Goal: Task Accomplishment & Management: Complete application form

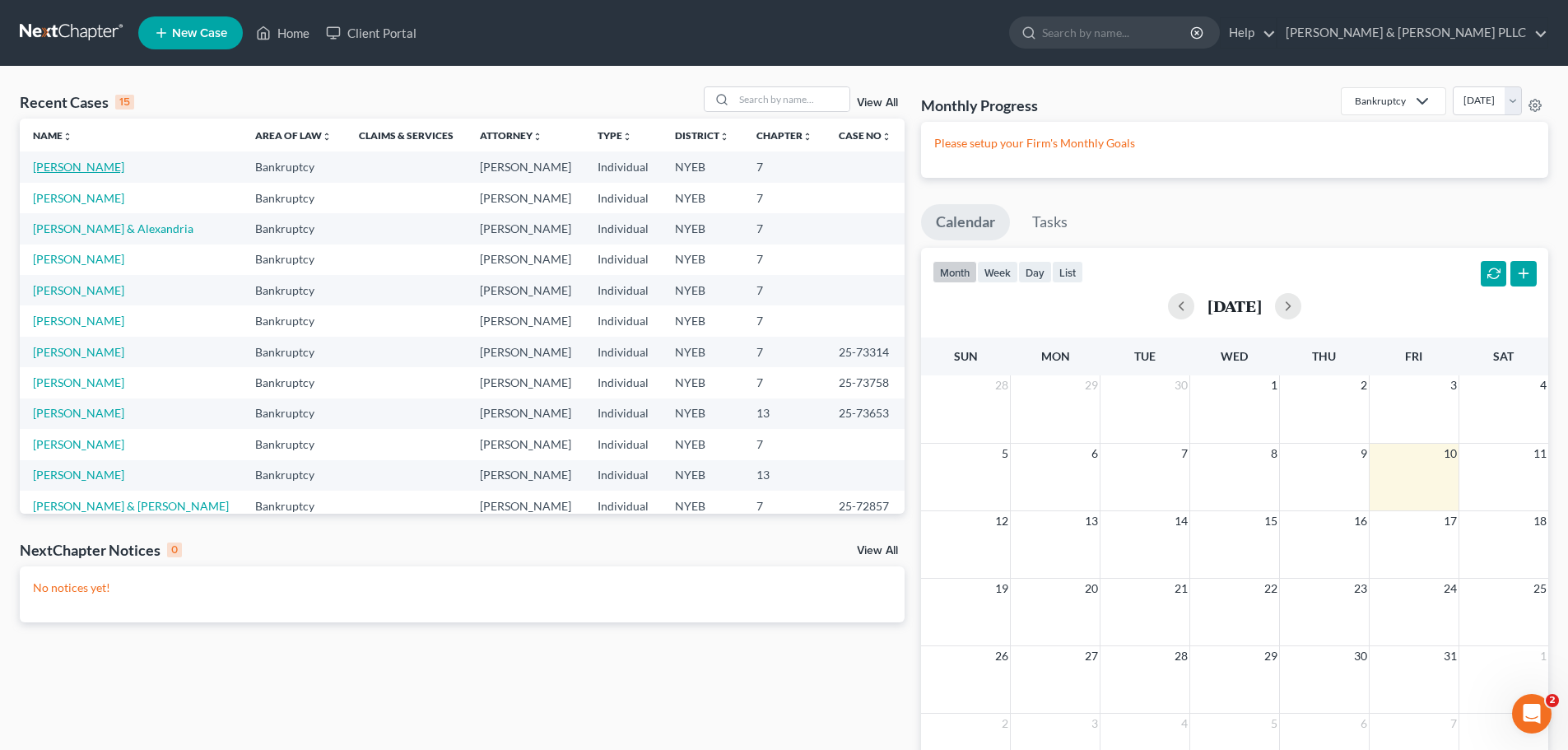
click at [89, 165] on link "[PERSON_NAME]" at bounding box center [78, 167] width 91 height 14
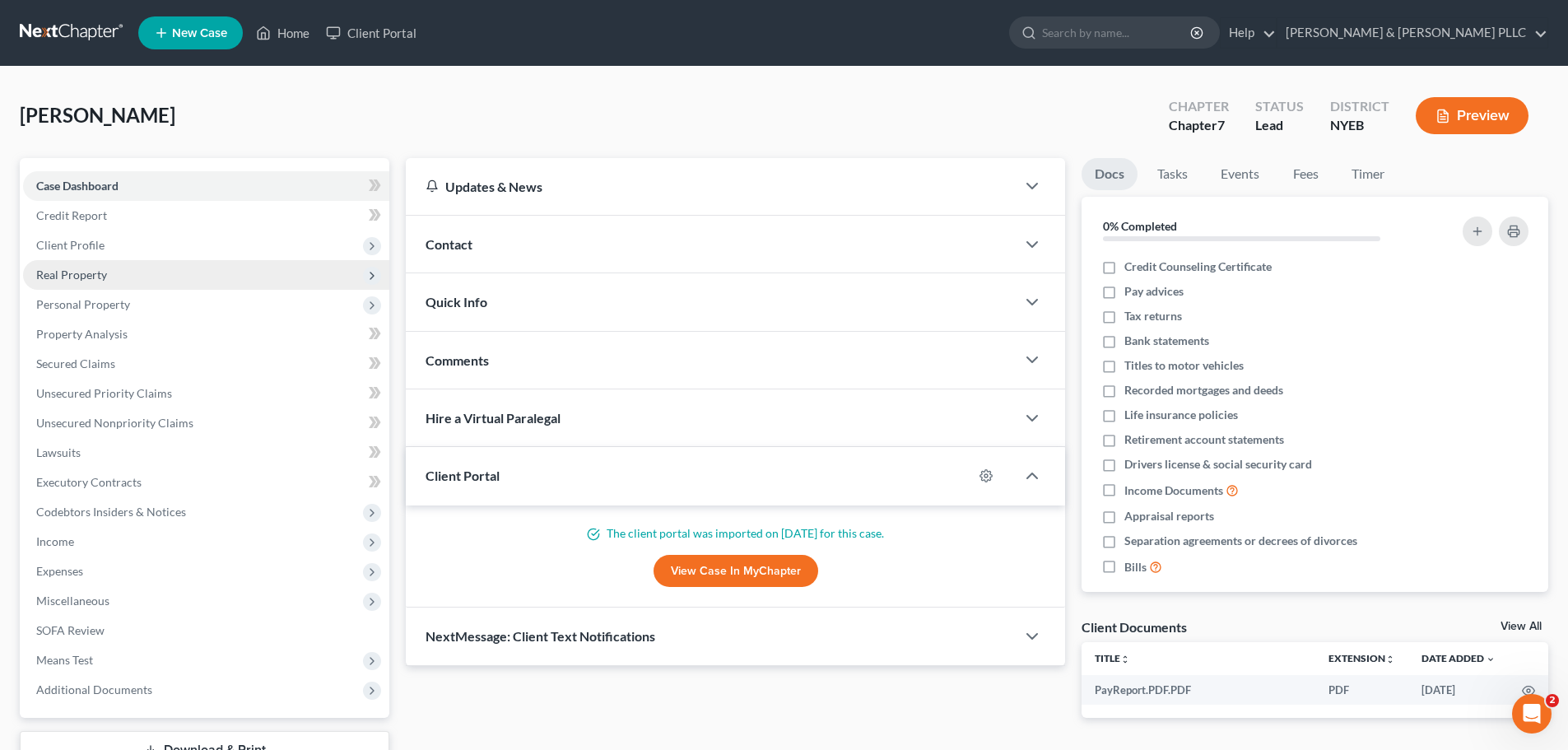
click at [95, 271] on span "Real Property" at bounding box center [71, 275] width 70 height 14
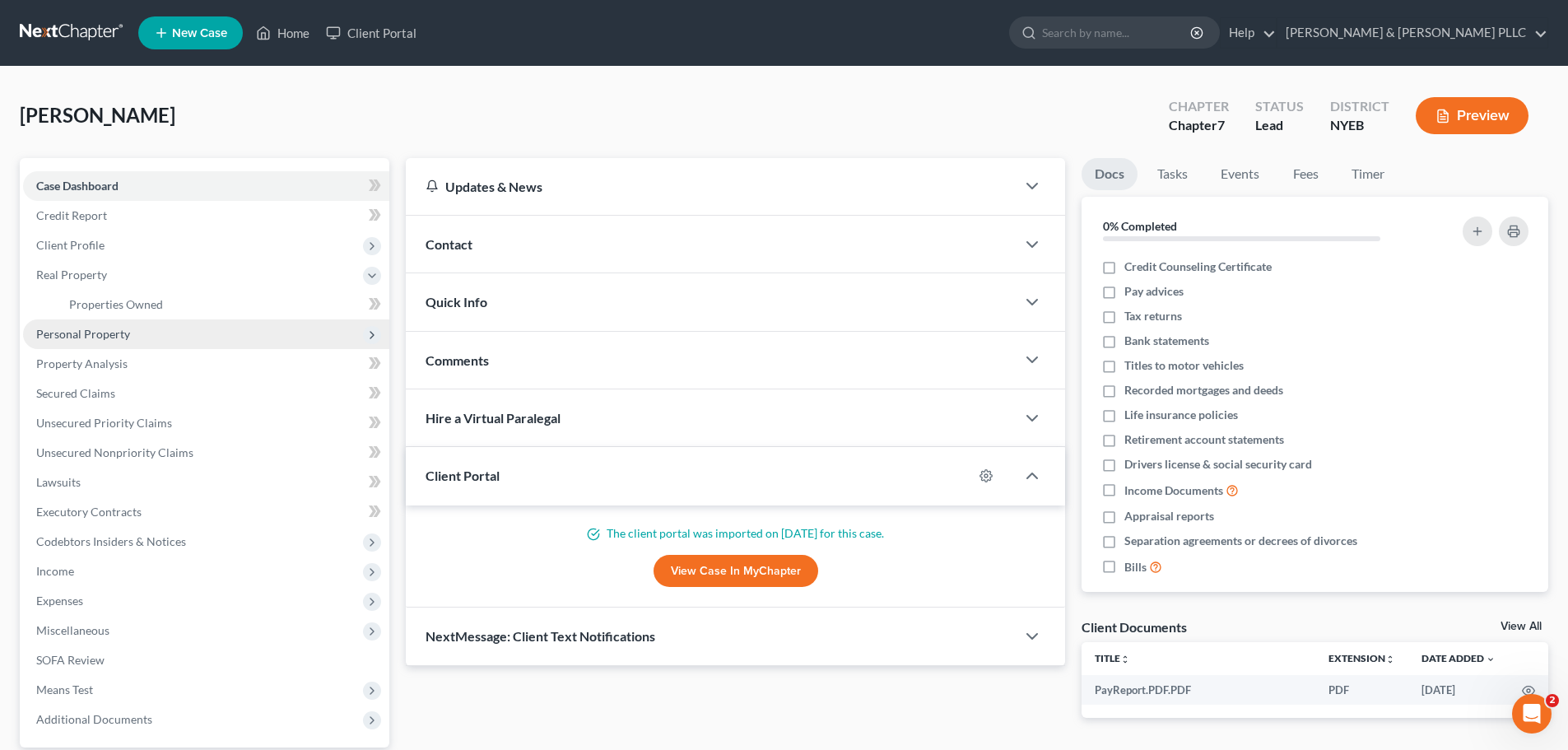
click at [217, 321] on span "Personal Property" at bounding box center [205, 334] width 366 height 30
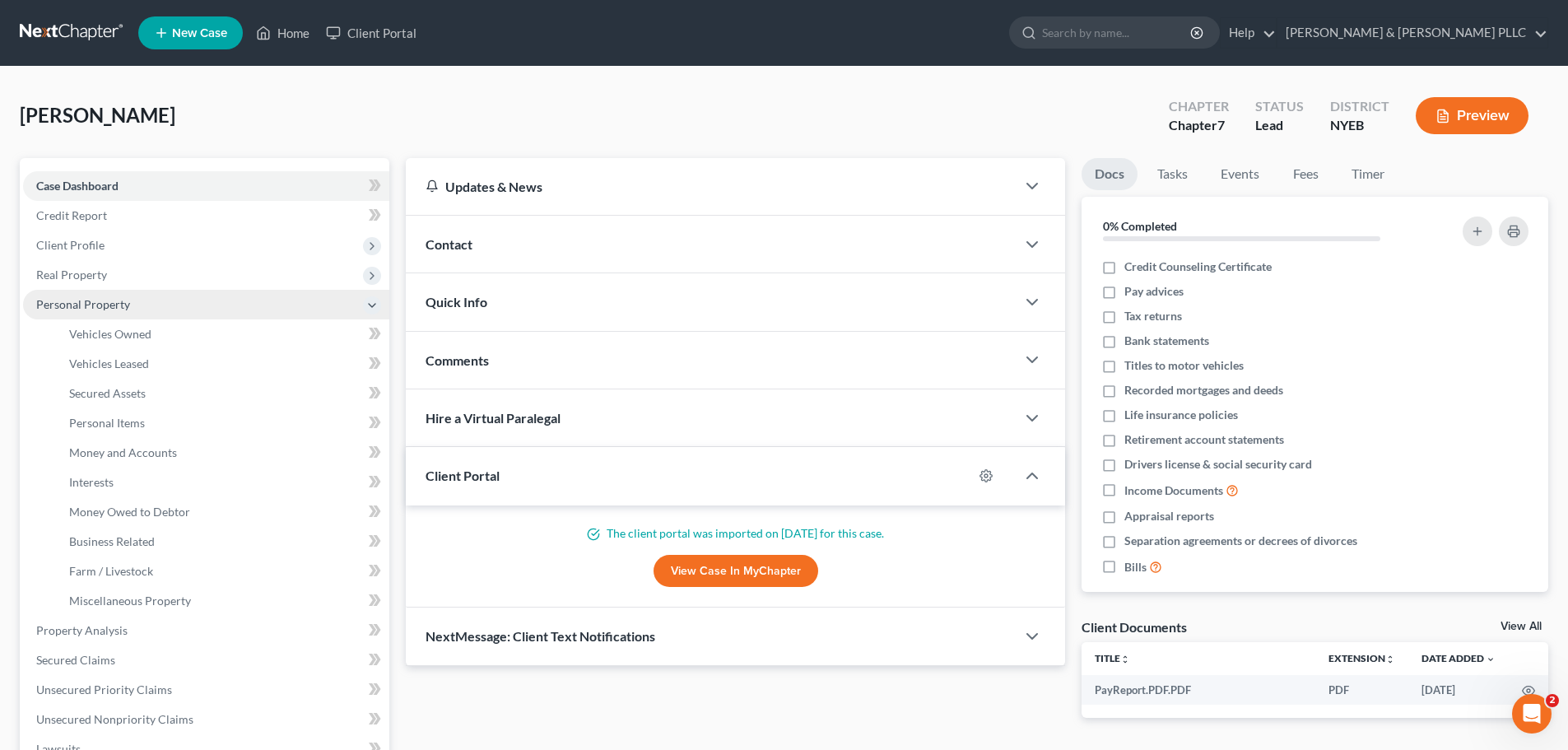
click at [218, 312] on span "Personal Property" at bounding box center [205, 305] width 366 height 30
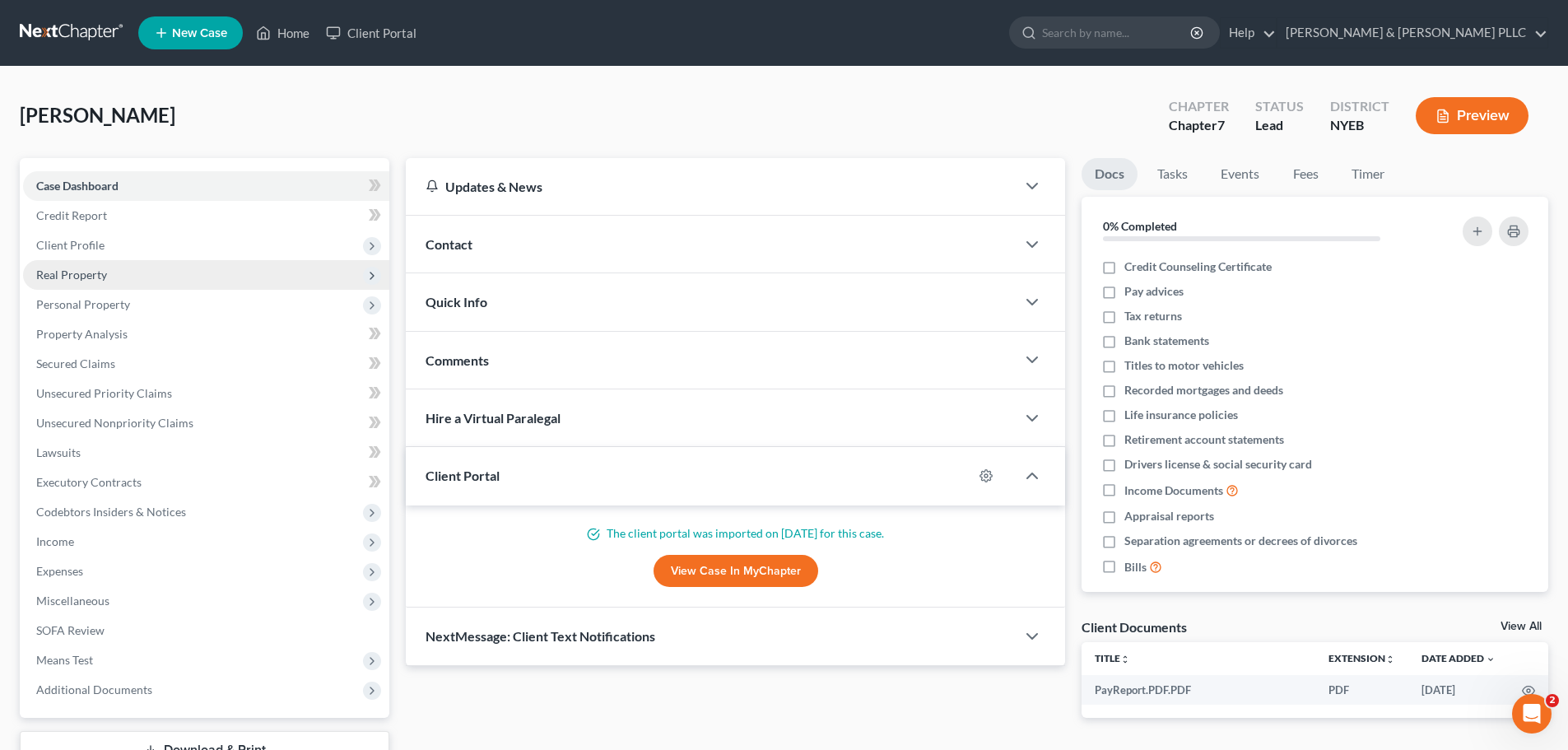
click at [228, 280] on span "Real Property" at bounding box center [205, 275] width 366 height 30
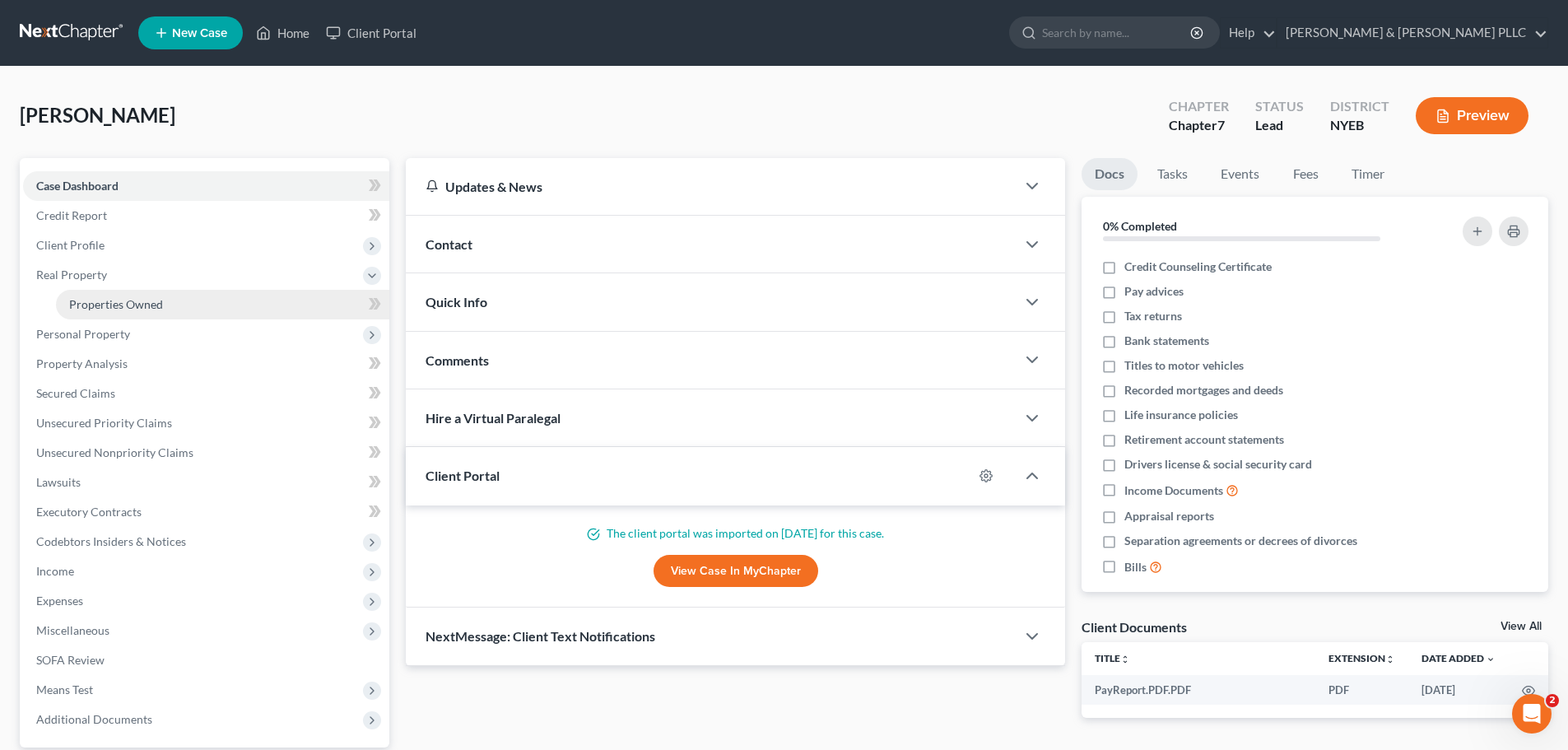
click at [227, 294] on link "Properties Owned" at bounding box center [222, 305] width 333 height 30
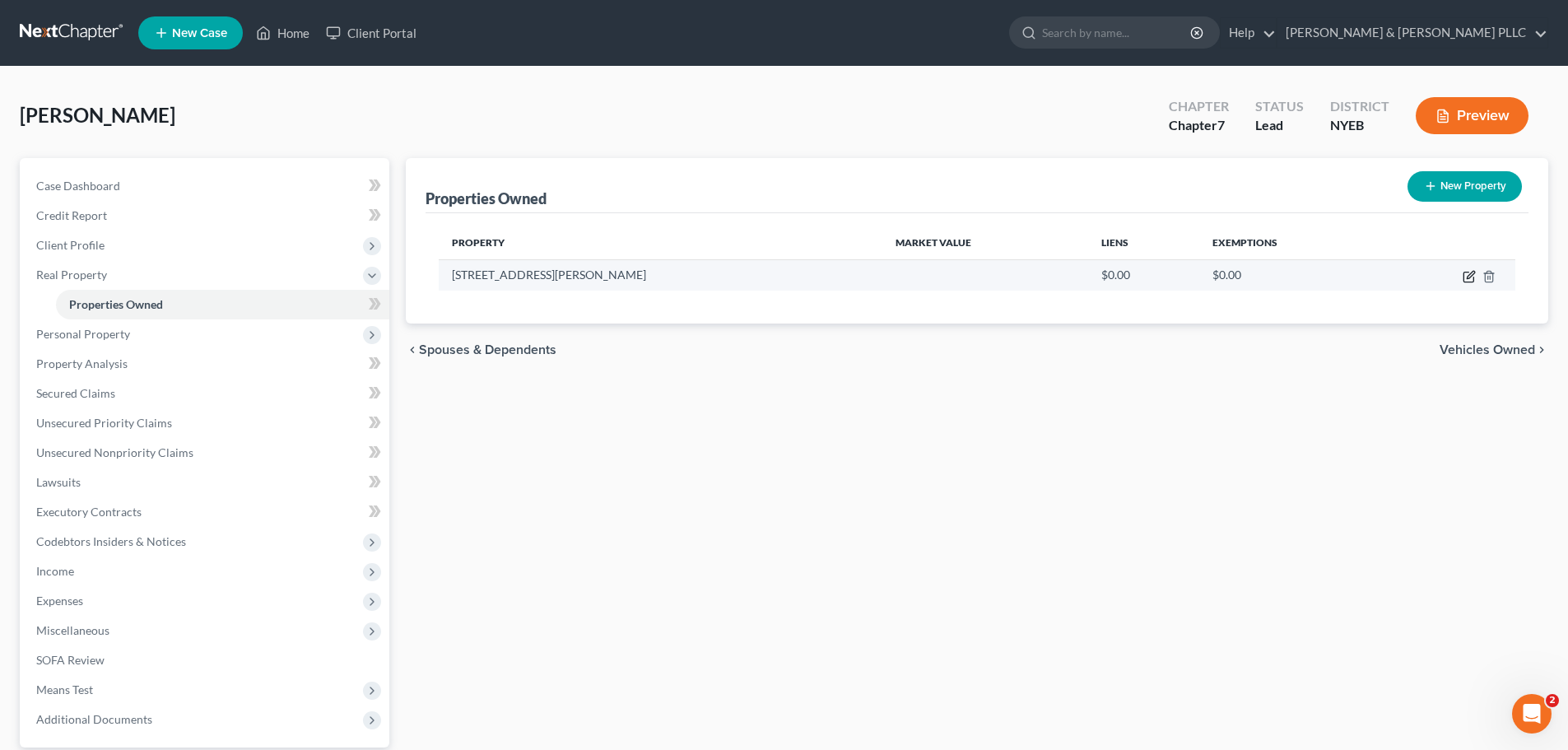
click at [1464, 275] on icon "button" at bounding box center [1469, 278] width 10 height 10
select select "35"
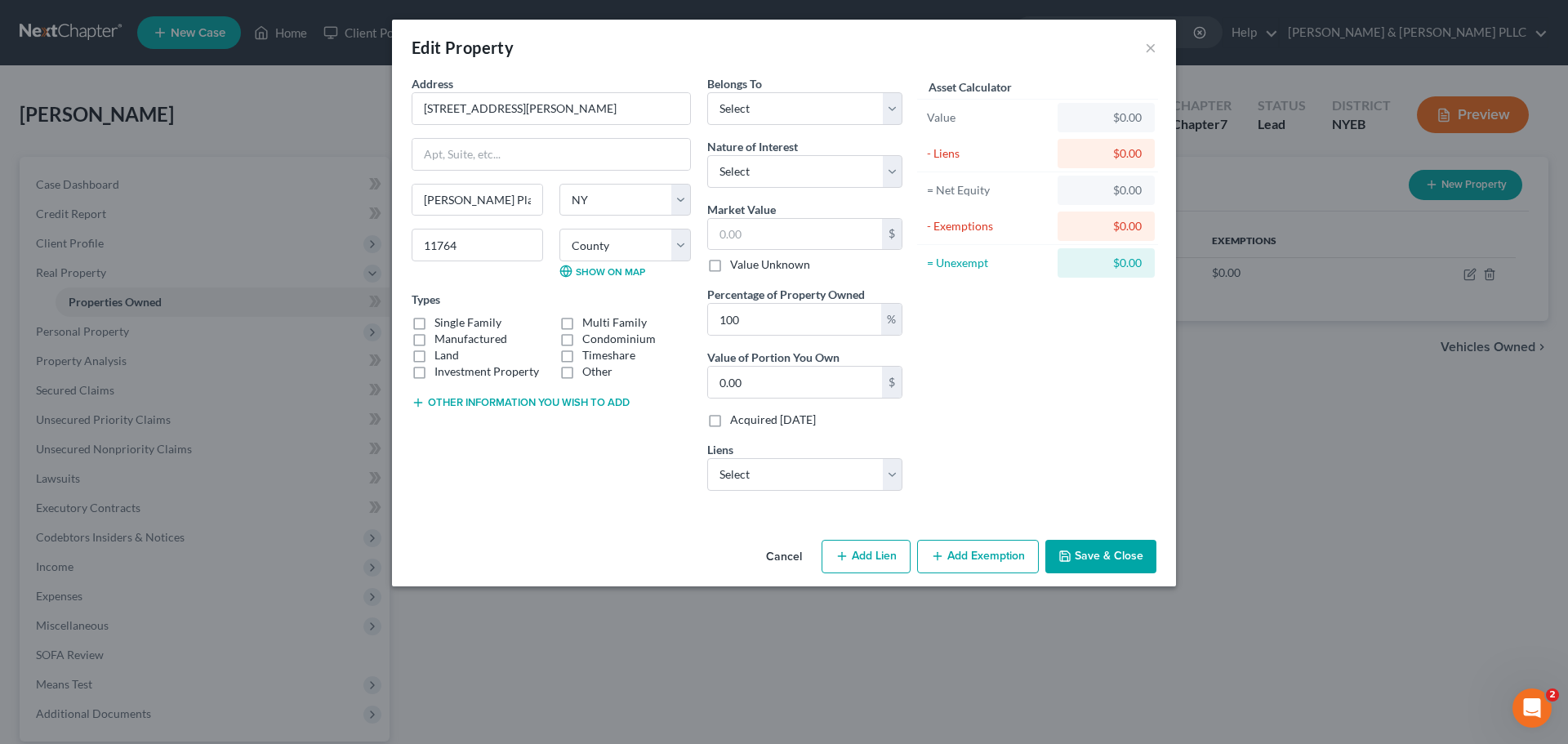
click at [450, 324] on label "Single Family" at bounding box center [468, 323] width 67 height 17
click at [450, 324] on input "Single Family" at bounding box center [446, 320] width 11 height 11
checkbox input "true"
click at [754, 126] on div "Belongs To * Select Debtor 1 Only Debtor 2 Only Debtor 1 And Debtor 2 Only At L…" at bounding box center [805, 289] width 211 height 429
click at [761, 108] on select "Select Debtor 1 Only Debtor 2 Only Debtor 1 And Debtor 2 Only At Least One Of T…" at bounding box center [805, 108] width 195 height 32
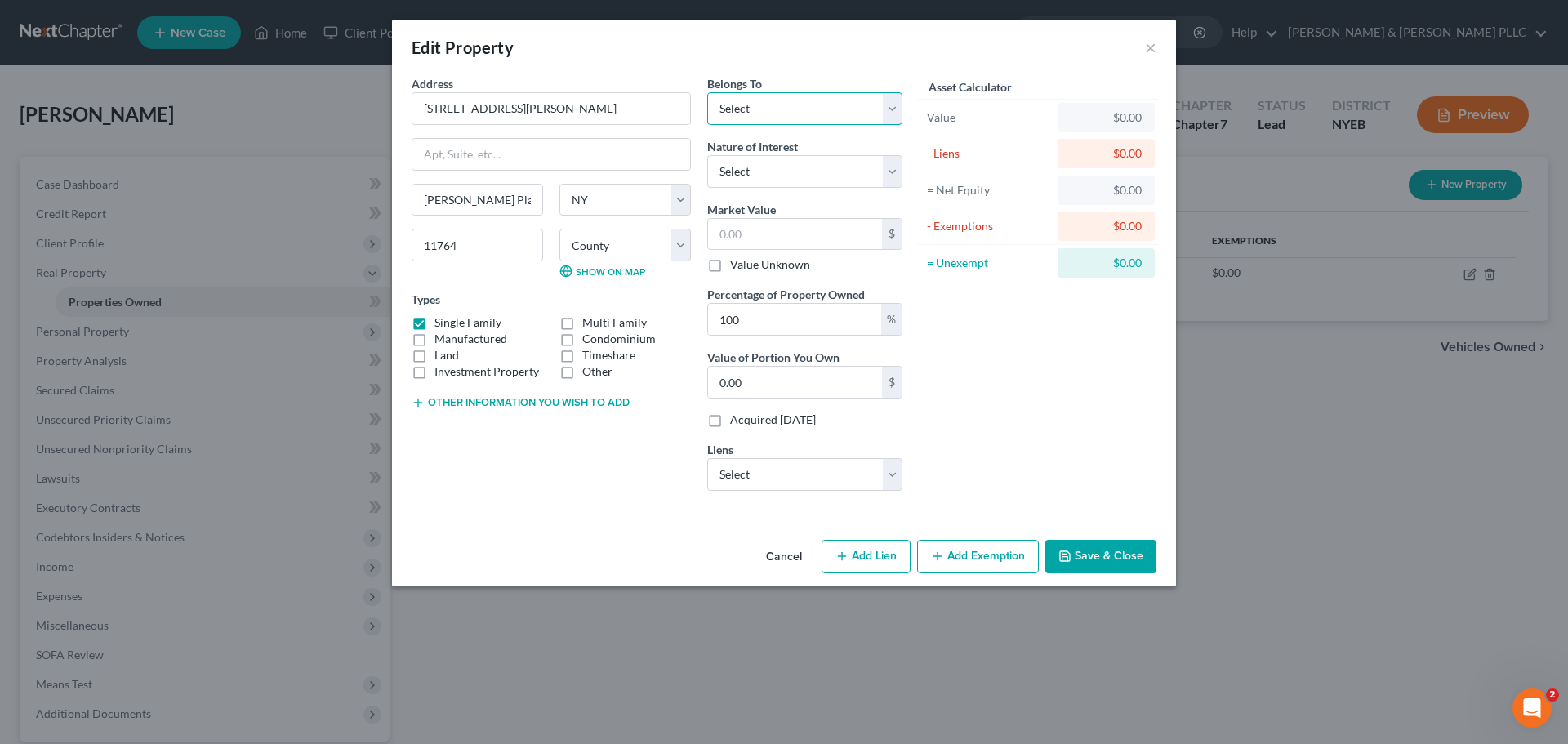
select select "3"
click at [707, 93] on select "Select Debtor 1 Only Debtor 2 Only Debtor 1 And Debtor 2 Only At Least One Of T…" at bounding box center [805, 108] width 195 height 32
click at [775, 176] on select "Select Fee Simple Joint Tenant Life Estate Equitable Interest Future Interest T…" at bounding box center [805, 171] width 195 height 32
select select "5"
click at [707, 155] on select "Select Fee Simple Joint Tenant Life Estate Equitable Interest Future Interest T…" at bounding box center [805, 171] width 195 height 32
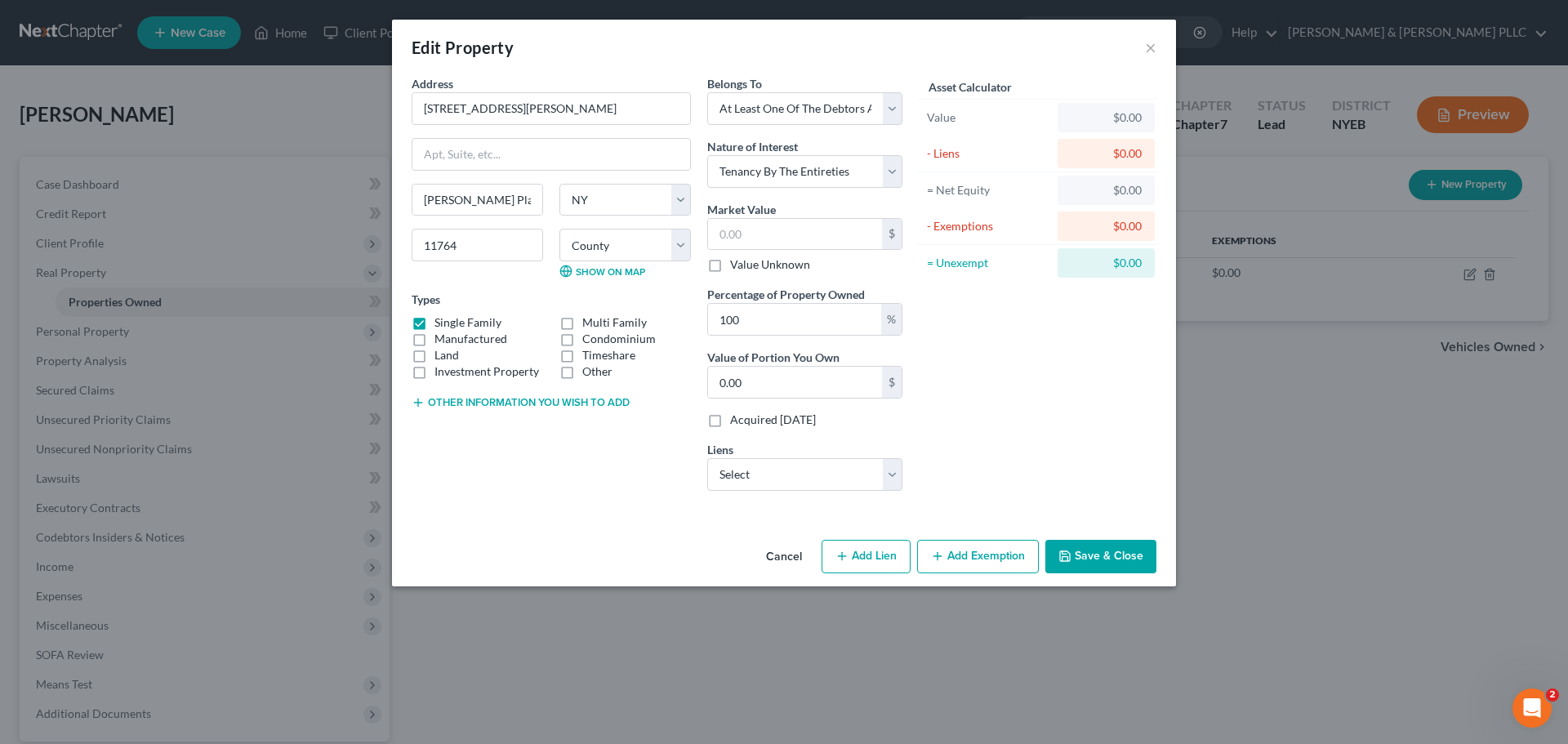
click at [1111, 560] on button "Save & Close" at bounding box center [1101, 557] width 111 height 34
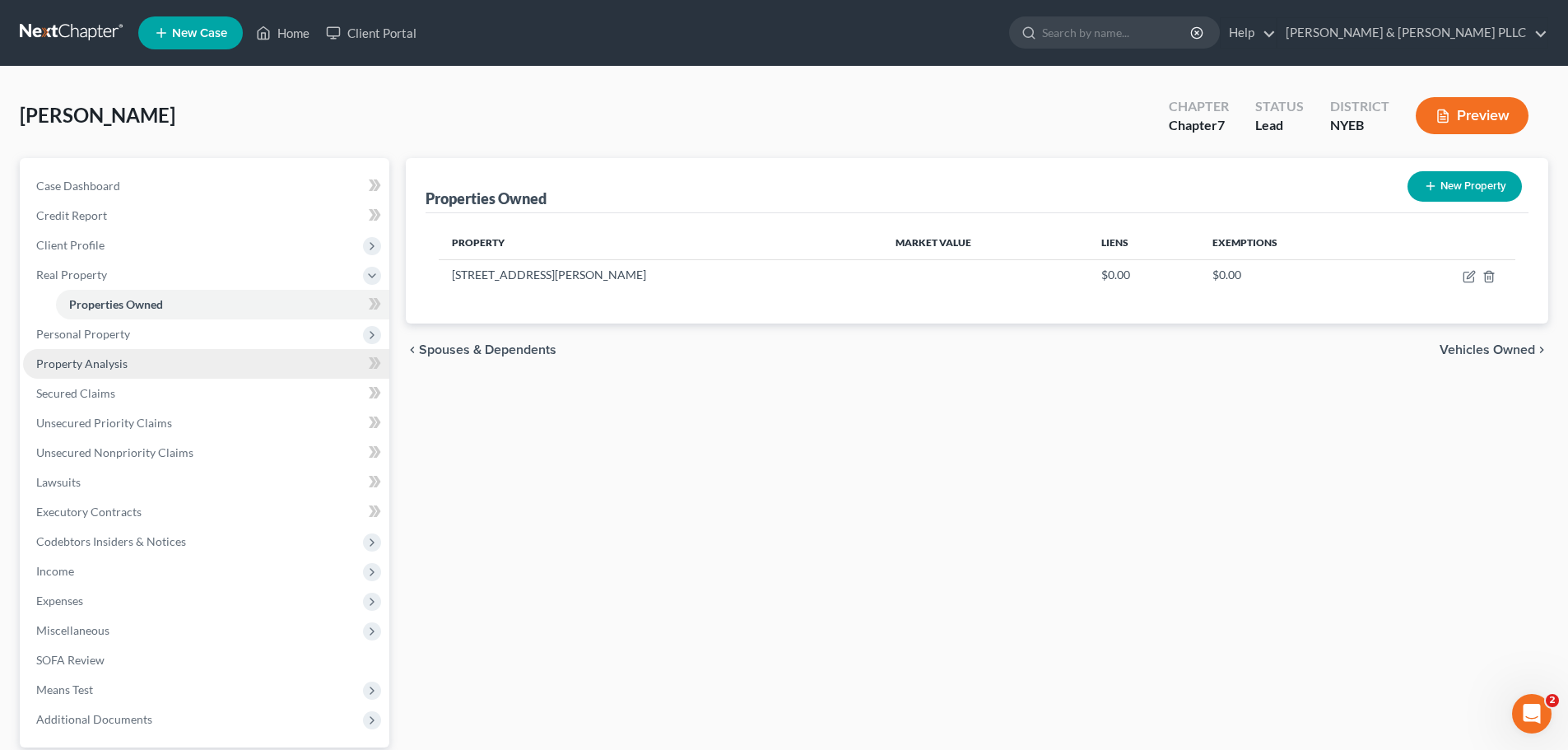
click at [157, 351] on link "Property Analysis" at bounding box center [205, 364] width 366 height 30
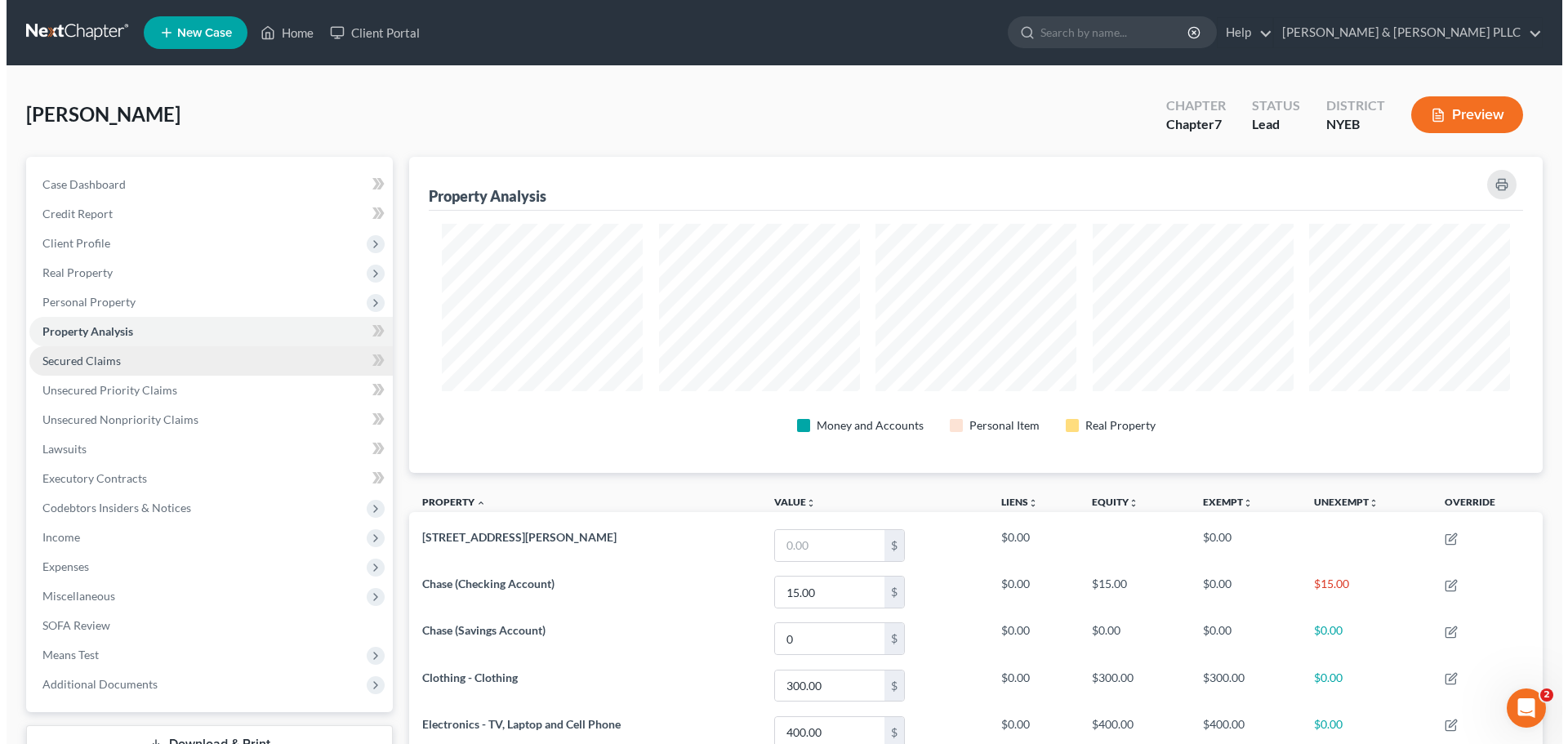
scroll to position [316, 1133]
click at [152, 373] on link "Secured Claims" at bounding box center [204, 361] width 363 height 30
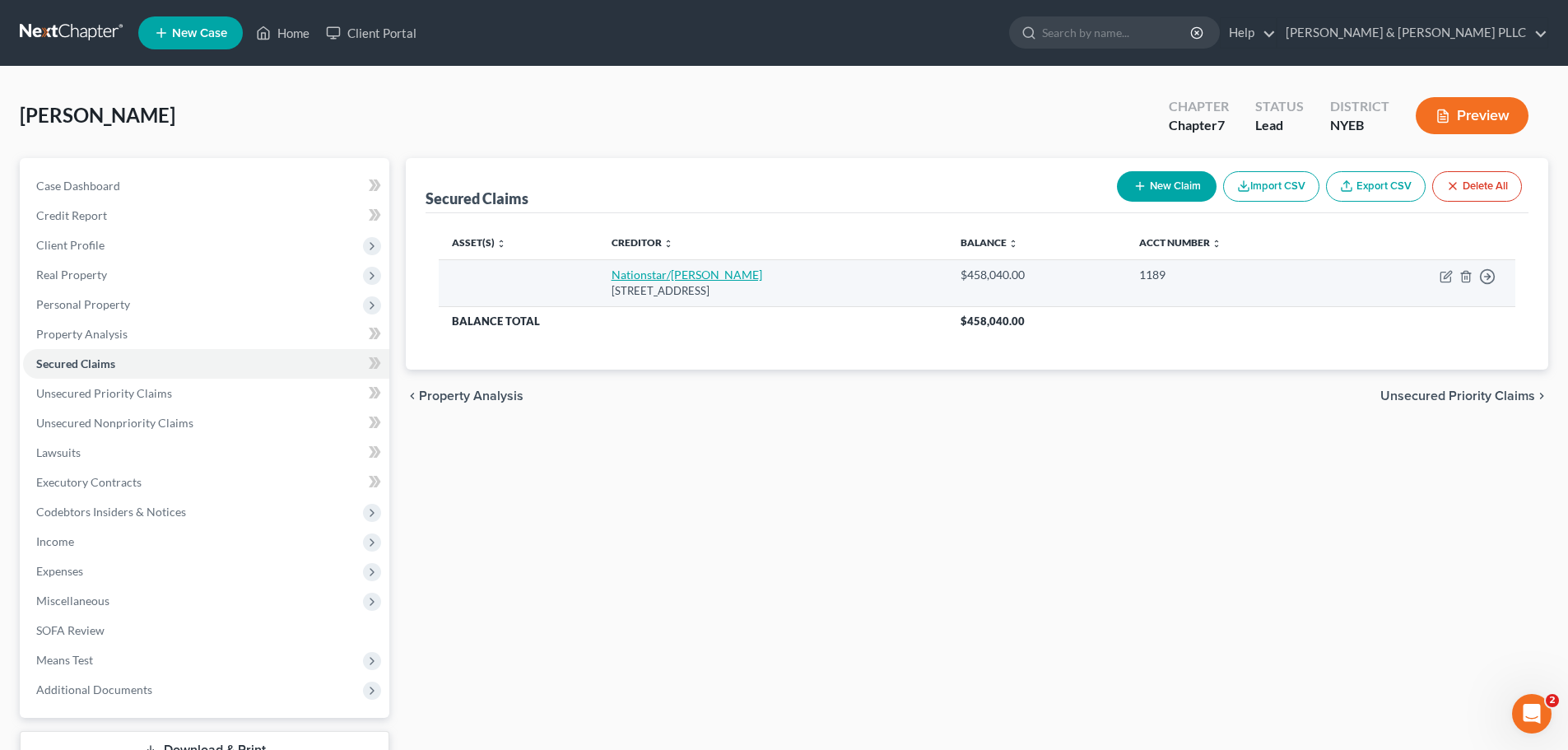
click at [685, 280] on link "Nationstar/[PERSON_NAME]" at bounding box center [687, 275] width 151 height 14
select select "45"
select select "0"
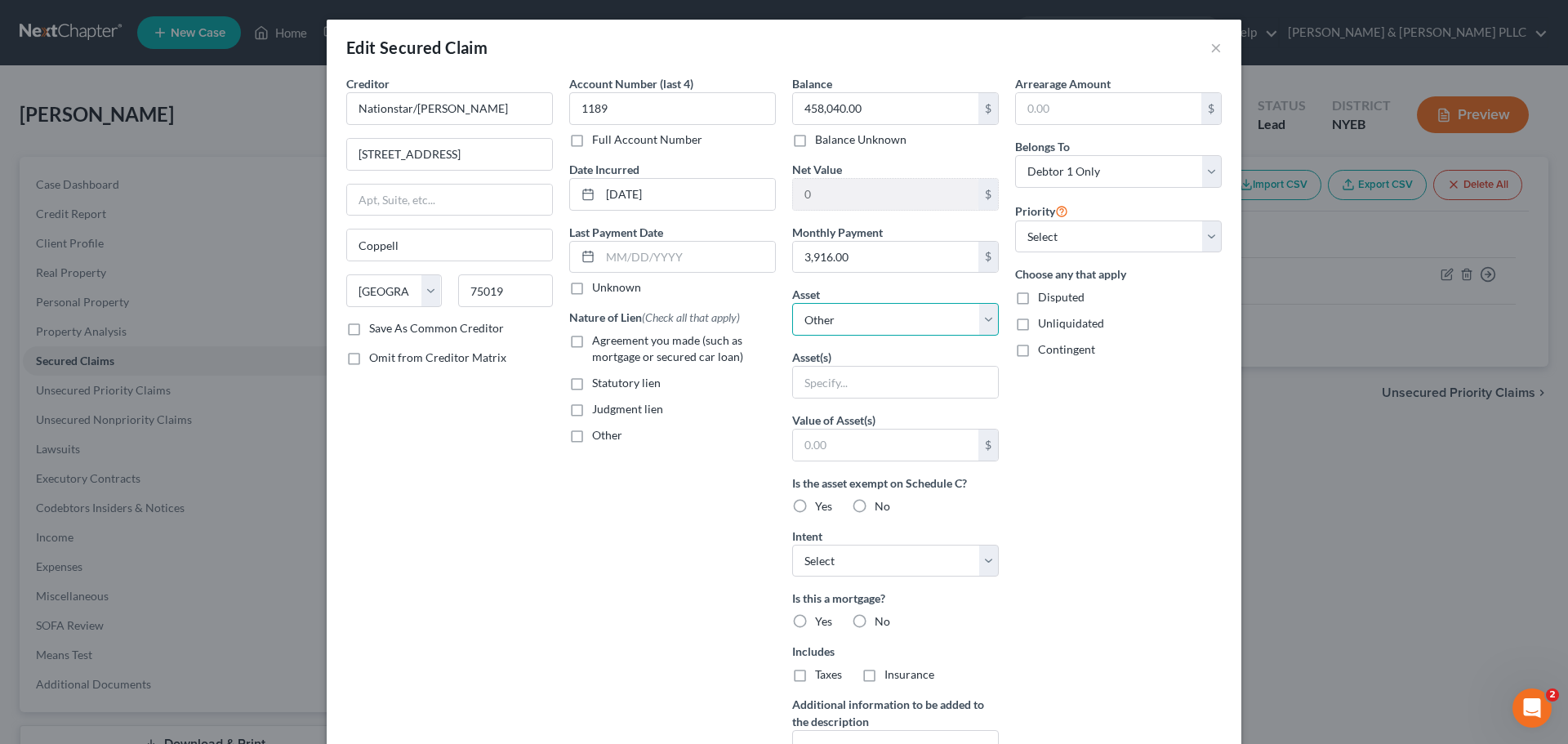
click at [874, 314] on select "Select Other Multiple Assets Chase (Checking Account) - $15.0 Teachers FCU (Che…" at bounding box center [895, 319] width 207 height 32
click at [895, 310] on select "Select Other Multiple Assets Chase (Checking Account) - $15.0 Teachers FCU (Che…" at bounding box center [895, 319] width 207 height 32
click at [891, 327] on select "Select Other Multiple Assets Chase (Checking Account) - $15.0 Teachers FCU (Che…" at bounding box center [895, 319] width 207 height 32
select select "8"
click at [792, 303] on select "Select Other Multiple Assets Chase (Checking Account) - $15.0 Teachers FCU (Che…" at bounding box center [895, 319] width 207 height 32
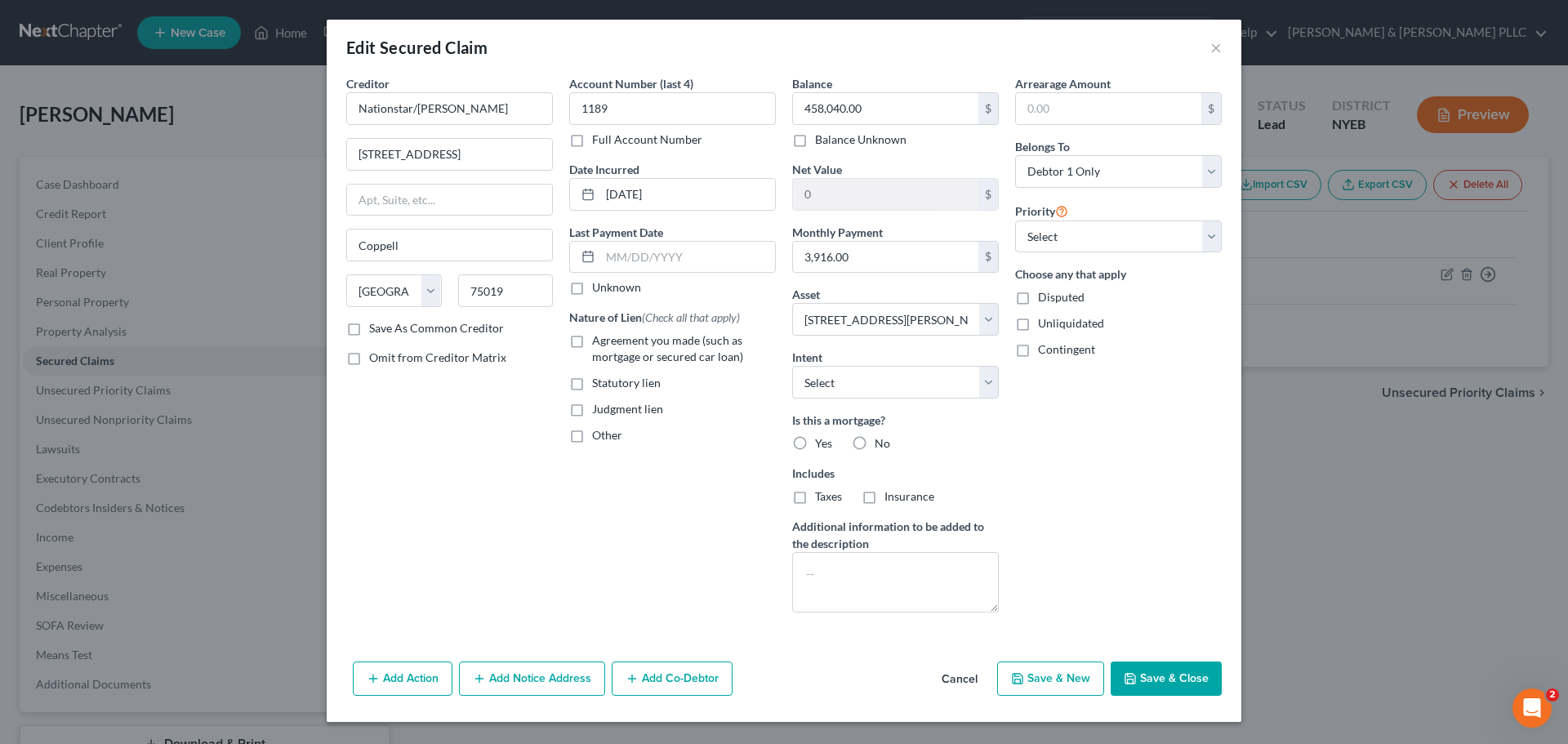
click at [859, 359] on div "Intent Select Surrender Redeem Reaffirm Avoid Other" at bounding box center [895, 373] width 207 height 50
click at [814, 502] on span "Taxes" at bounding box center [827, 496] width 27 height 14
click at [821, 499] on input "Taxes" at bounding box center [826, 493] width 11 height 11
checkbox input "true"
click at [885, 502] on span "Insurance" at bounding box center [909, 496] width 50 height 14
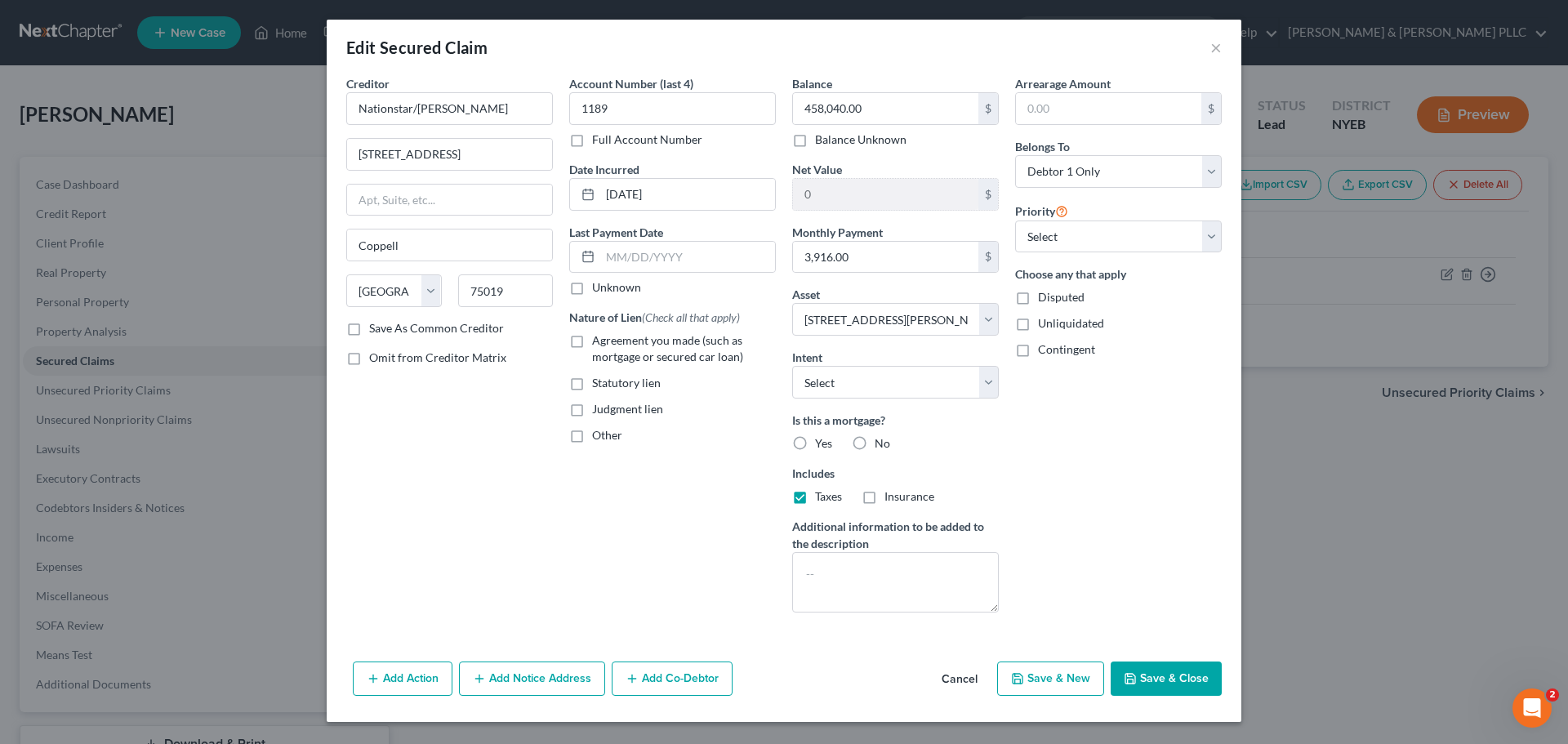
click at [891, 499] on input "Insurance" at bounding box center [896, 493] width 11 height 11
checkbox input "true"
click at [814, 440] on label "Yes" at bounding box center [822, 443] width 17 height 17
click at [821, 440] on input "Yes" at bounding box center [826, 440] width 11 height 11
radio input "true"
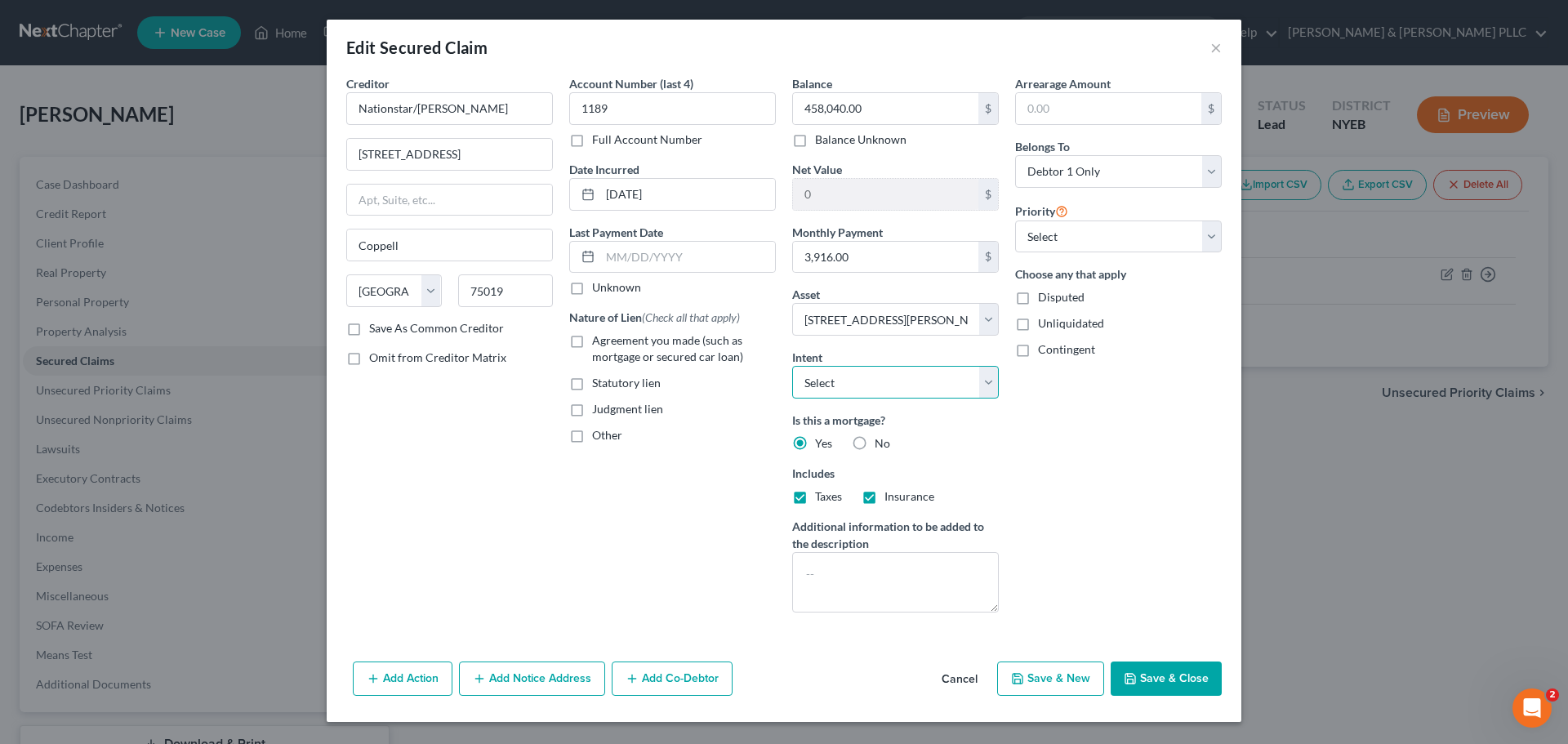
click at [862, 382] on select "Select Surrender Redeem Reaffirm Avoid Other" at bounding box center [895, 382] width 207 height 32
click at [1185, 676] on button "Save & Close" at bounding box center [1166, 678] width 111 height 34
select select
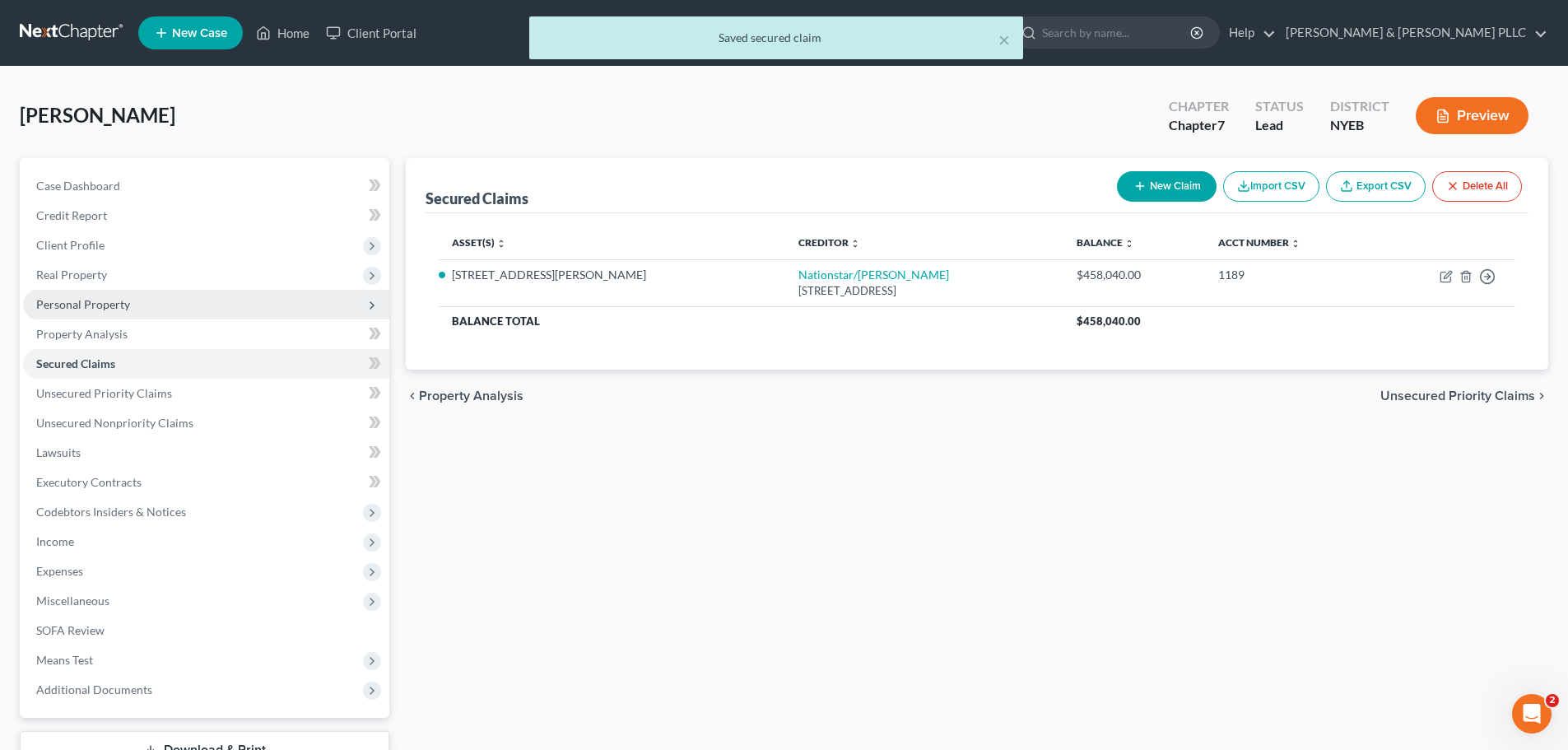
click at [260, 307] on span "Personal Property" at bounding box center [205, 305] width 366 height 30
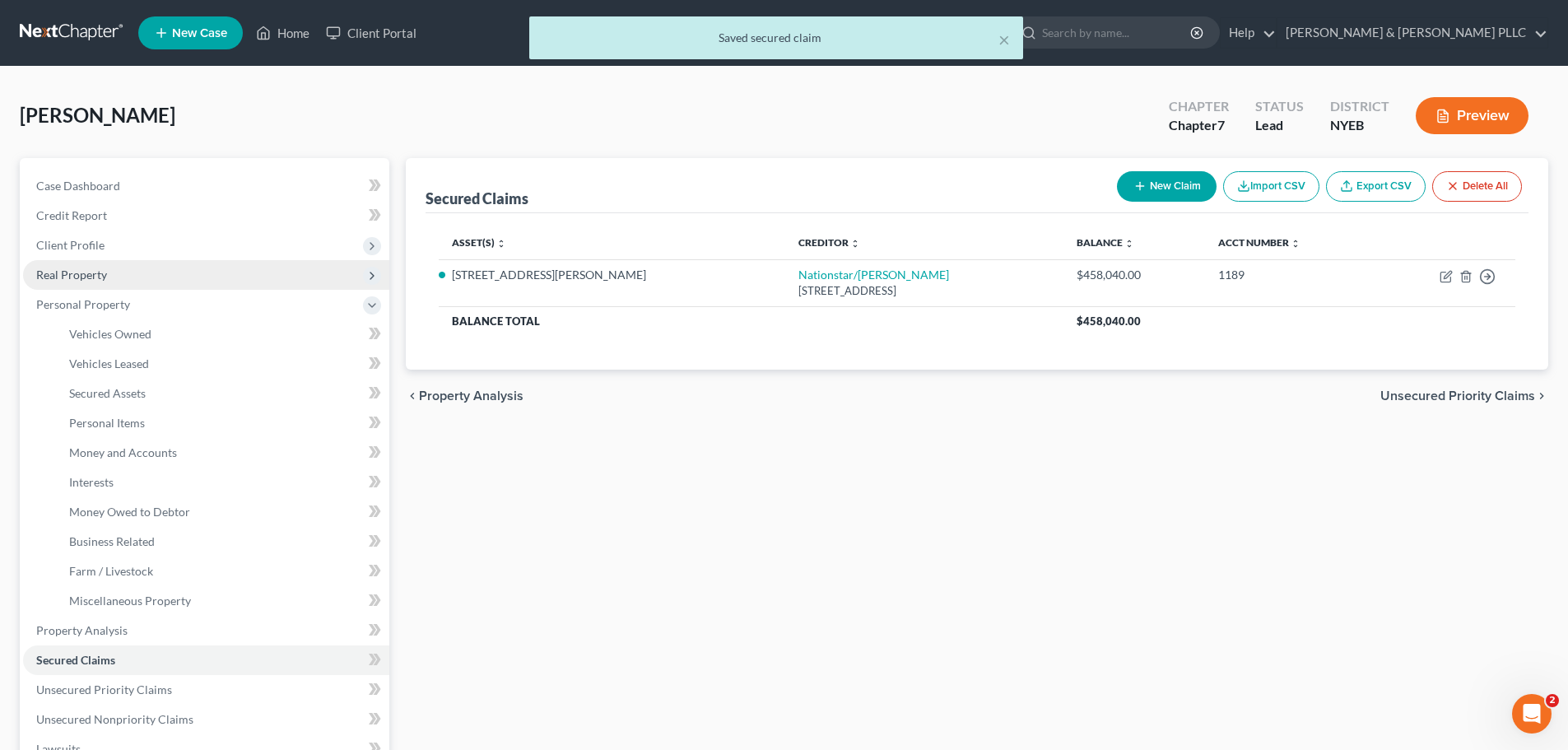
click at [229, 280] on span "Real Property" at bounding box center [205, 275] width 366 height 30
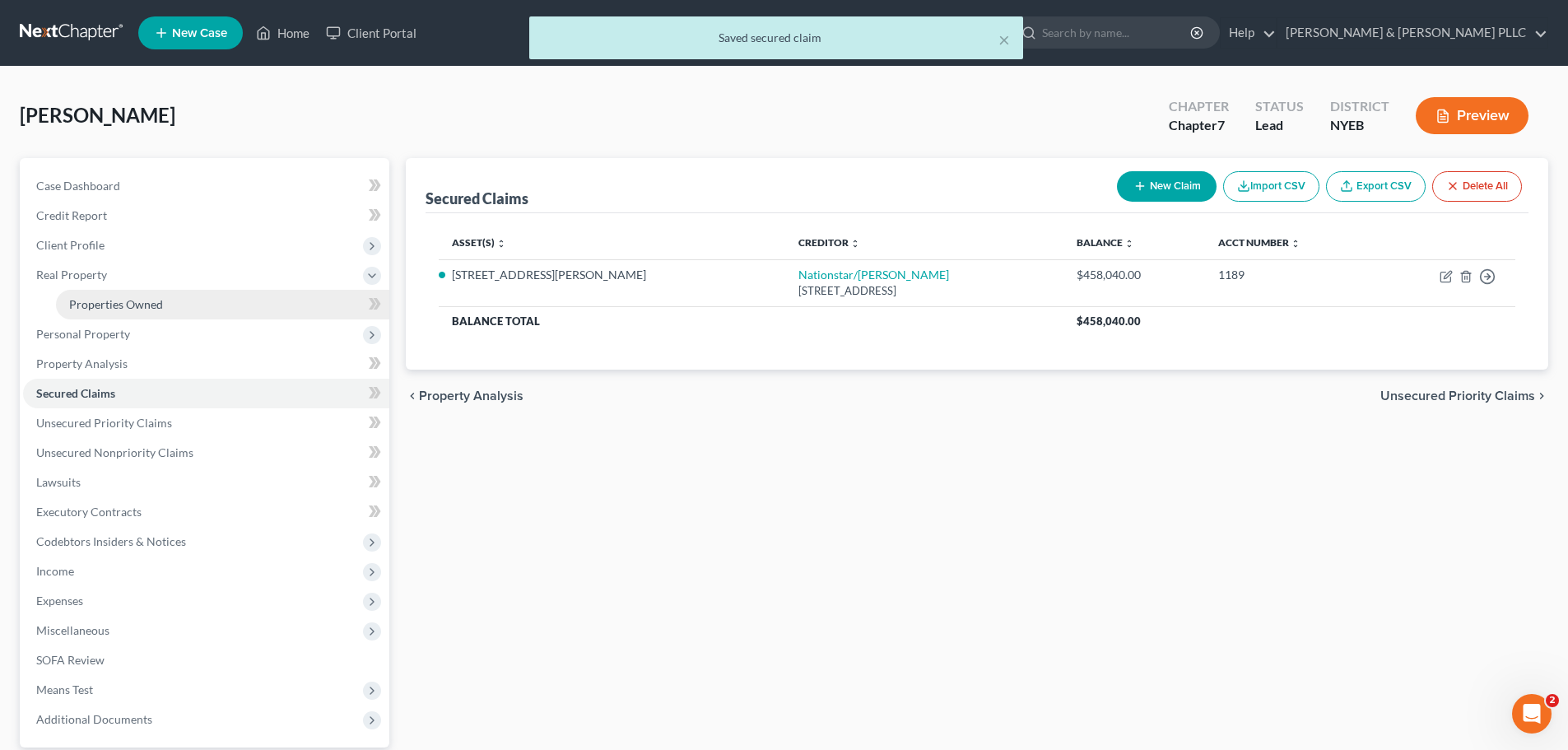
click at [223, 308] on link "Properties Owned" at bounding box center [222, 305] width 333 height 30
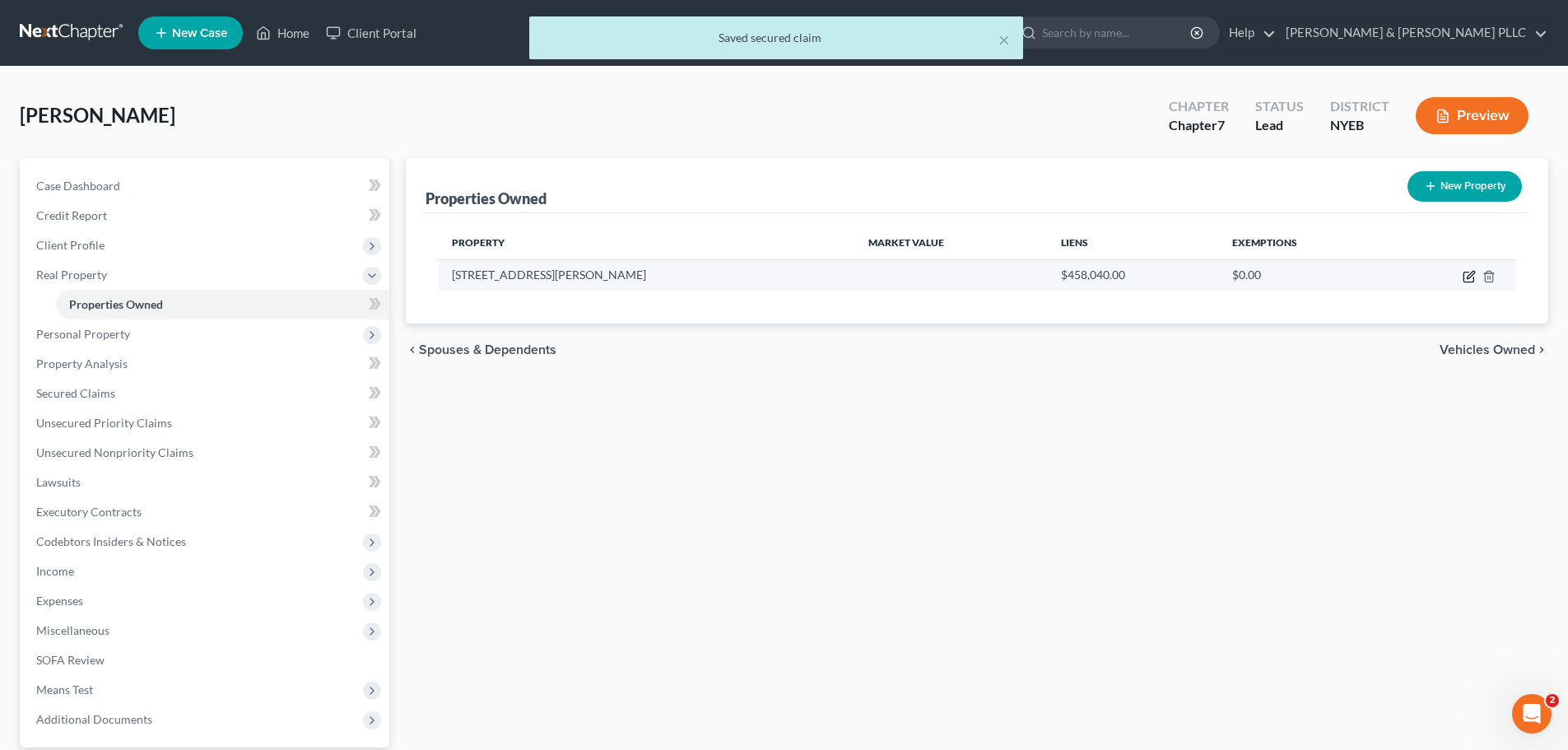
click at [1464, 277] on icon "button" at bounding box center [1469, 278] width 10 height 10
select select "35"
select select "3"
select select "5"
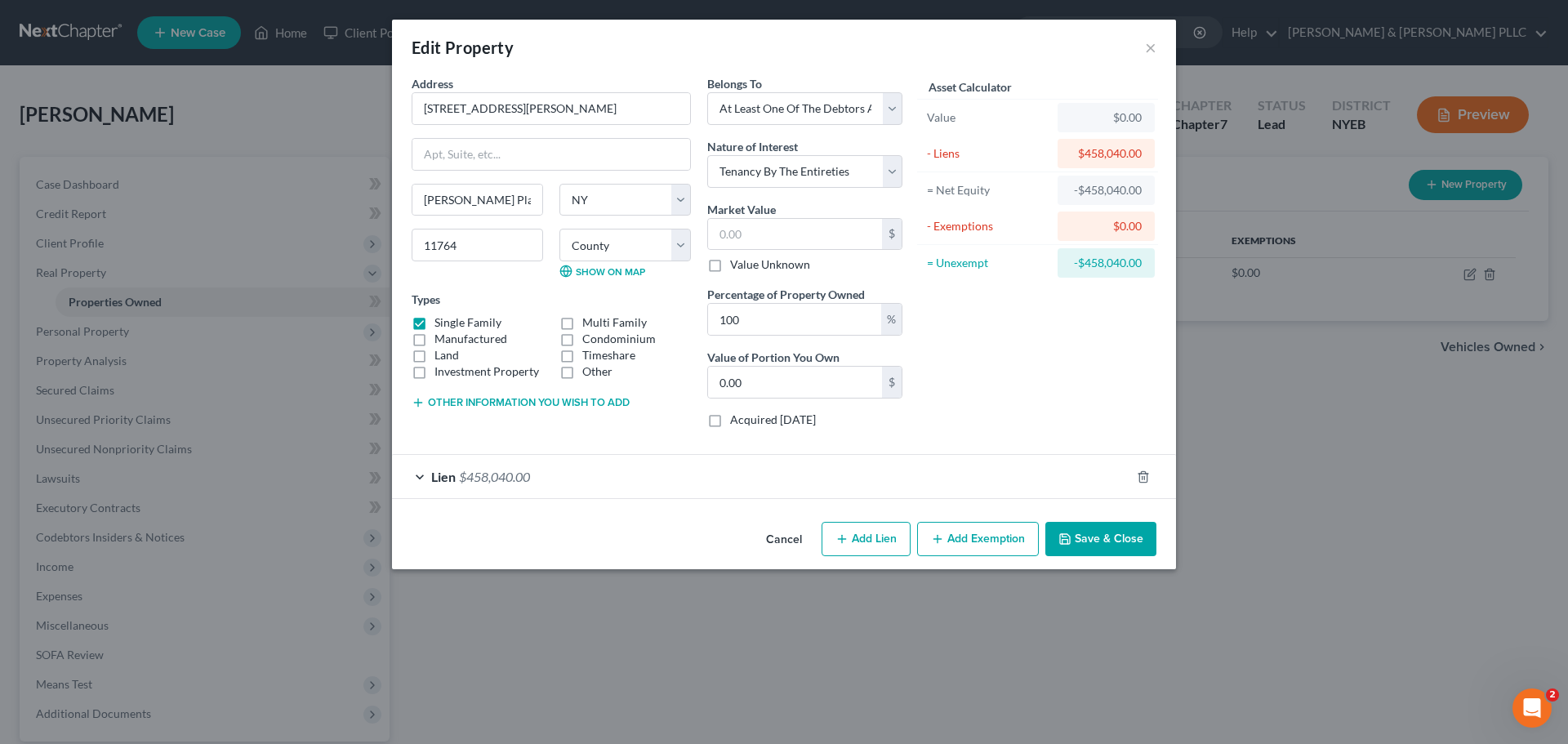
click at [947, 542] on button "Add Exemption" at bounding box center [978, 538] width 122 height 34
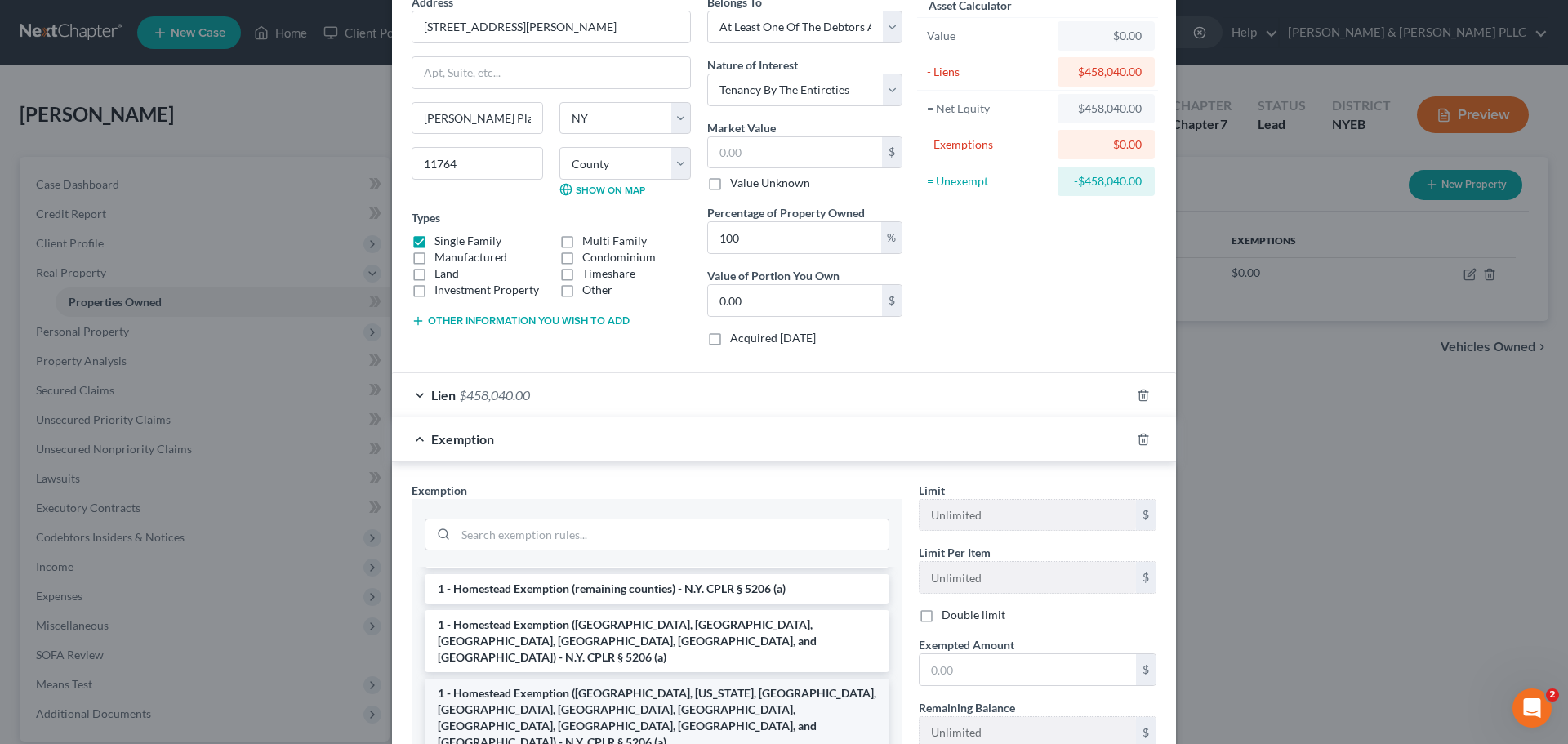
scroll to position [163, 0]
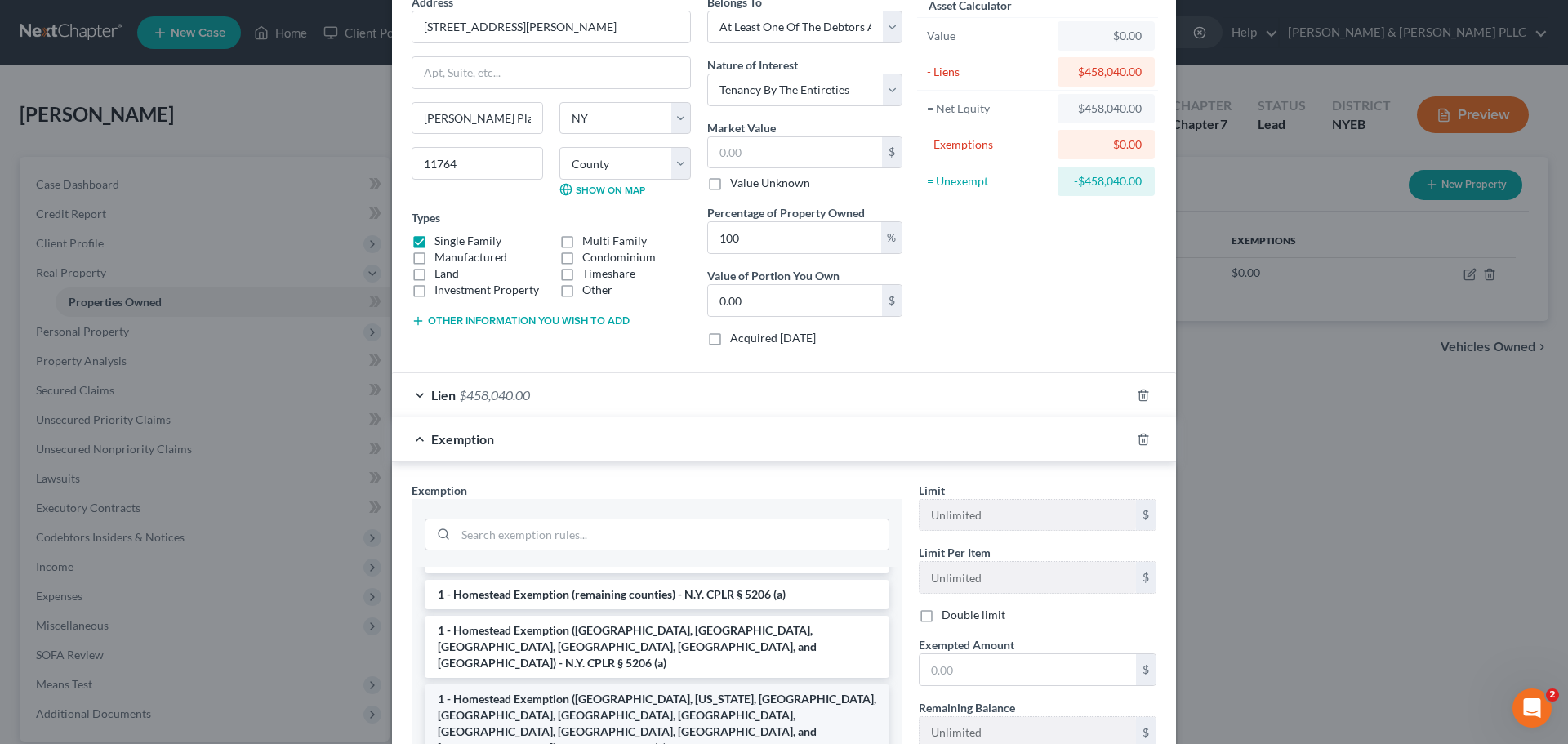
click at [656, 698] on li "1 - Homestead Exemption ([GEOGRAPHIC_DATA], [US_STATE], [GEOGRAPHIC_DATA], [GEO…" at bounding box center [657, 724] width 464 height 79
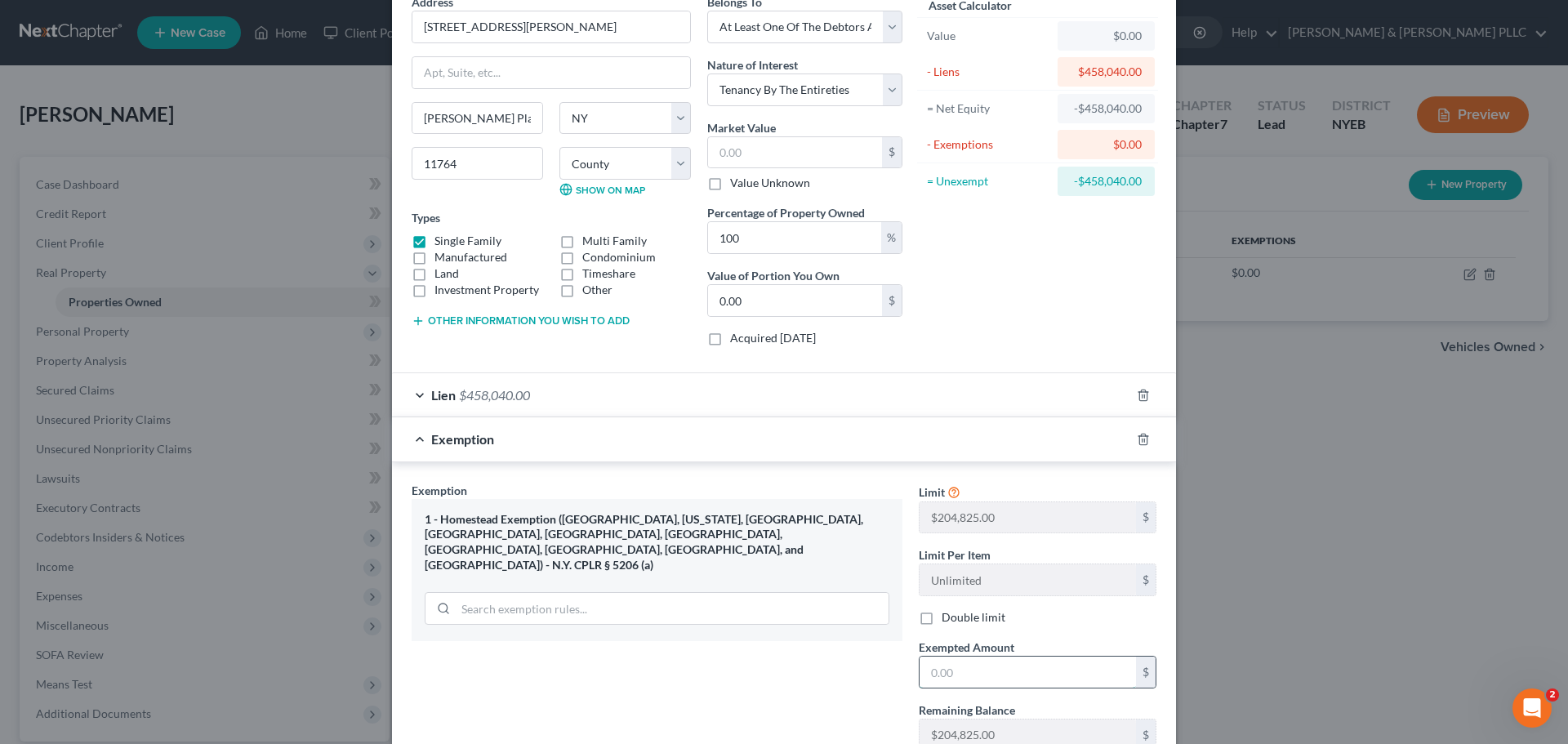
click at [998, 679] on input "text" at bounding box center [1028, 672] width 216 height 31
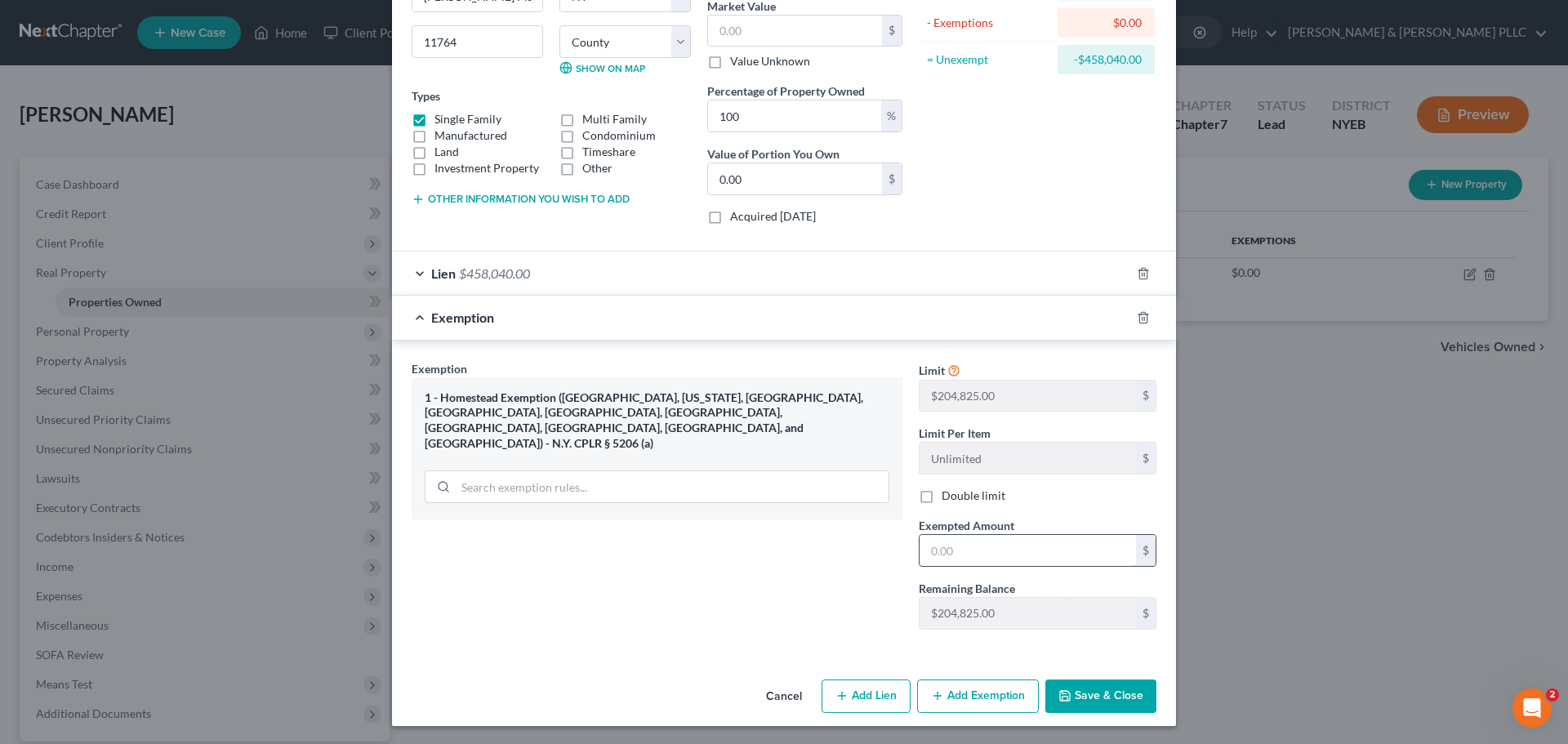
scroll to position [205, 0]
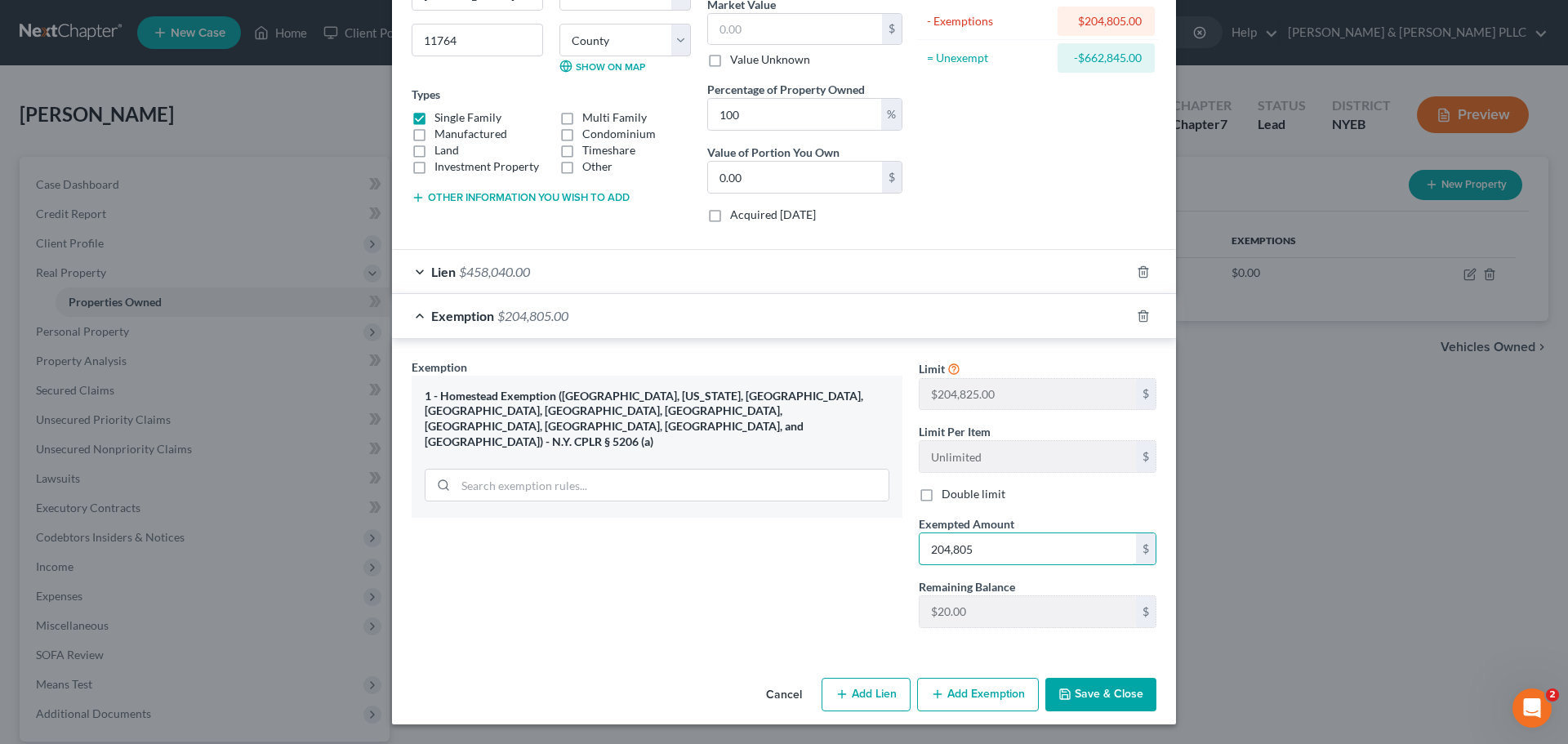
drag, startPoint x: 1018, startPoint y: 555, endPoint x: 906, endPoint y: 542, distance: 112.8
click at [911, 542] on div "Exempted Amount * 204,805 $" at bounding box center [1038, 540] width 254 height 50
click at [959, 550] on input "204,805" at bounding box center [1028, 549] width 216 height 31
type input "204,852"
click at [1087, 705] on button "Save & Close" at bounding box center [1101, 695] width 111 height 34
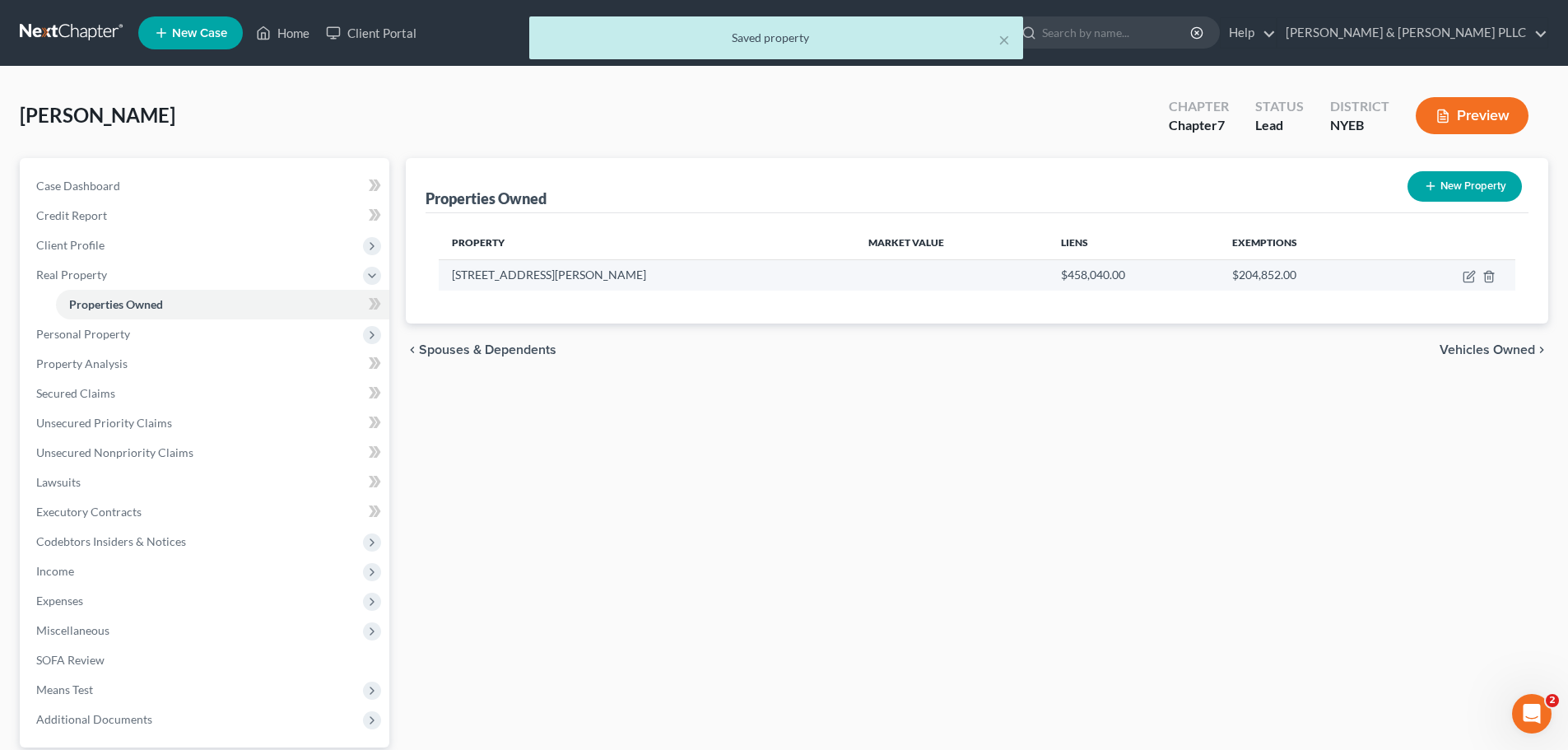
click at [1480, 276] on td at bounding box center [1453, 275] width 124 height 32
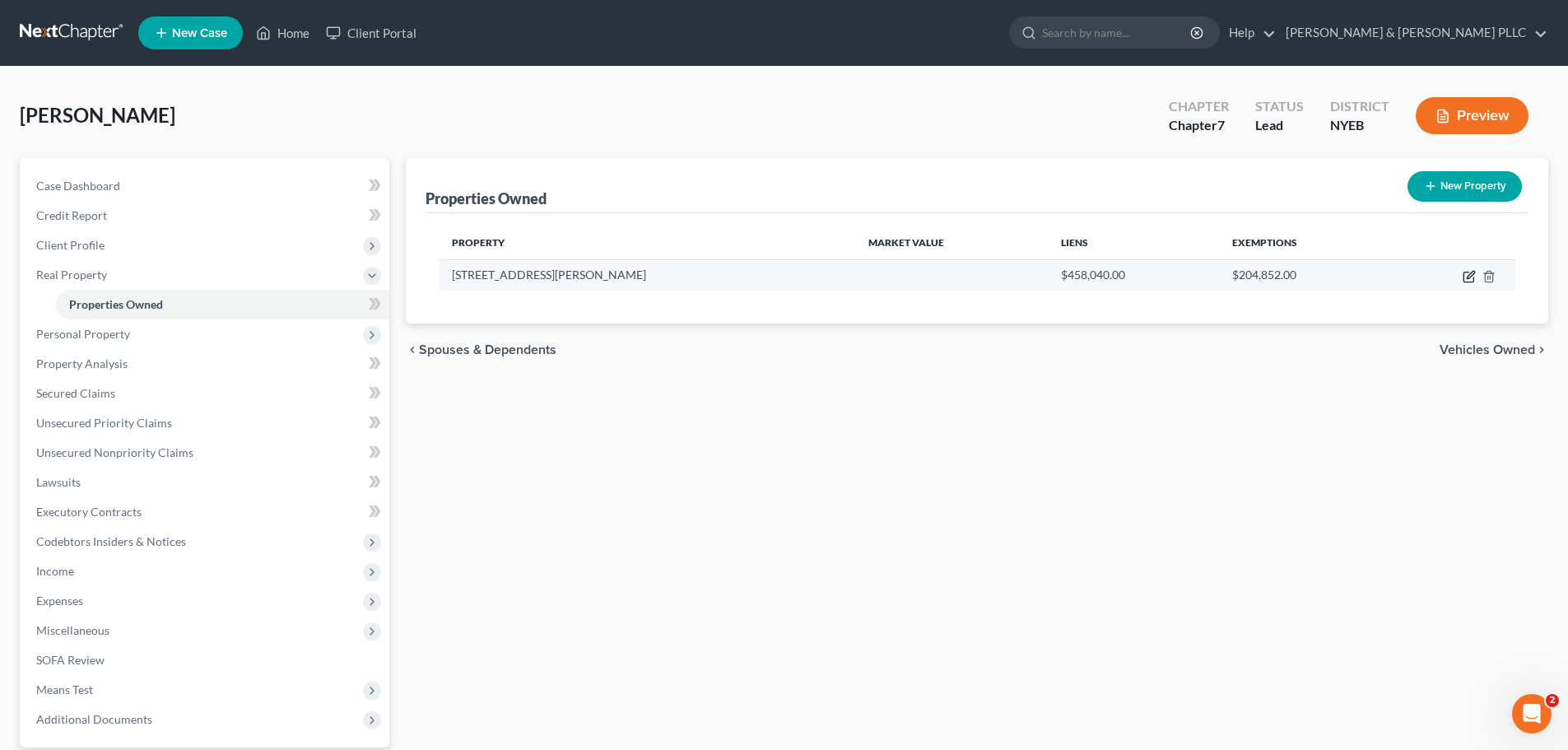
click at [1464, 276] on icon "button" at bounding box center [1469, 278] width 10 height 10
select select "35"
select select "3"
select select "5"
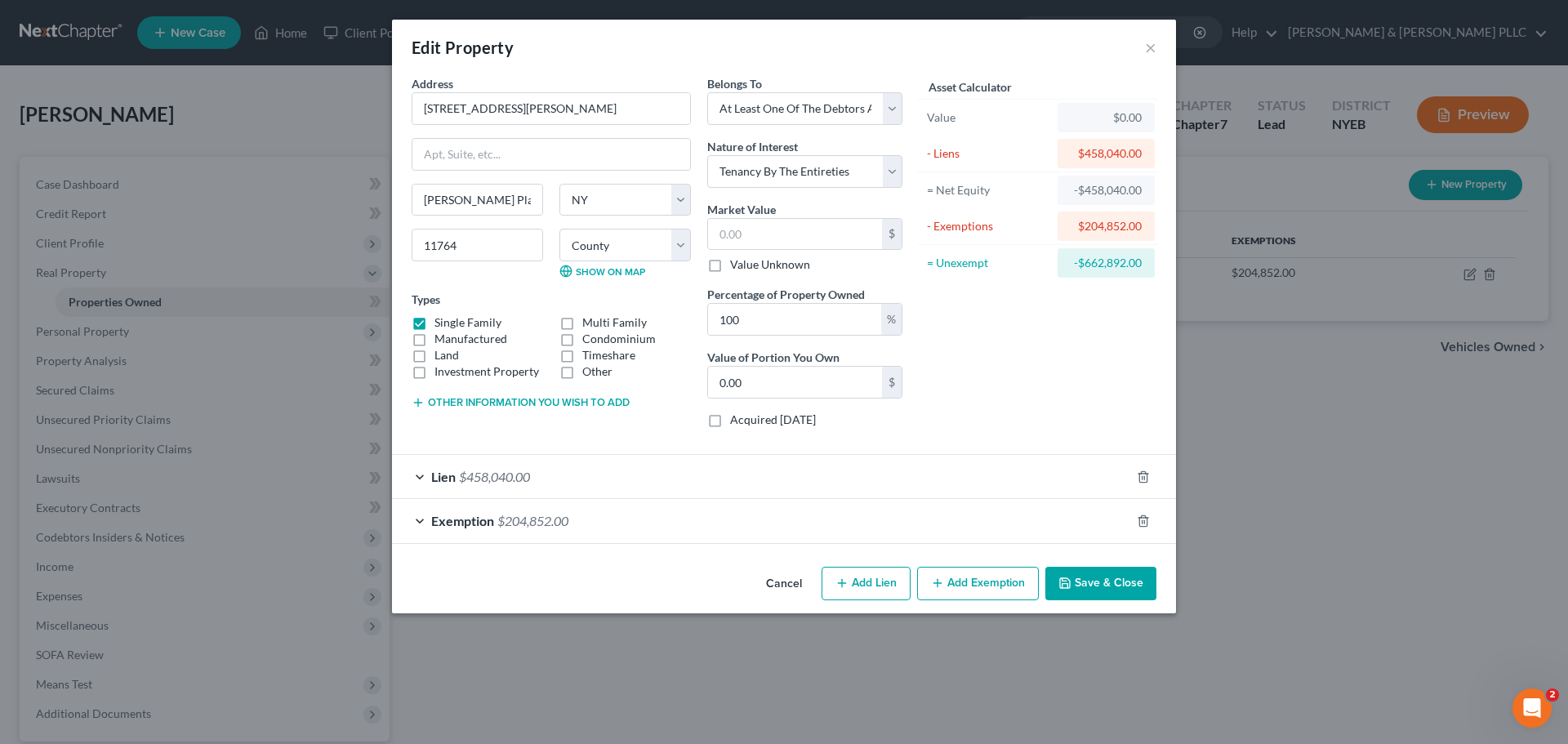
click at [650, 527] on div "Exemption $204,852.00" at bounding box center [760, 521] width 738 height 43
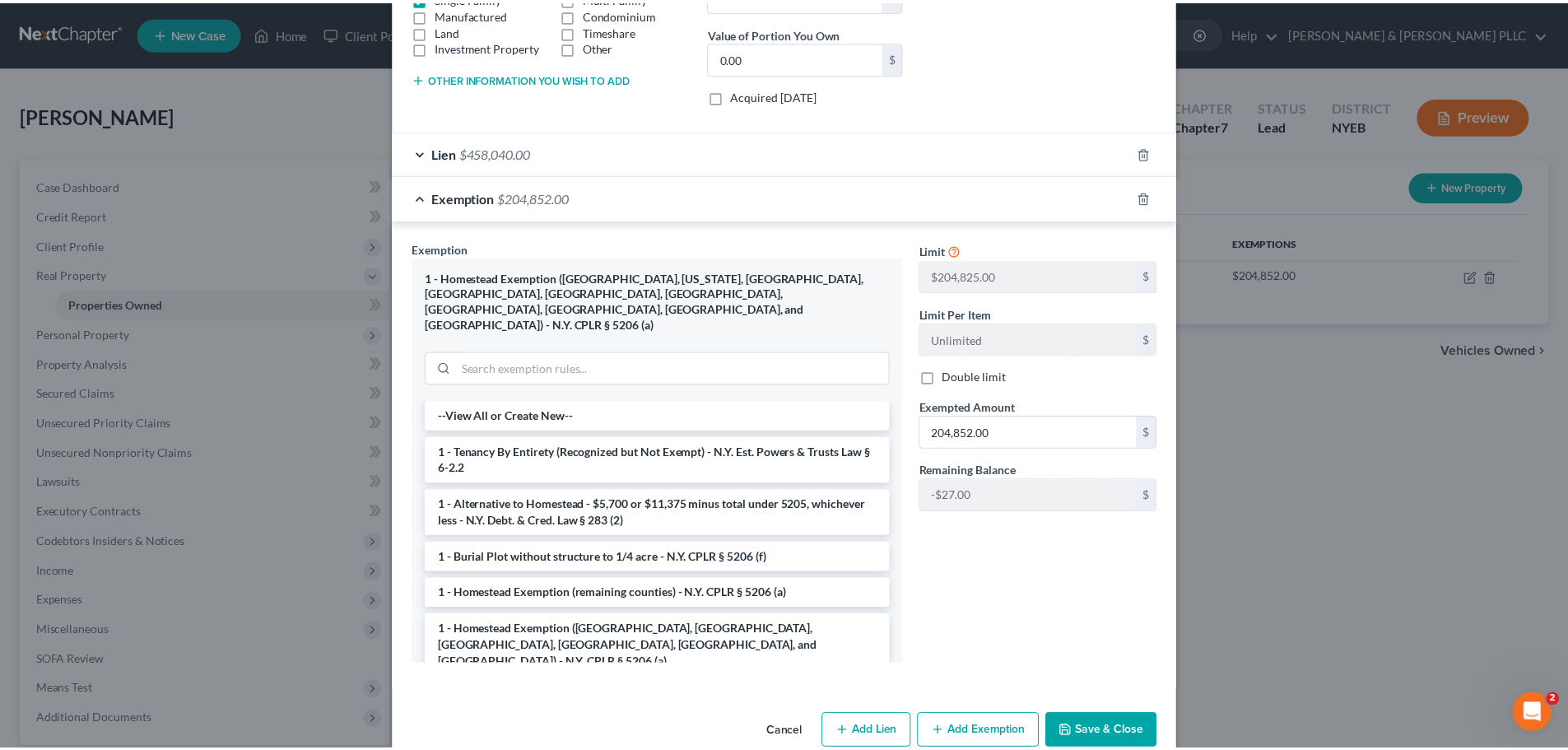
scroll to position [328, 0]
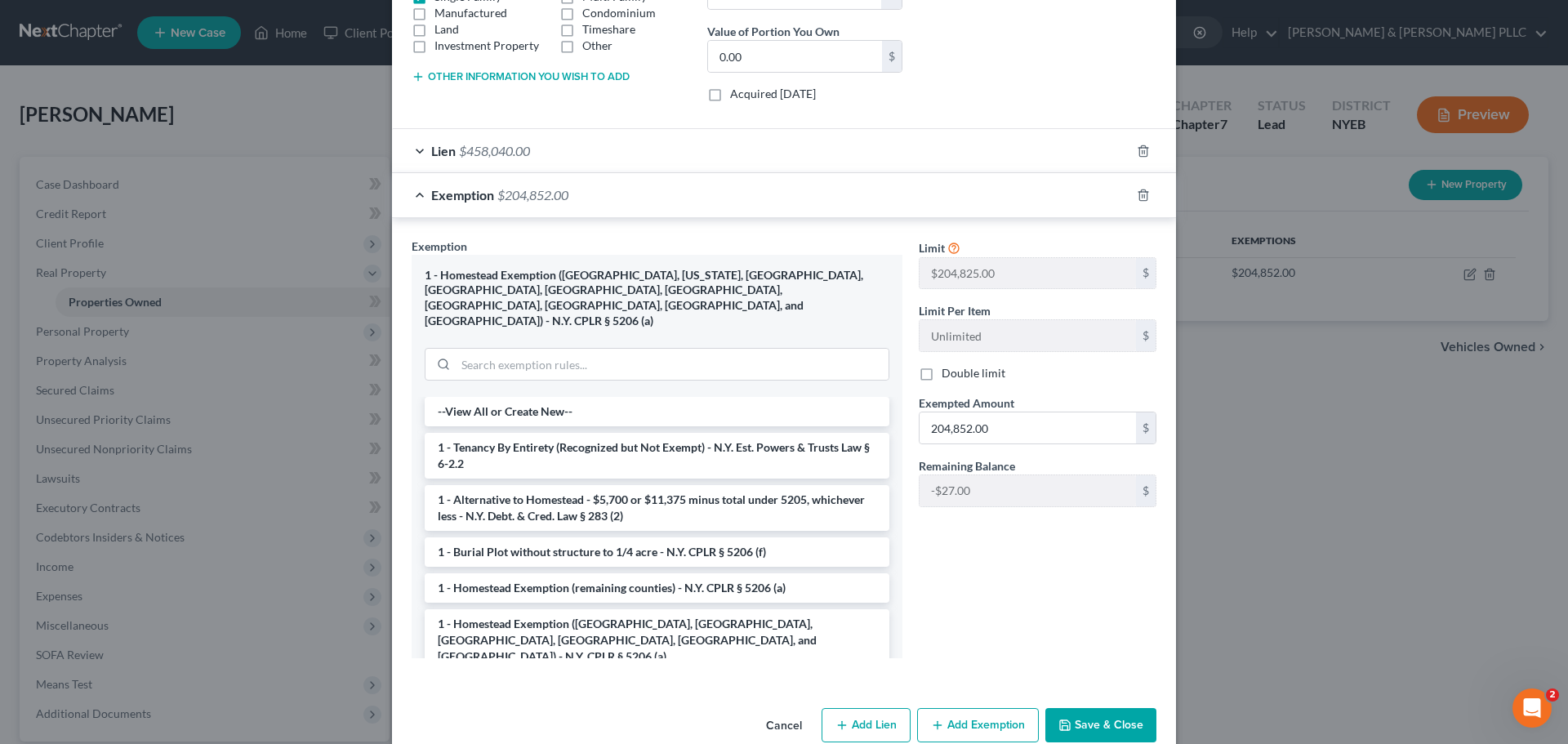
click at [1101, 709] on button "Save & Close" at bounding box center [1101, 725] width 111 height 34
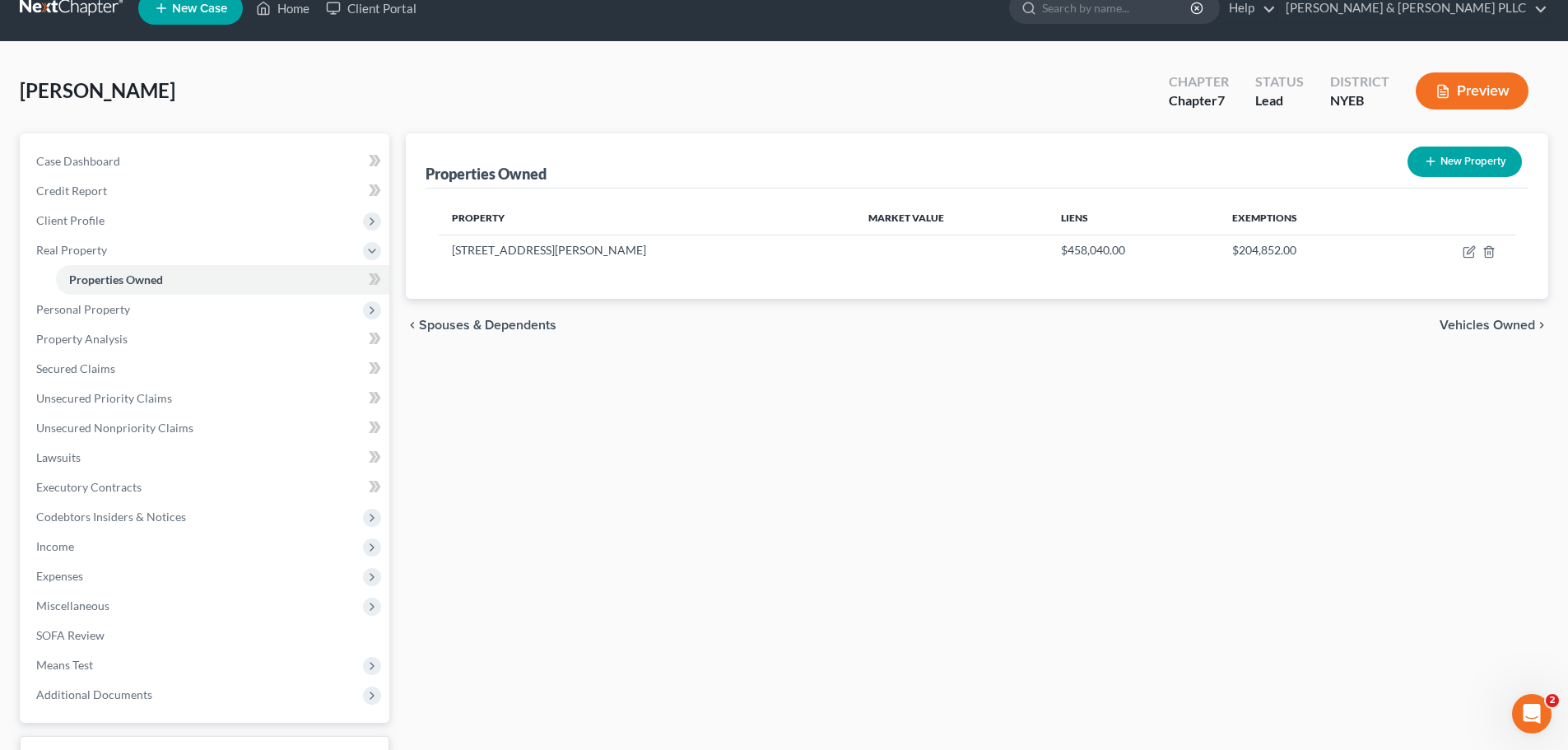
scroll to position [155, 0]
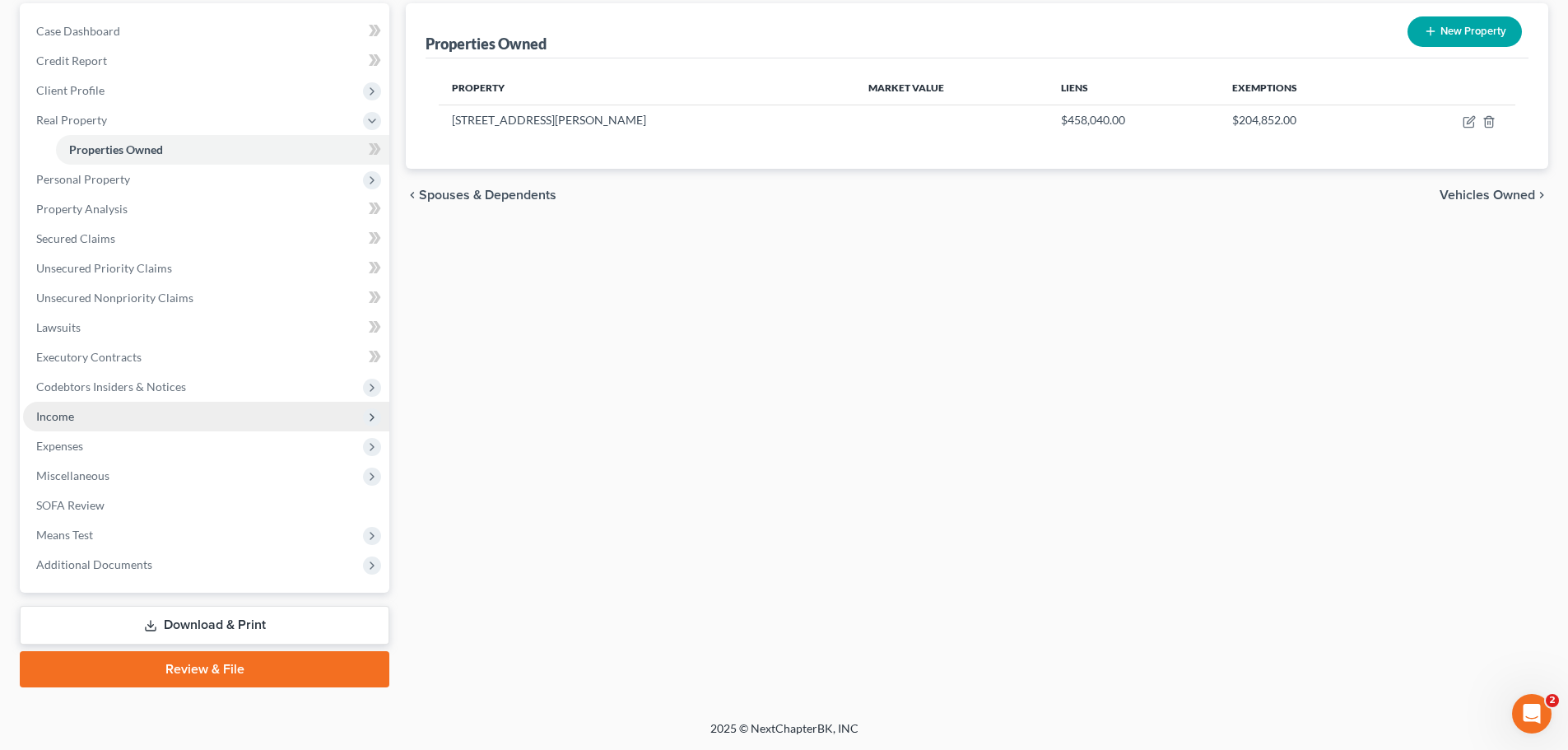
click at [126, 416] on span "Income" at bounding box center [205, 417] width 366 height 30
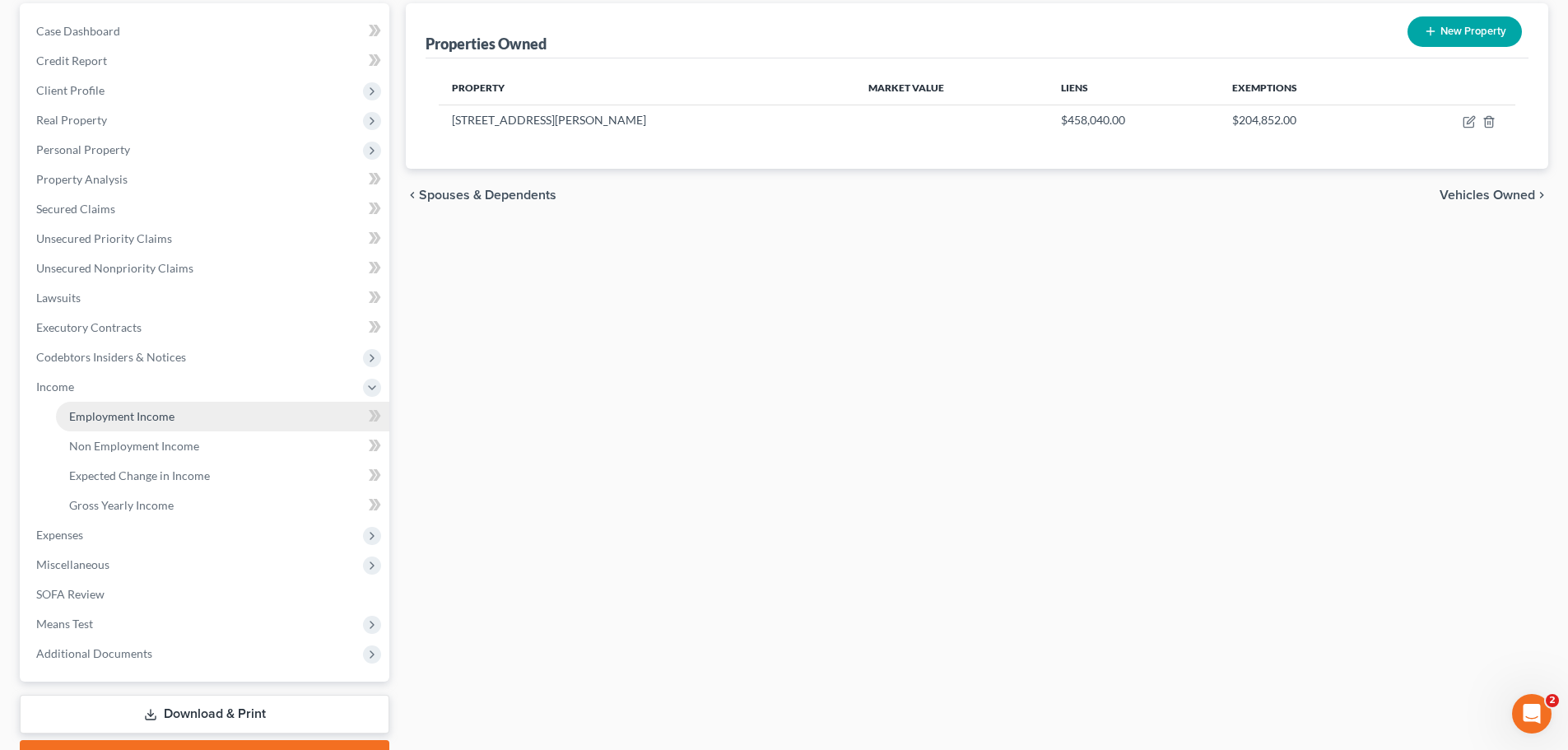
click at [223, 417] on link "Employment Income" at bounding box center [222, 417] width 333 height 30
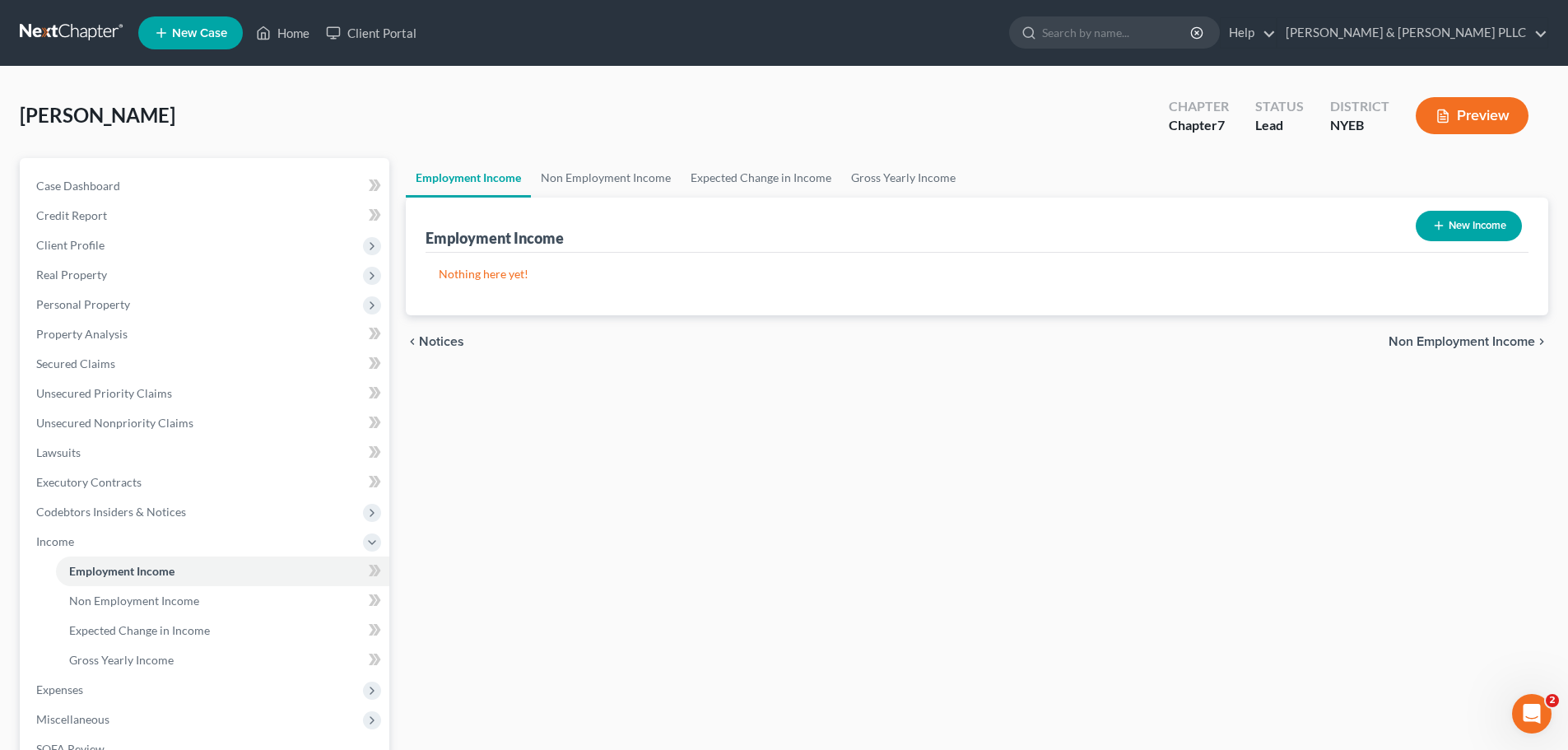
click at [1435, 230] on icon "button" at bounding box center [1438, 225] width 13 height 13
select select "0"
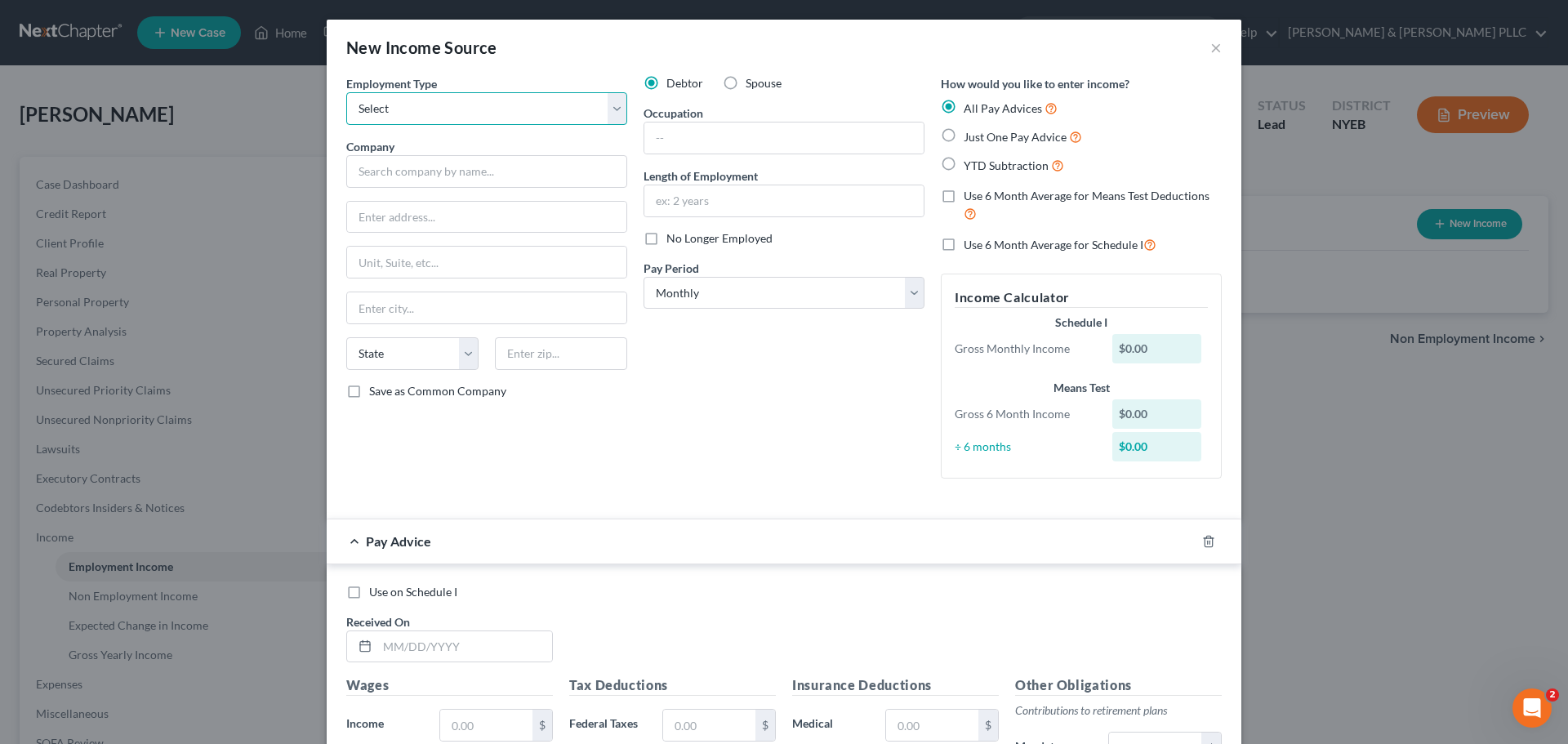
click at [436, 114] on select "Select Full or [DEMOGRAPHIC_DATA] Employment Self Employment" at bounding box center [487, 108] width 281 height 32
select select "0"
click at [346, 93] on select "Select Full or [DEMOGRAPHIC_DATA] Employment Self Employment" at bounding box center [487, 108] width 281 height 32
drag, startPoint x: 424, startPoint y: 180, endPoint x: 385, endPoint y: 170, distance: 40.3
click at [385, 170] on input "text" at bounding box center [487, 171] width 281 height 32
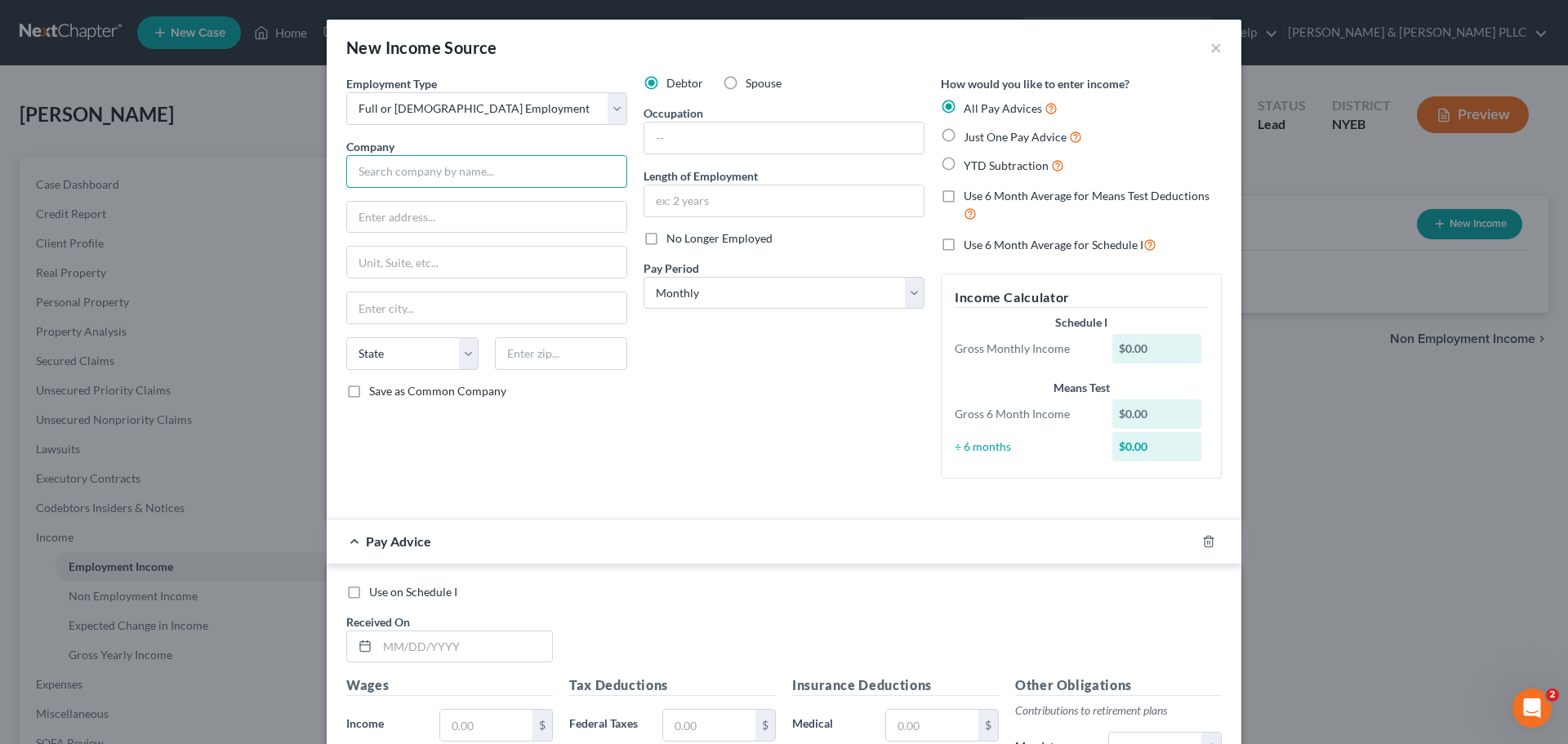
drag, startPoint x: 385, startPoint y: 170, endPoint x: 363, endPoint y: 156, distance: 26.1
click at [363, 156] on input "text" at bounding box center [487, 171] width 281 height 32
type input "Benefit Management solutions, Inc."
click at [483, 221] on input "text" at bounding box center [487, 217] width 279 height 31
paste input "[STREET_ADDRESS]"
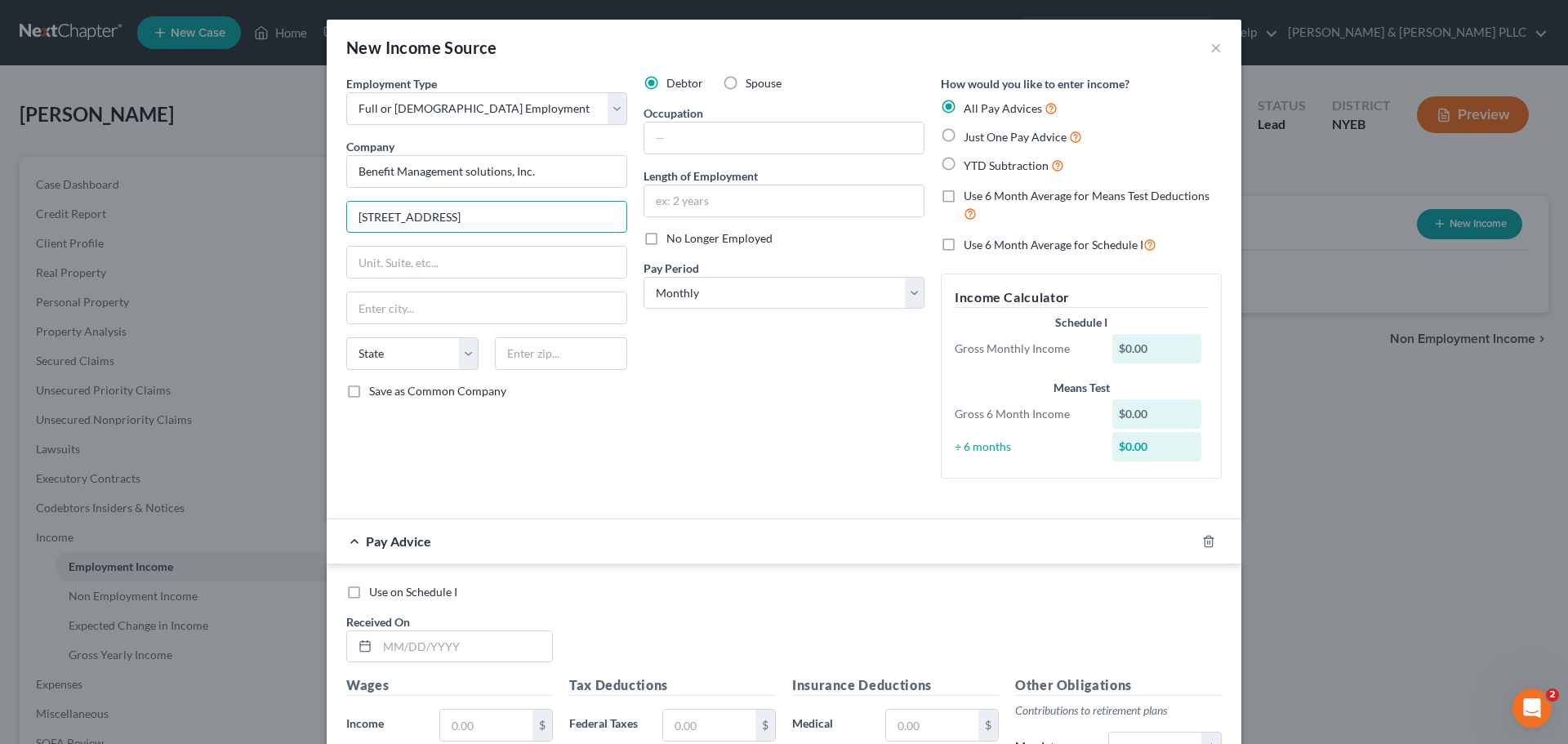
drag, startPoint x: 480, startPoint y: 206, endPoint x: 373, endPoint y: 199, distance: 107.2
click at [373, 199] on div "Employment Type * Select Full or [DEMOGRAPHIC_DATA] Employment Self Employment …" at bounding box center [487, 282] width 297 height 416
type input "[STREET_ADDRESS]"
type input "Setauket"
select select "35"
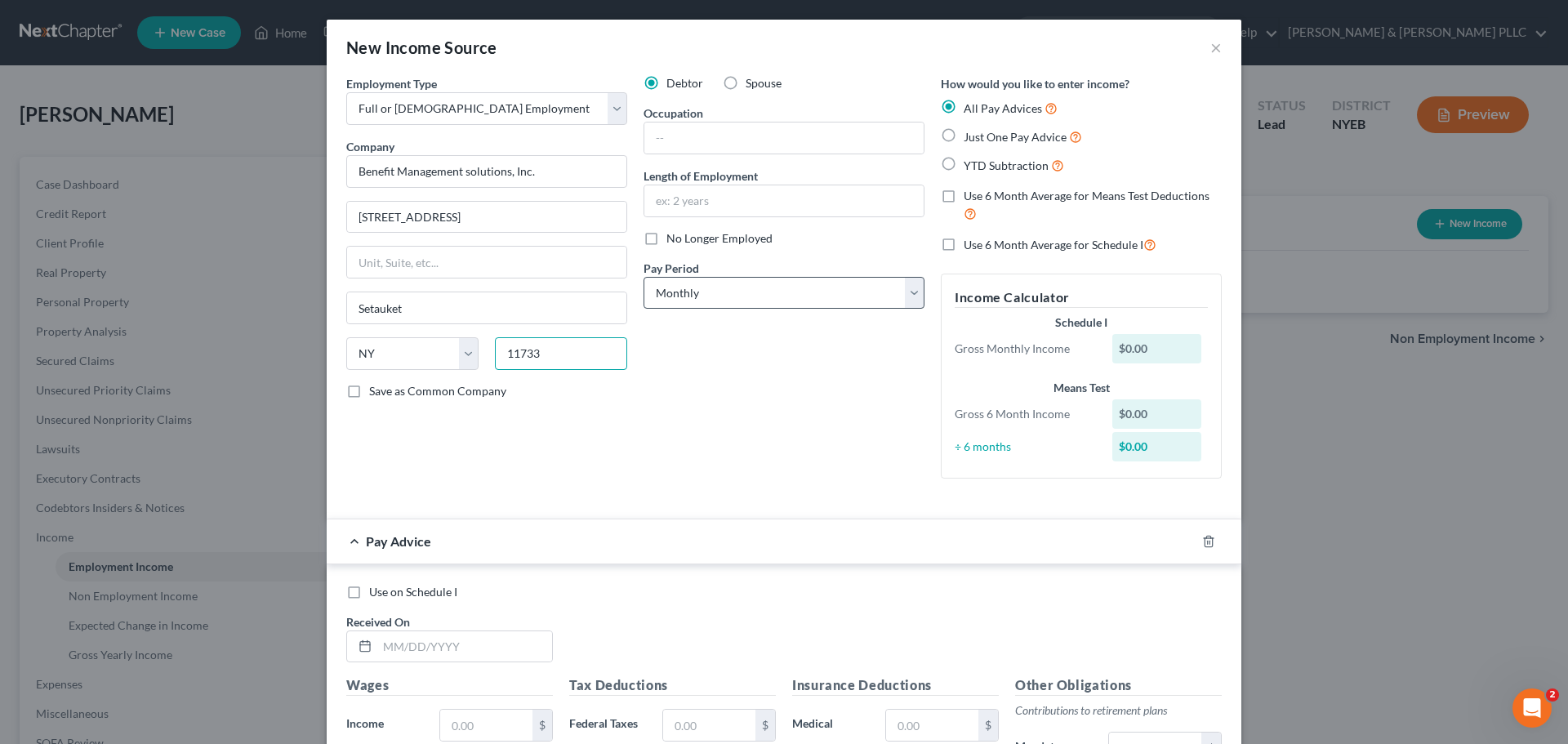
type input "11733"
type input "East Setauket"
click at [805, 292] on select "Select Monthly Twice Monthly Every Other Week Weekly" at bounding box center [784, 292] width 281 height 32
click at [643, 277] on select "Select Monthly Twice Monthly Every Other Week Weekly" at bounding box center [784, 292] width 281 height 32
drag, startPoint x: 785, startPoint y: 299, endPoint x: 780, endPoint y: 308, distance: 10.3
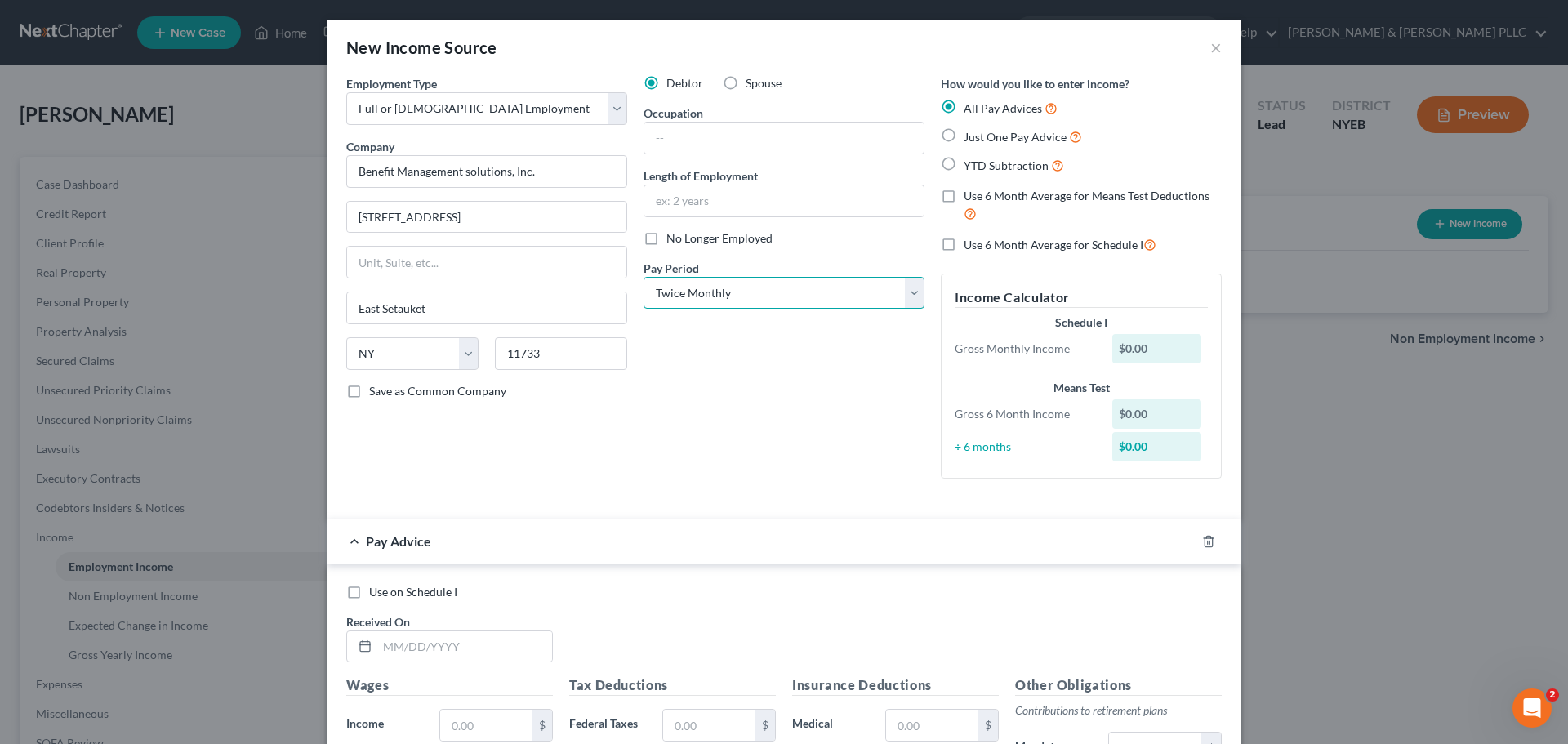
click at [785, 299] on select "Select Monthly Twice Monthly Every Other Week Weekly" at bounding box center [784, 292] width 281 height 32
select select "2"
click at [643, 277] on select "Select Monthly Twice Monthly Every Other Week Weekly" at bounding box center [784, 292] width 281 height 32
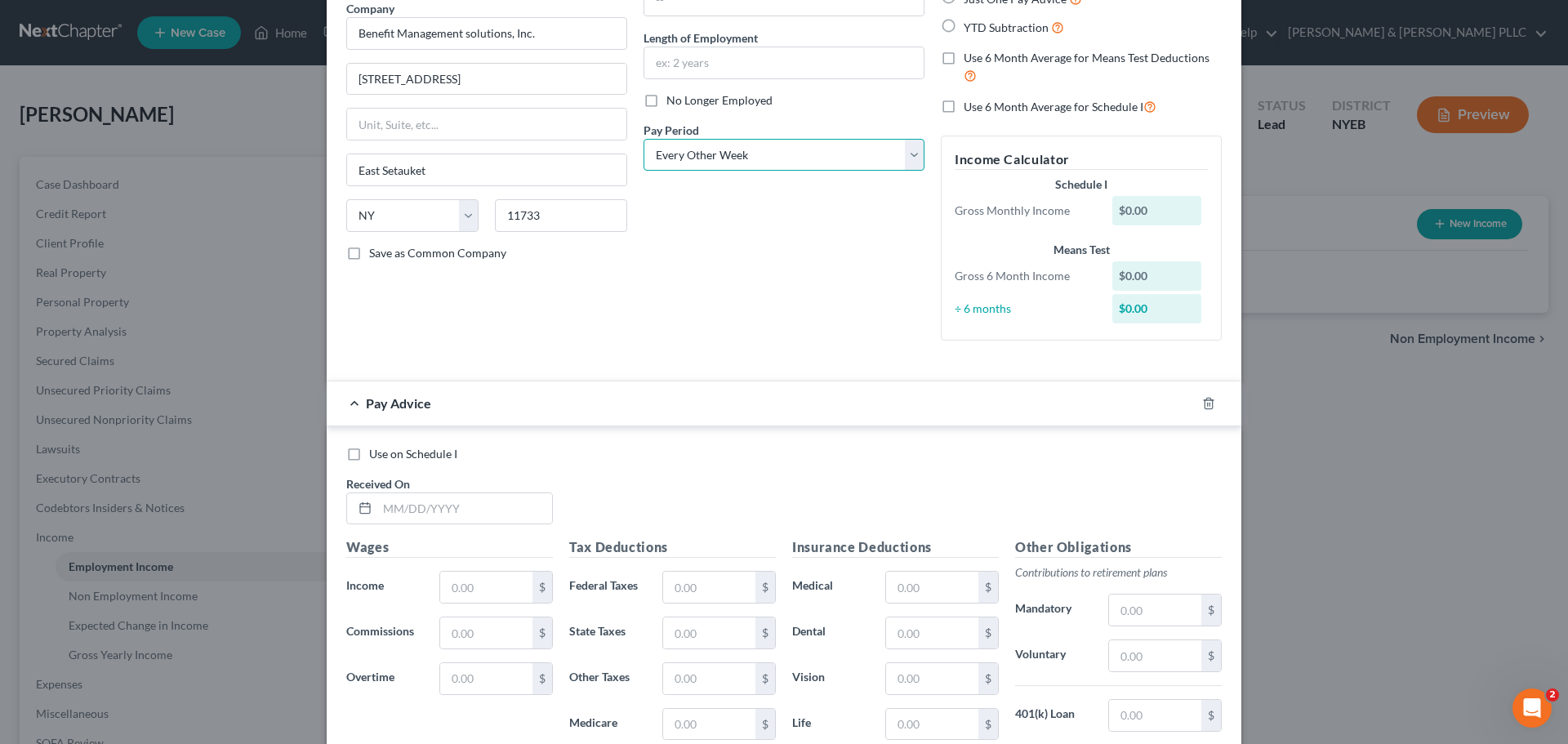
scroll to position [245, 0]
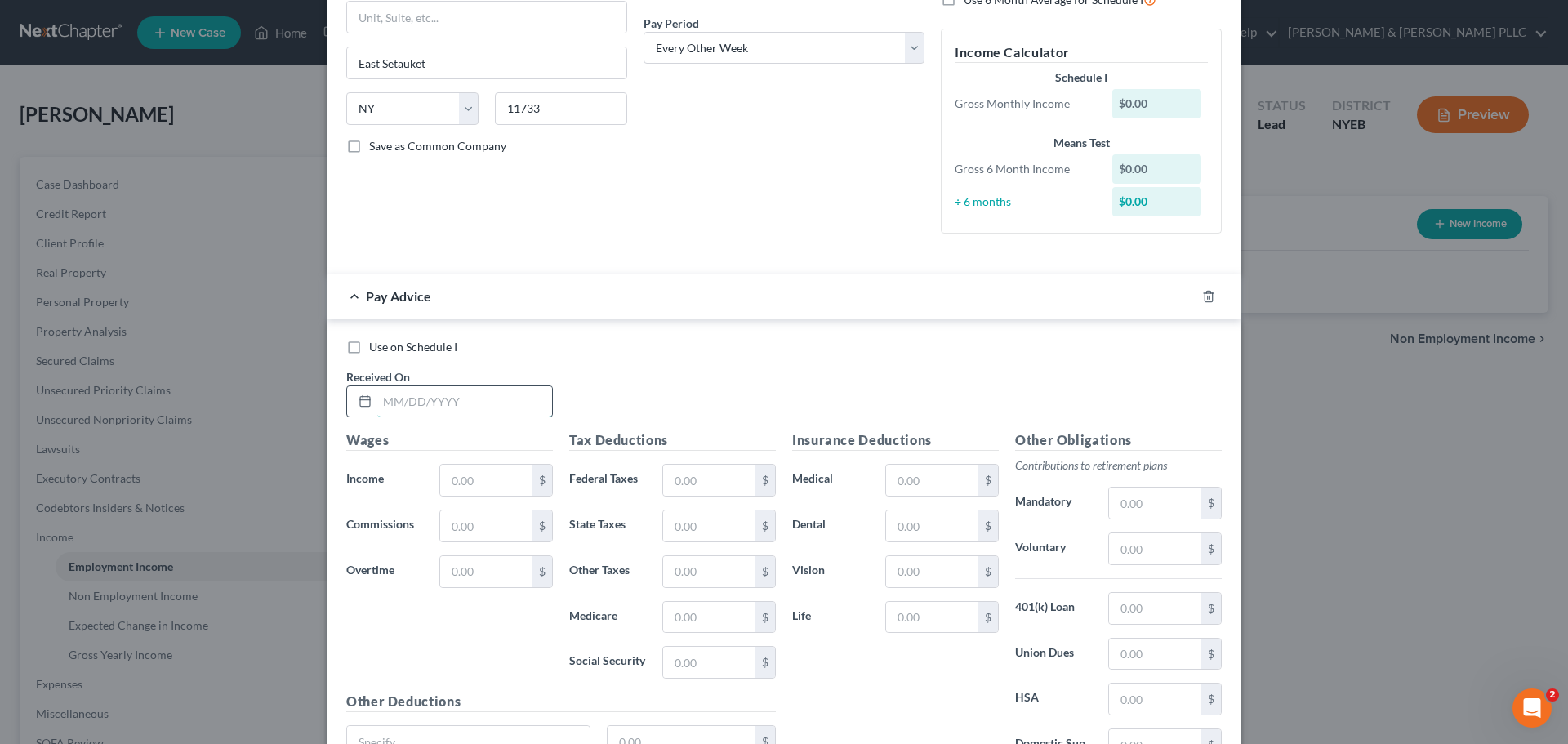
click at [449, 403] on input "text" at bounding box center [465, 403] width 175 height 31
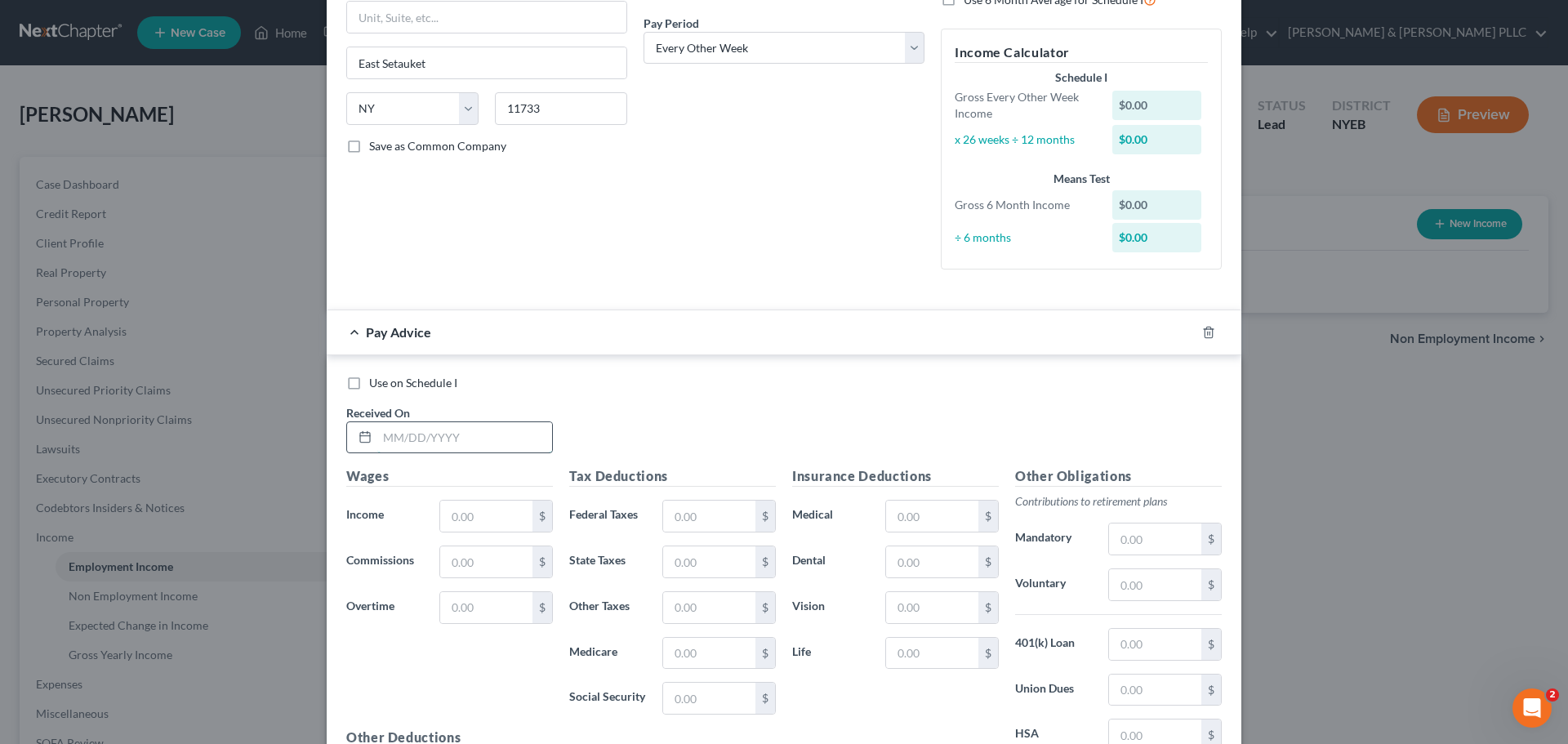
click at [430, 435] on input "text" at bounding box center [465, 438] width 175 height 31
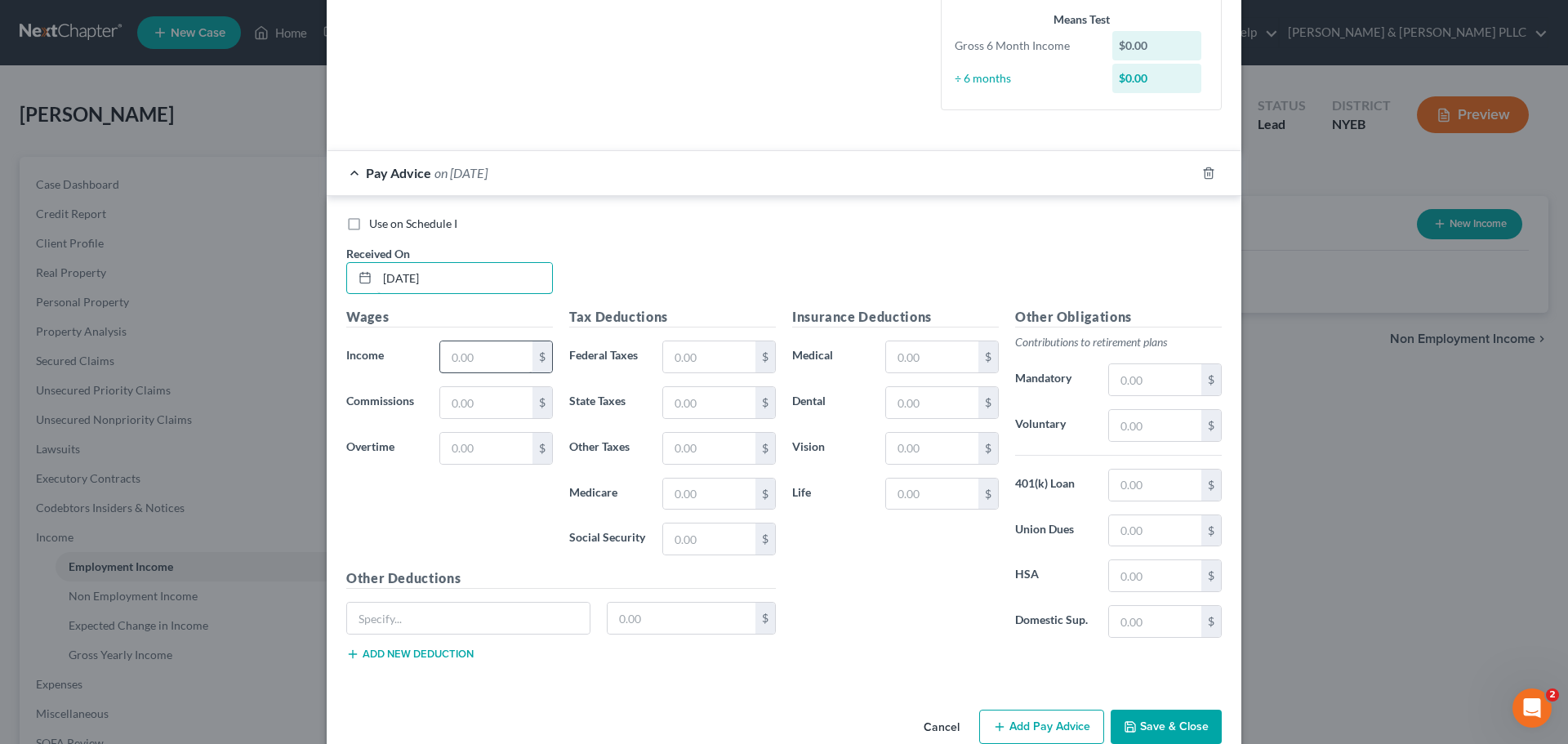
scroll to position [408, 0]
type input "[DATE]"
click at [480, 352] on input "text" at bounding box center [486, 353] width 92 height 31
click at [488, 348] on input "text" at bounding box center [486, 353] width 92 height 31
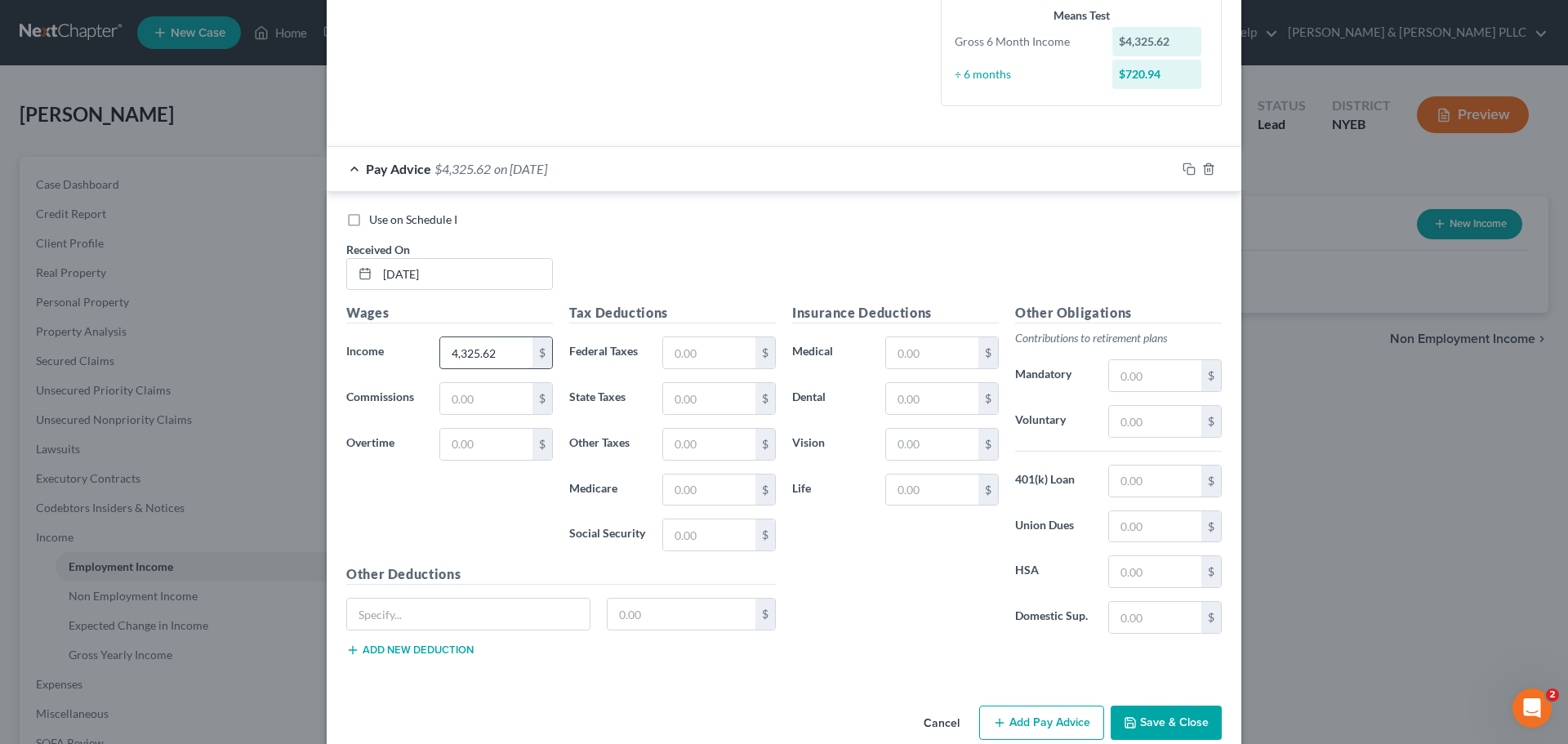
click at [487, 358] on input "4,325.62" at bounding box center [486, 353] width 92 height 31
type input "4,325.62"
click at [685, 349] on input "text" at bounding box center [709, 353] width 92 height 31
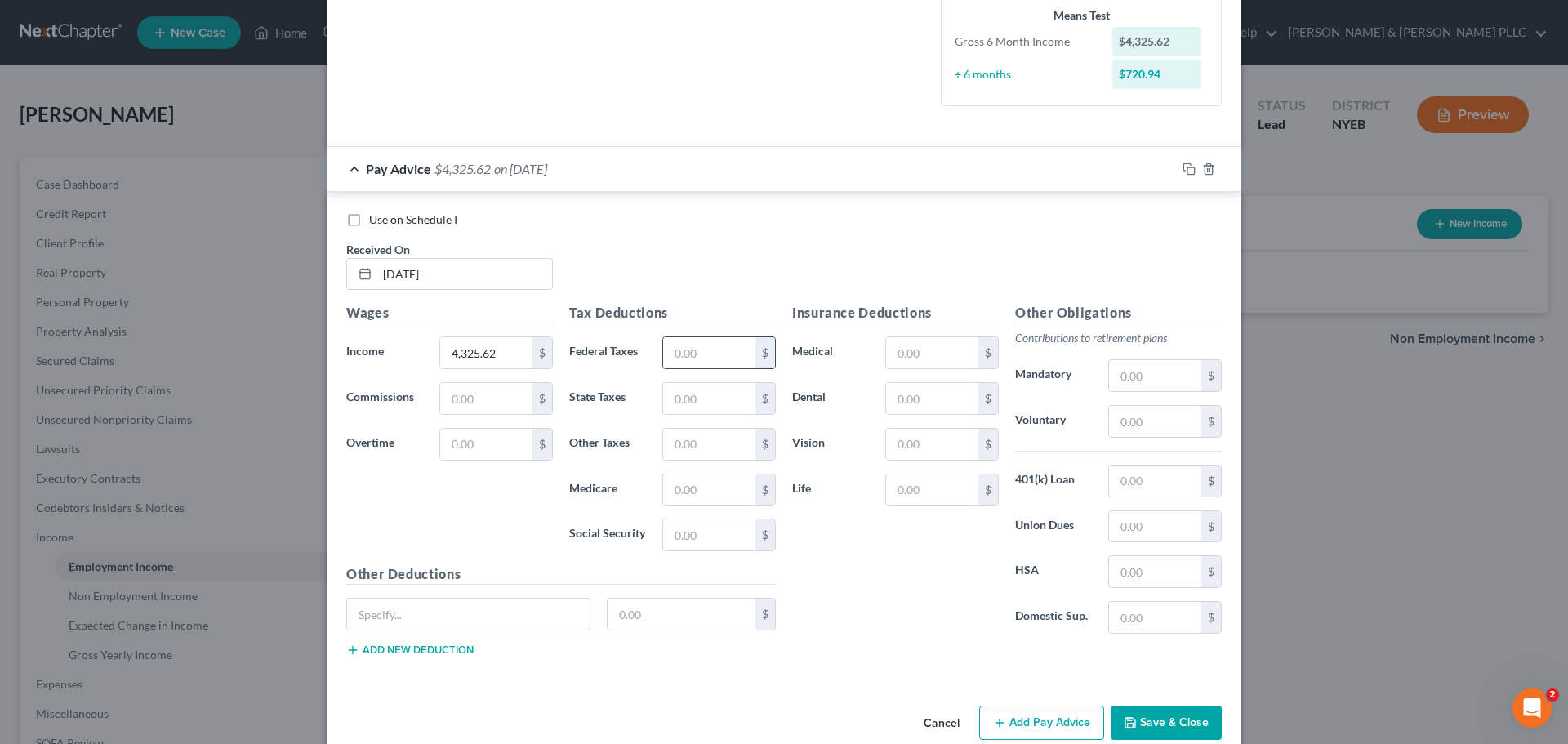
drag, startPoint x: 673, startPoint y: 343, endPoint x: 684, endPoint y: 343, distance: 11.0
click at [673, 343] on input "text" at bounding box center [709, 353] width 92 height 31
drag, startPoint x: 1107, startPoint y: 369, endPoint x: 1128, endPoint y: 419, distance: 54.2
paste input "464.69"
type input "464.69"
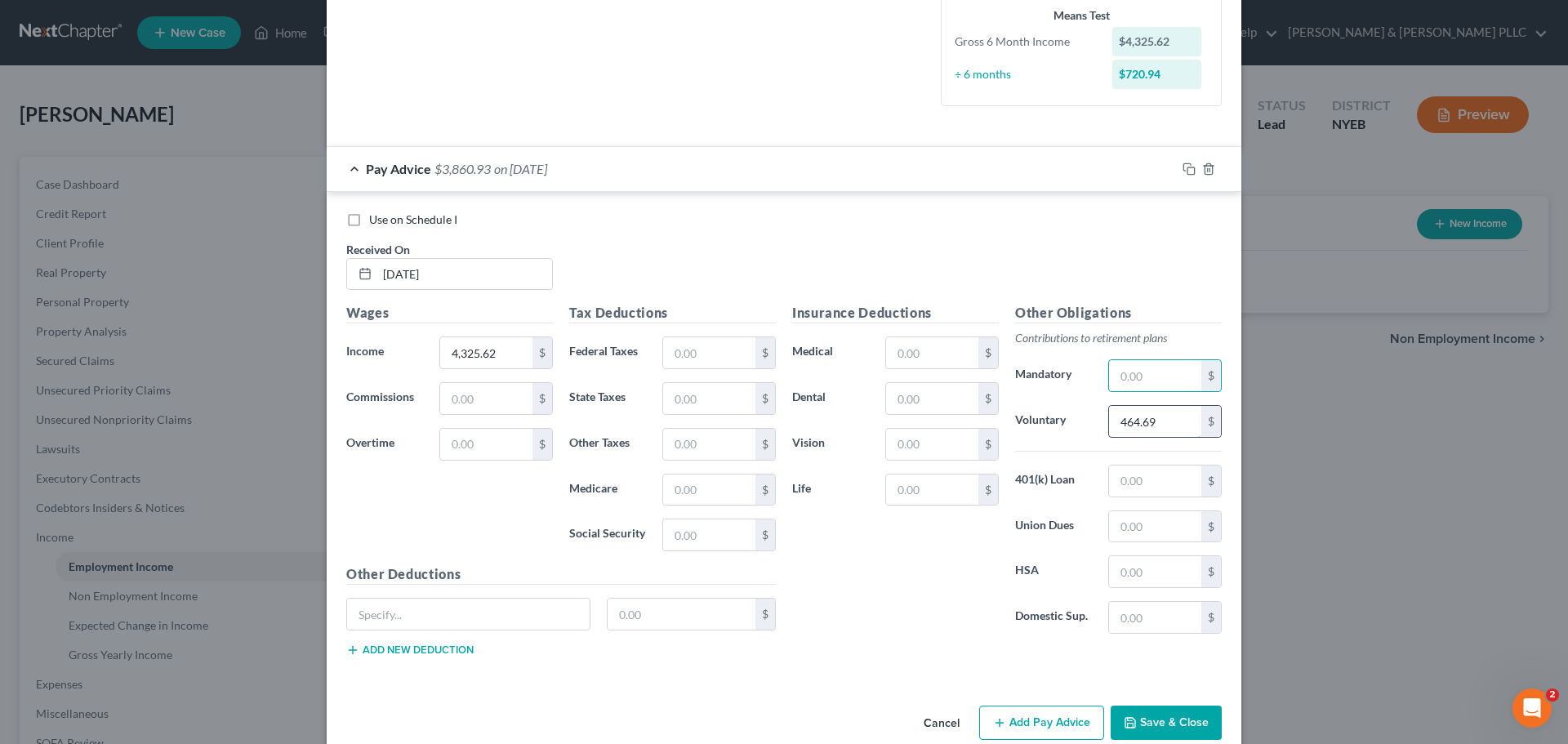
drag, startPoint x: 1131, startPoint y: 387, endPoint x: 1135, endPoint y: 416, distance: 29.3
click at [1135, 416] on input "464.69" at bounding box center [1155, 422] width 92 height 31
click at [1118, 362] on input "text" at bounding box center [1155, 376] width 92 height 31
click at [675, 342] on input "text" at bounding box center [709, 353] width 92 height 31
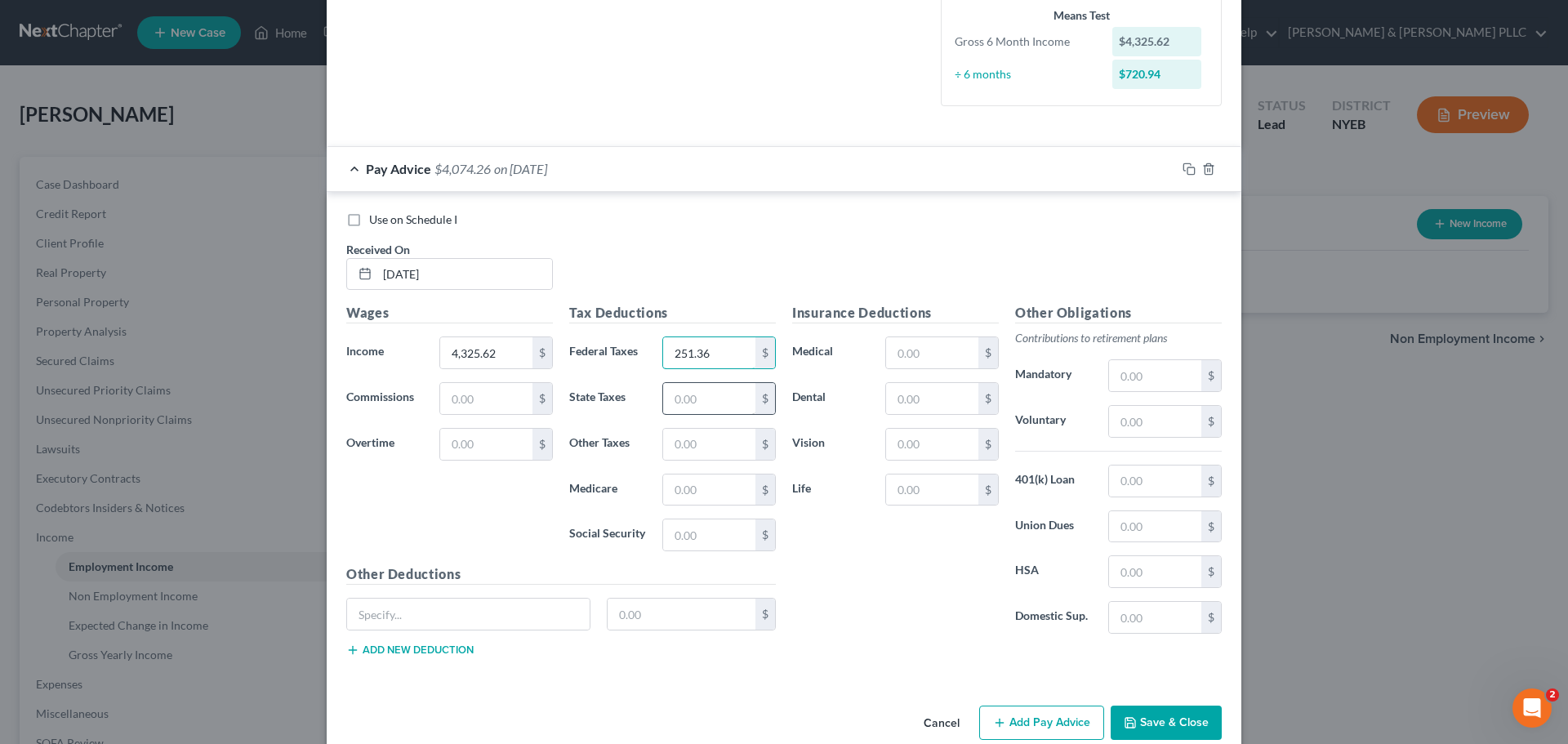
type input "251.36"
click at [663, 408] on input "text" at bounding box center [709, 399] width 92 height 31
type input "177.89"
click at [704, 439] on input "text" at bounding box center [709, 445] width 92 height 31
click at [668, 483] on input "text" at bounding box center [709, 490] width 92 height 31
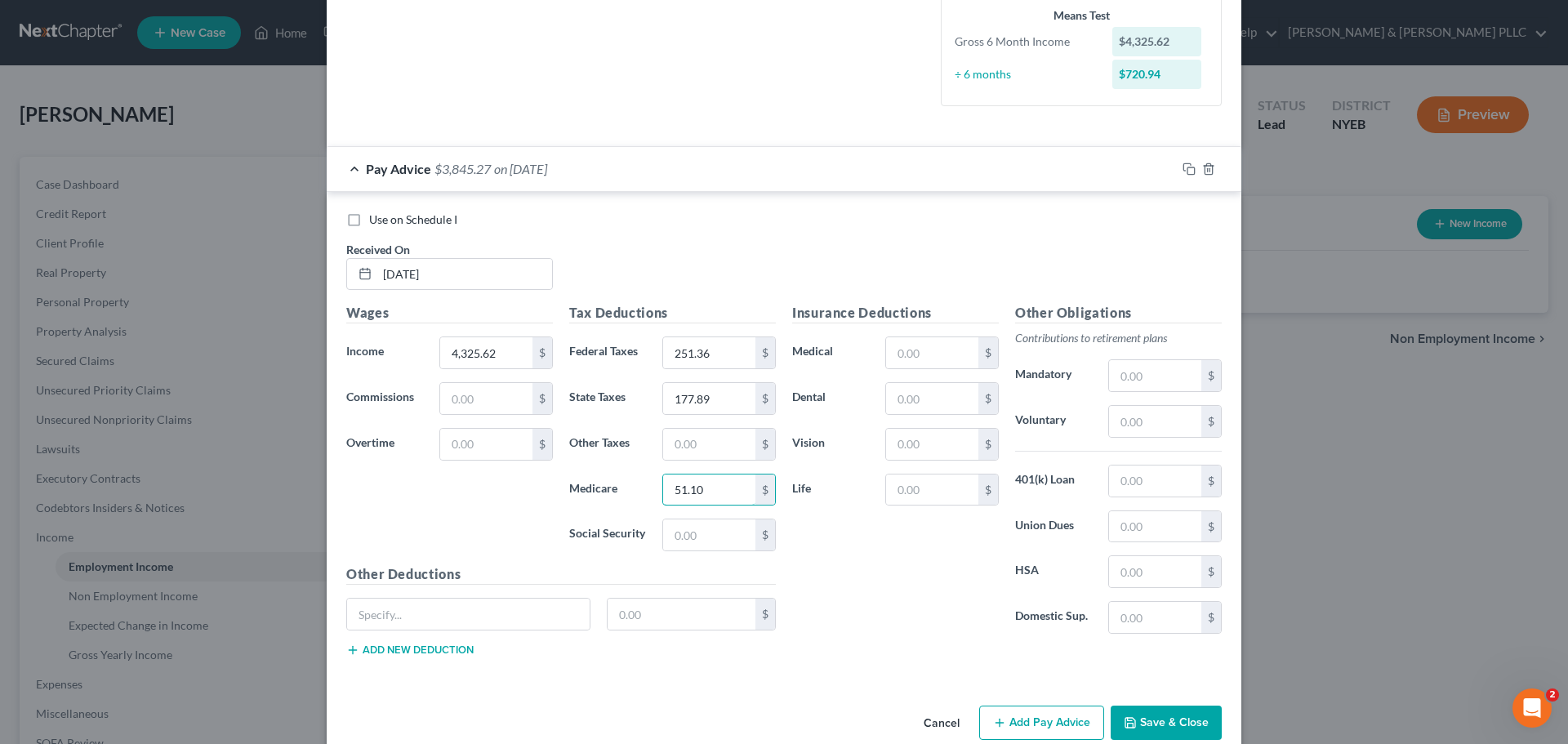
type input "51.10"
drag, startPoint x: 694, startPoint y: 555, endPoint x: 692, endPoint y: 538, distance: 17.1
drag, startPoint x: 692, startPoint y: 538, endPoint x: 694, endPoint y: 529, distance: 9.2
paste input "218.48"
type input "218.48"
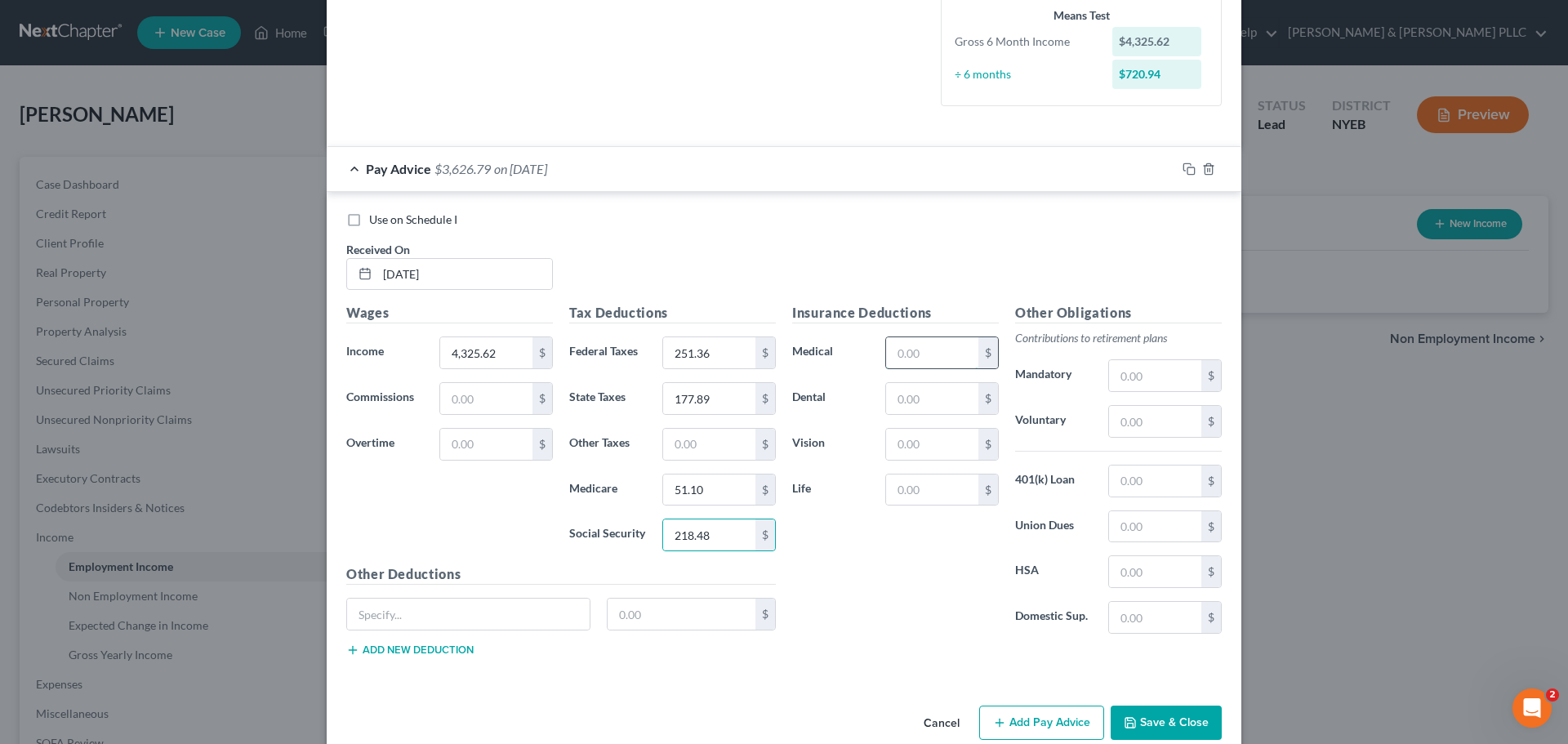
click at [931, 343] on input "text" at bounding box center [933, 353] width 92 height 31
click at [687, 435] on input "text" at bounding box center [709, 445] width 92 height 31
click at [916, 343] on input "text" at bounding box center [933, 353] width 92 height 31
type input "501.70"
click at [1138, 577] on input "text" at bounding box center [1155, 572] width 92 height 31
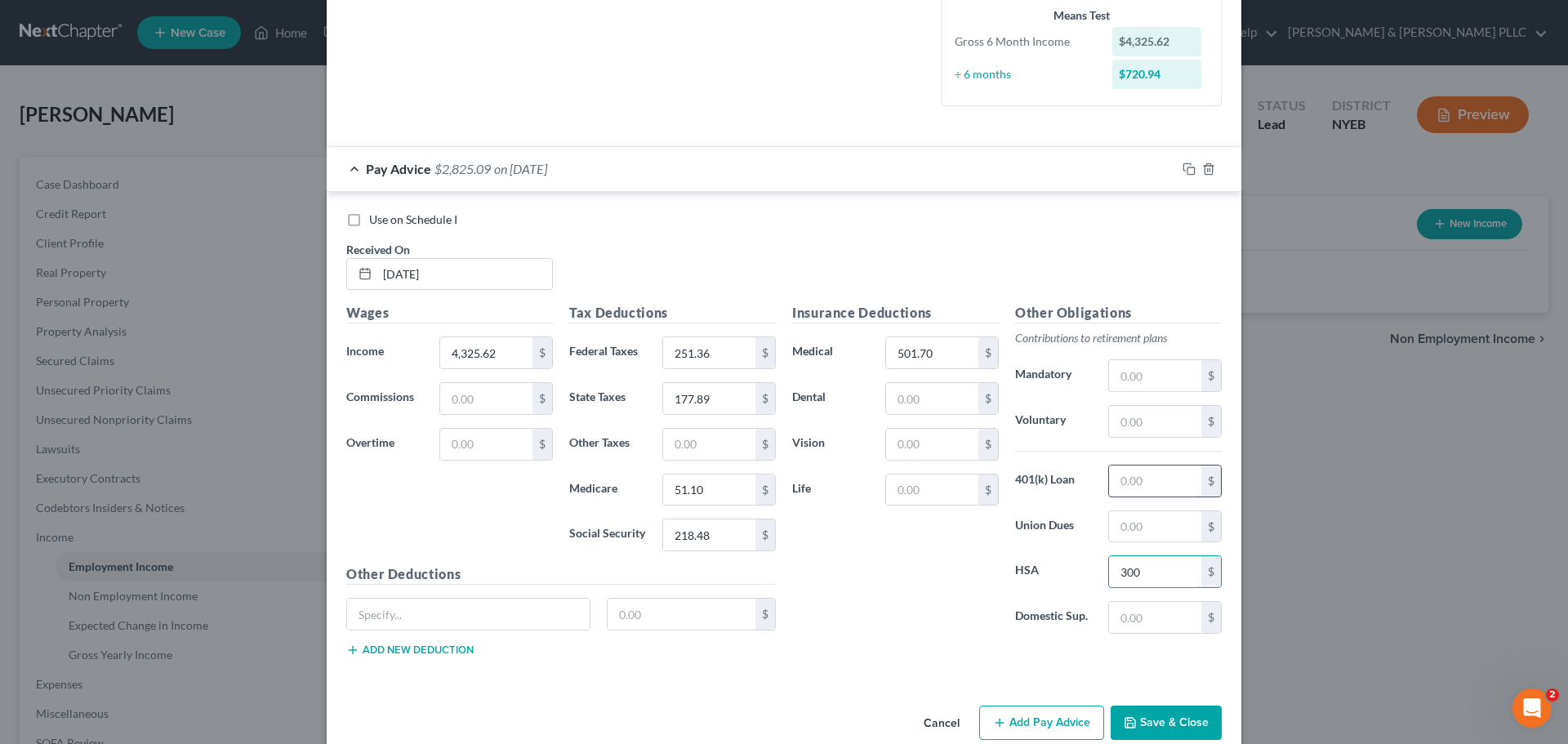
type input "300"
click at [1115, 489] on input "text" at bounding box center [1155, 481] width 92 height 31
type input "216"
click at [1151, 413] on input "text" at bounding box center [1155, 422] width 92 height 31
type input "464.69"
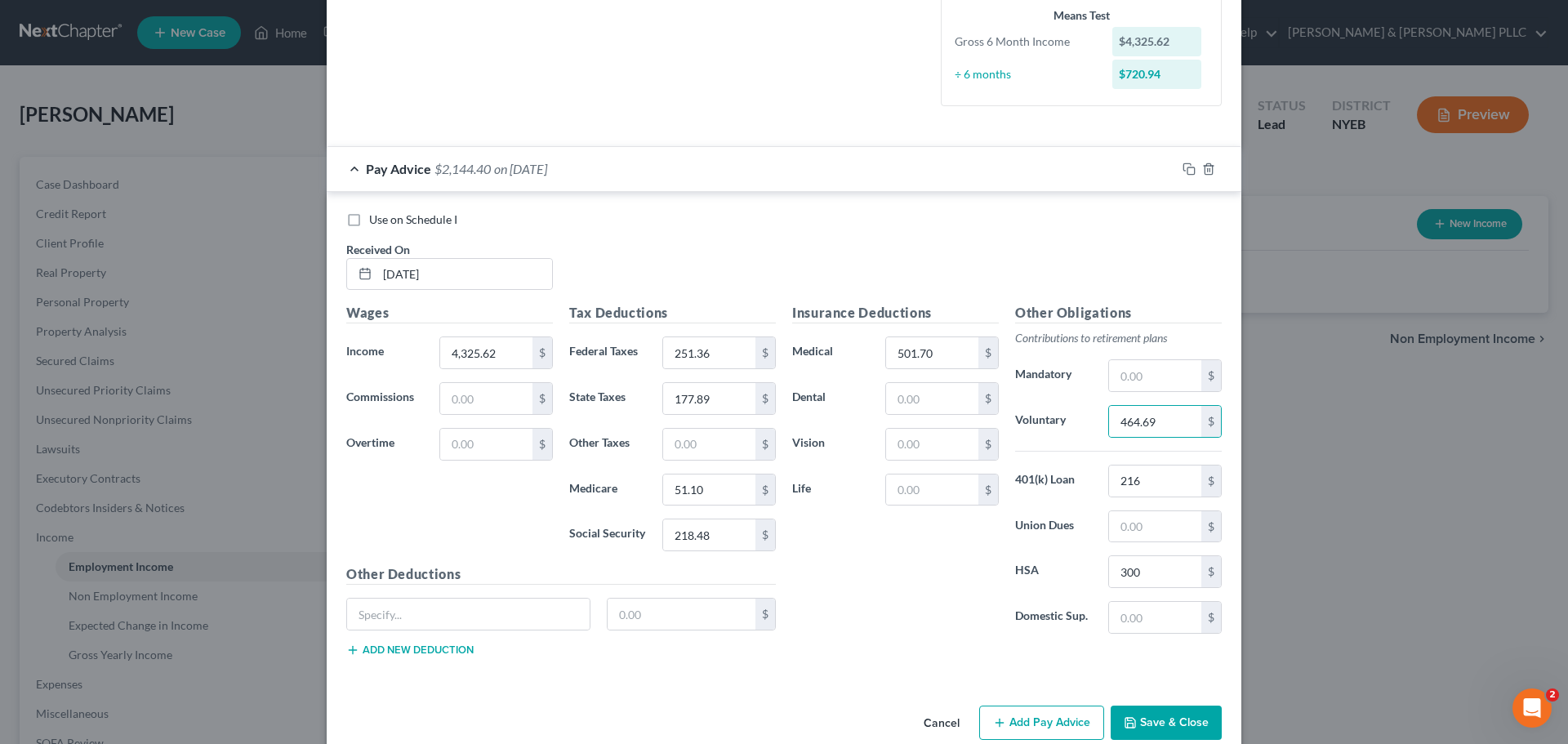
click at [1176, 166] on div at bounding box center [1208, 169] width 65 height 27
click at [366, 171] on span "Pay Advice" at bounding box center [398, 169] width 65 height 16
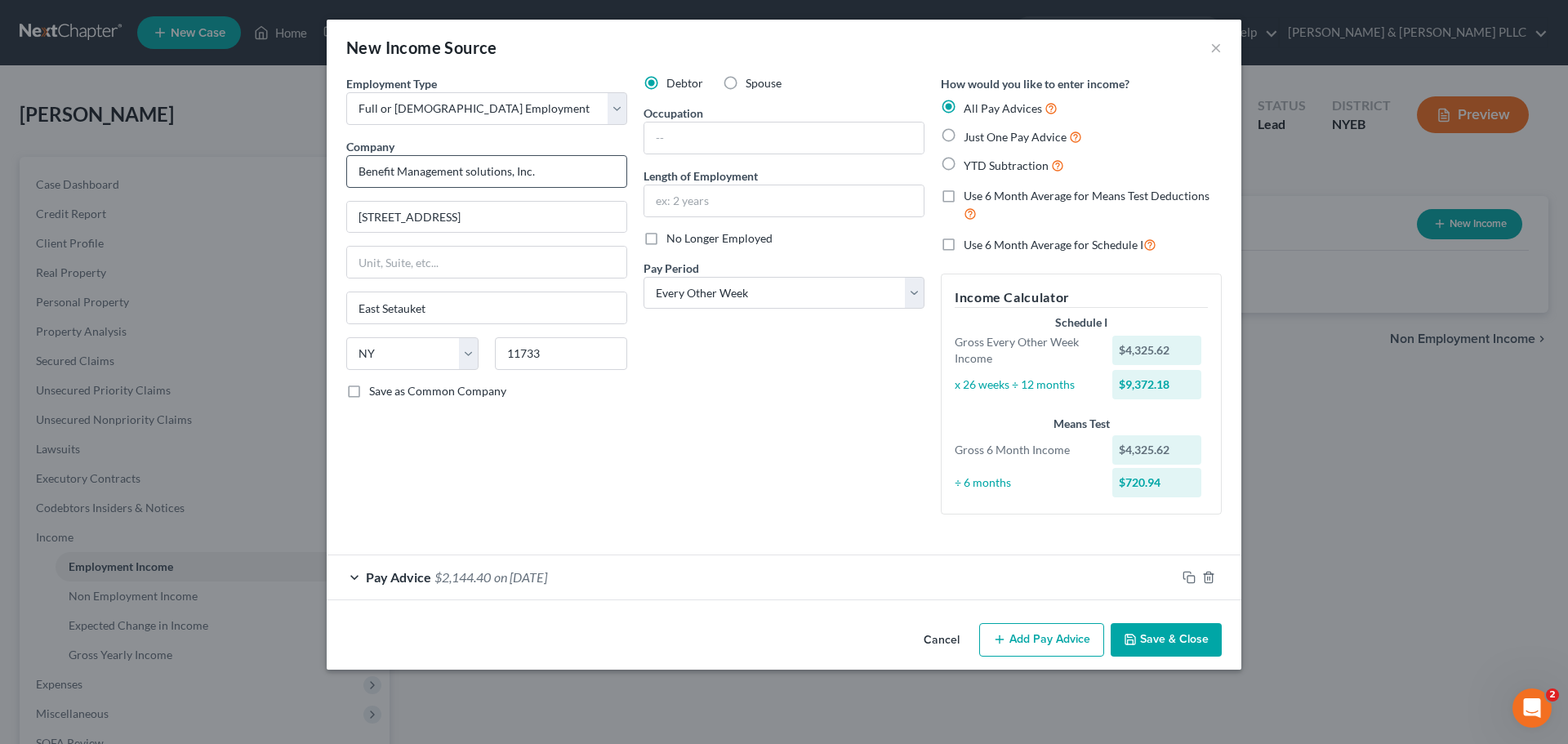
scroll to position [0, 0]
click at [1185, 575] on icon "button" at bounding box center [1188, 577] width 13 height 13
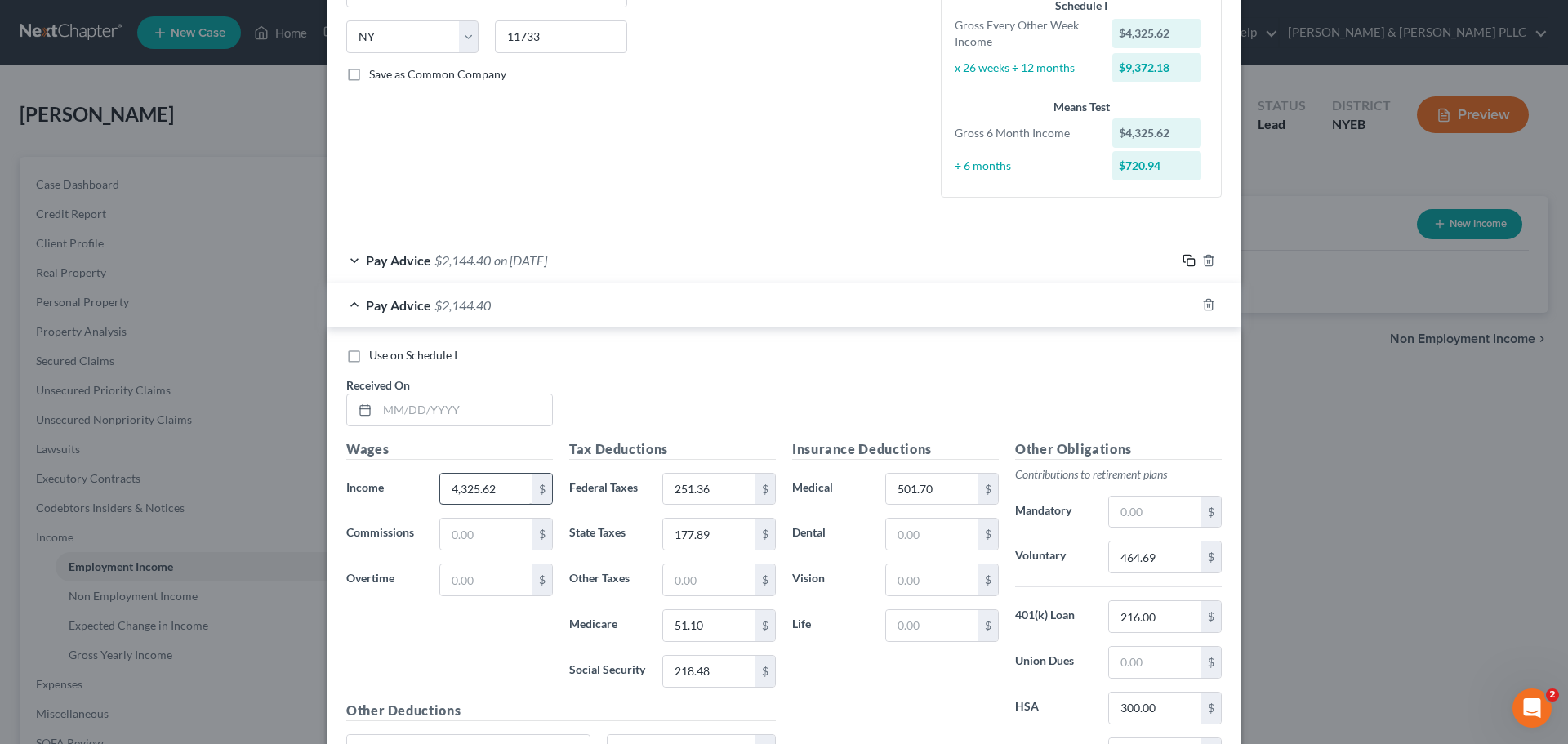
scroll to position [327, 0]
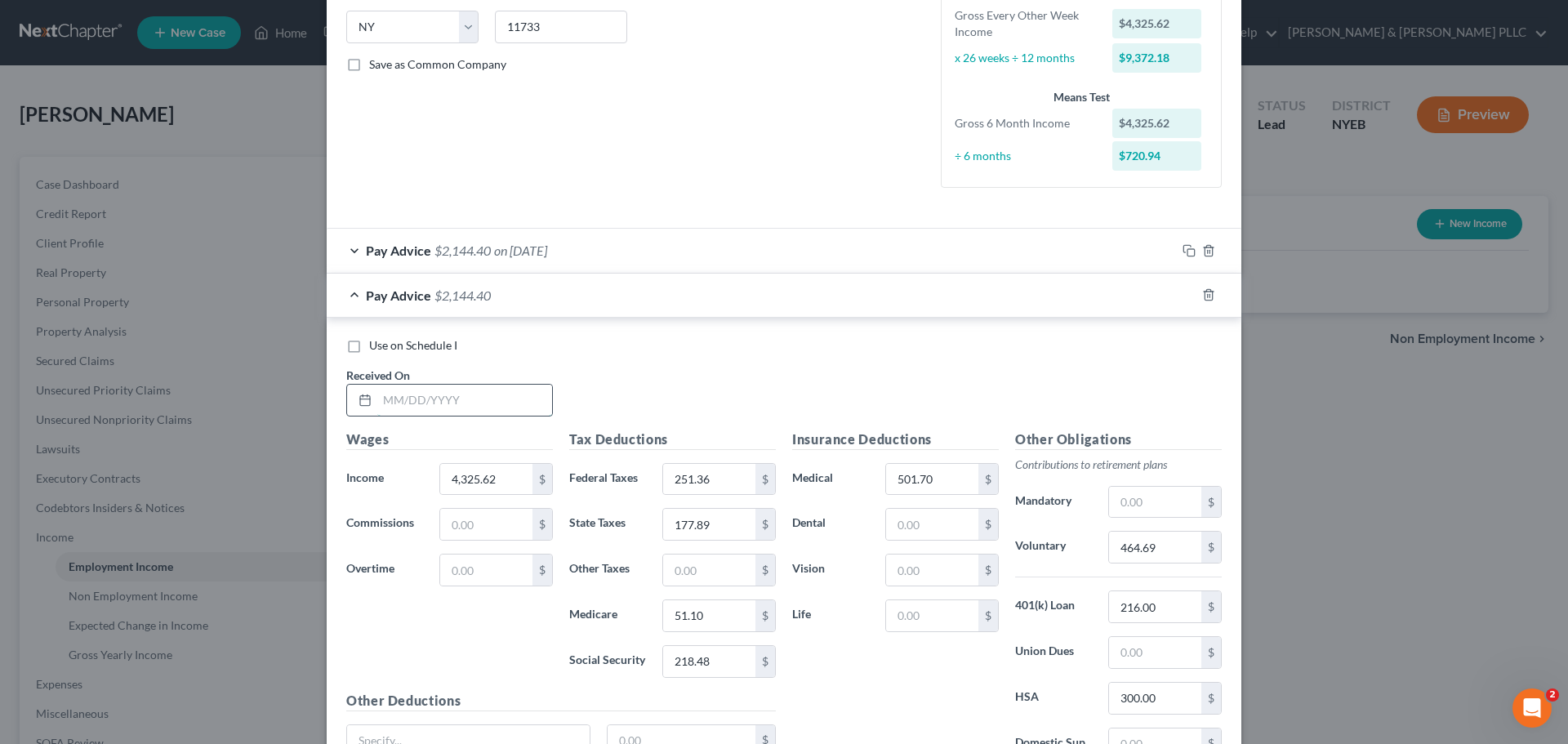
click at [415, 402] on input "text" at bounding box center [465, 401] width 175 height 31
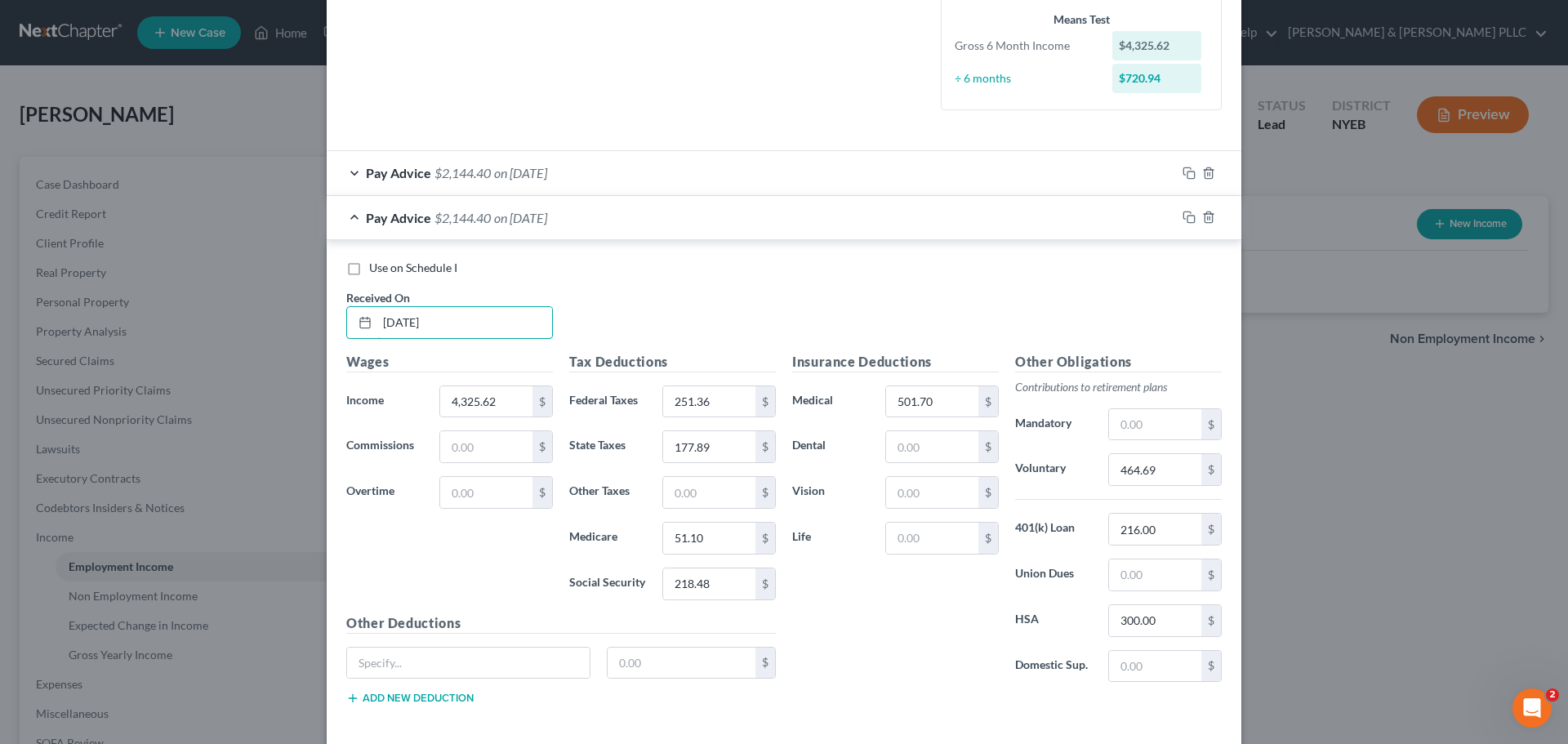
scroll to position [481, 0]
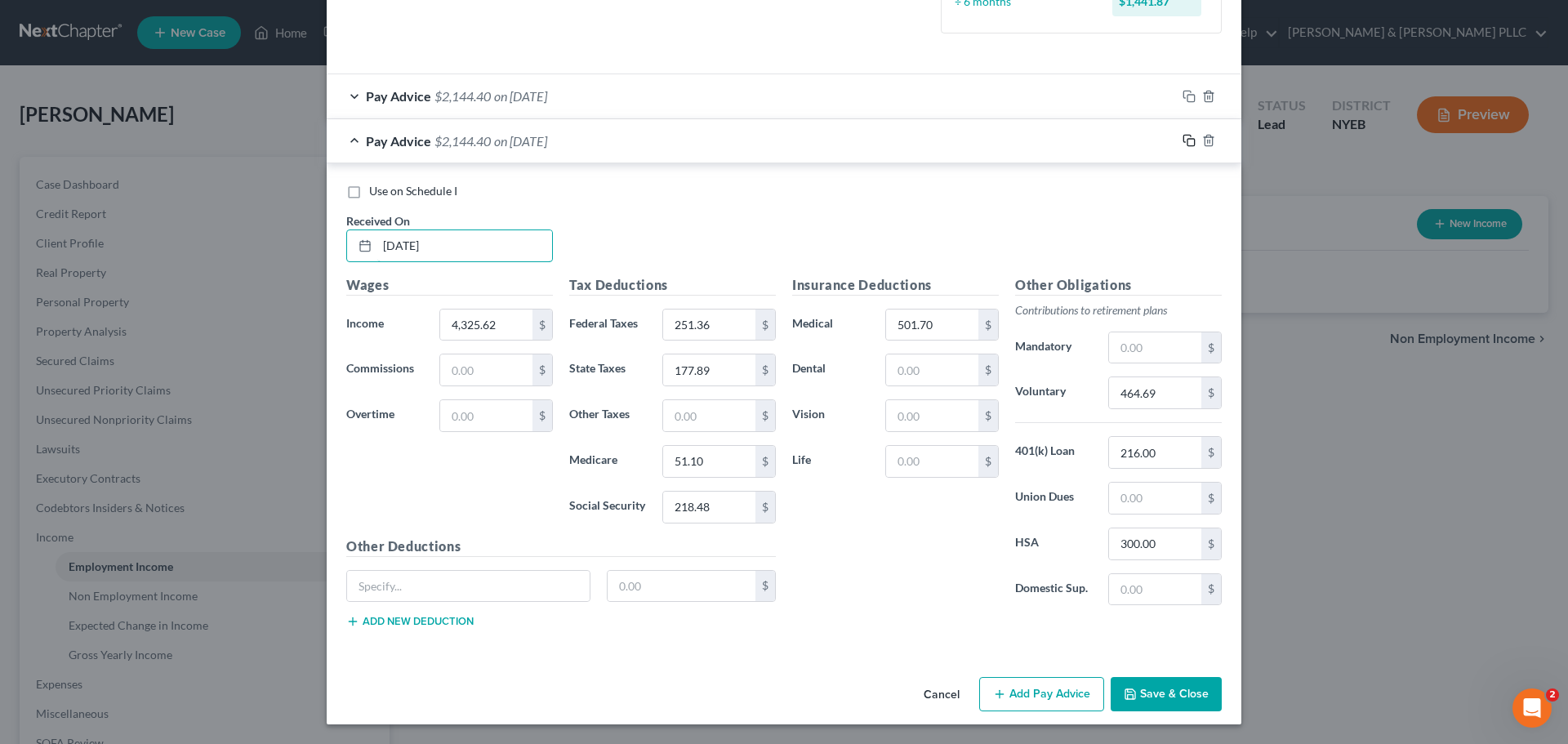
type input "[DATE]"
click at [1187, 142] on rect "button" at bounding box center [1190, 142] width 7 height 7
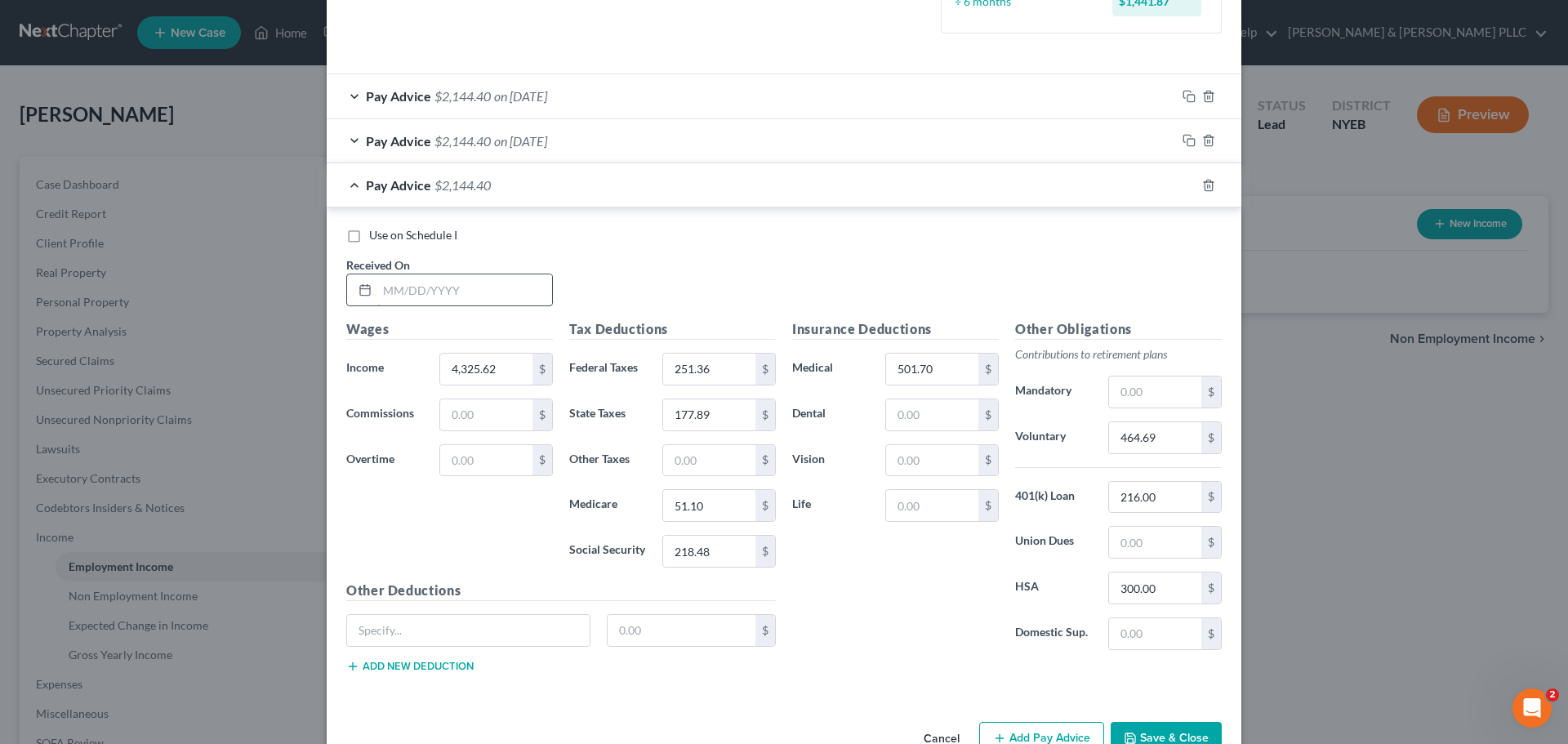
click at [415, 288] on input "text" at bounding box center [465, 290] width 175 height 31
type input "[DATE]"
click at [1182, 191] on icon "button" at bounding box center [1188, 185] width 13 height 13
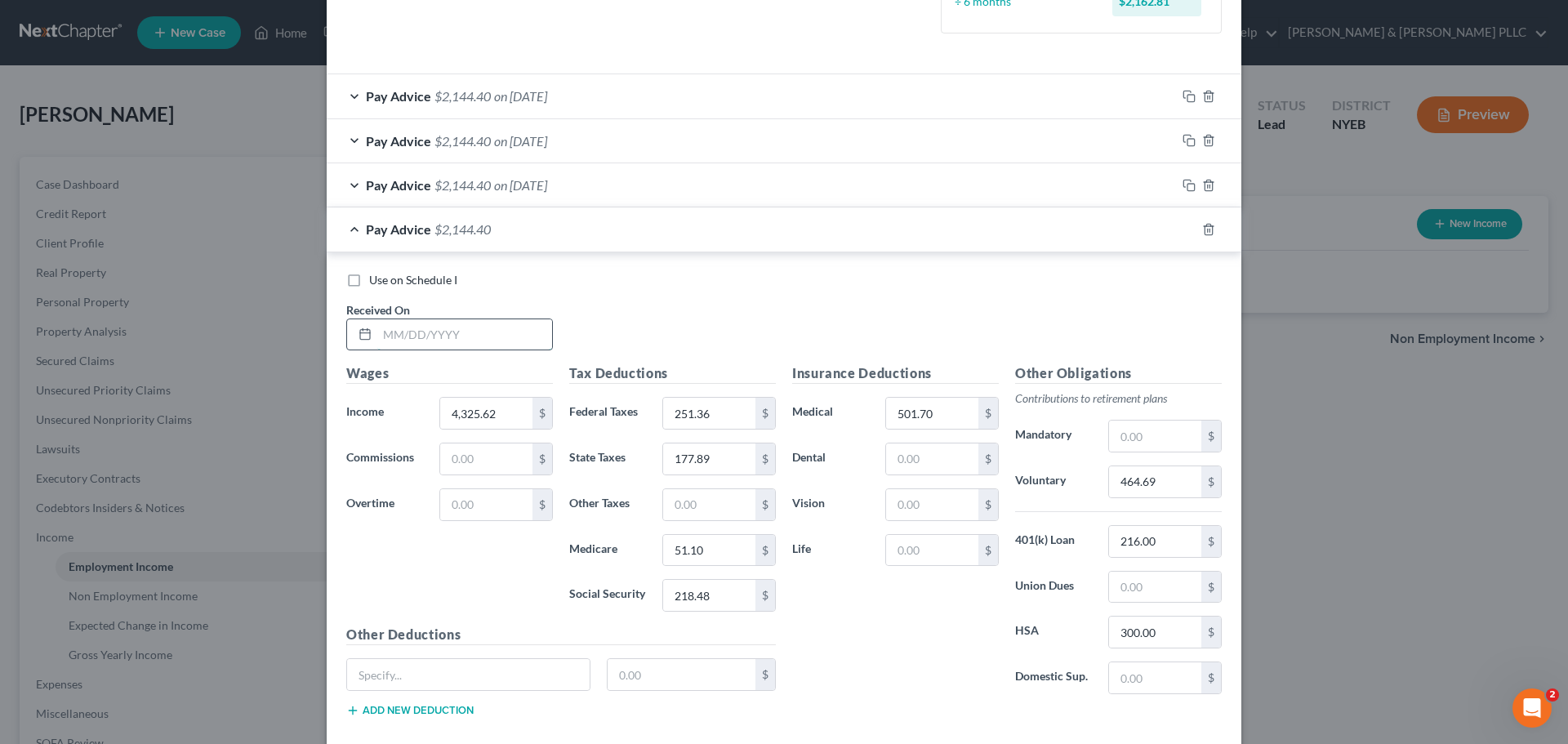
click at [462, 325] on input "text" at bounding box center [465, 336] width 175 height 31
click at [611, 335] on div "Use on Schedule I Received On *" at bounding box center [784, 318] width 891 height 93
click at [494, 418] on input "4,325.62" at bounding box center [486, 413] width 92 height 31
click at [1155, 479] on input "464.69" at bounding box center [1155, 482] width 92 height 31
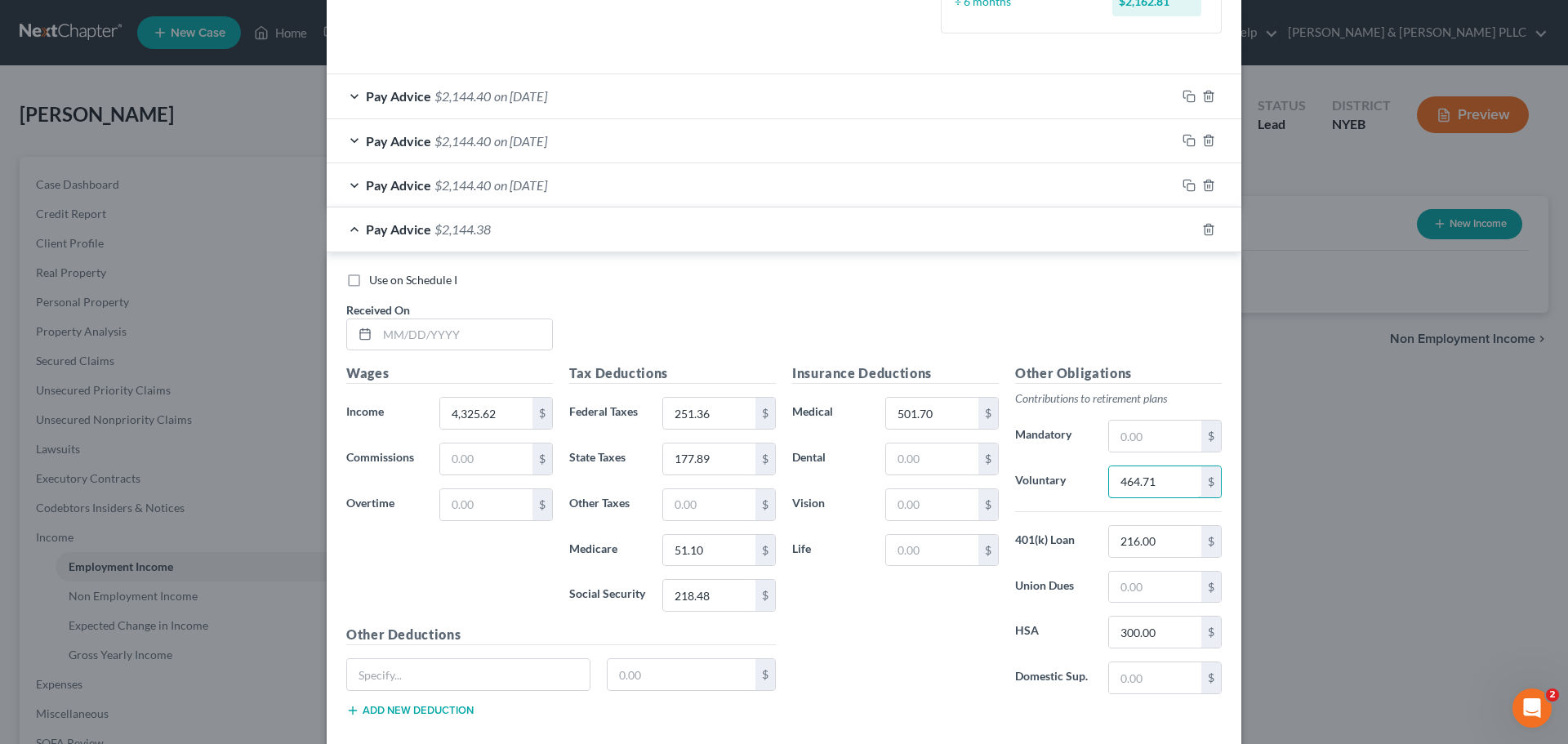
type input "464.71"
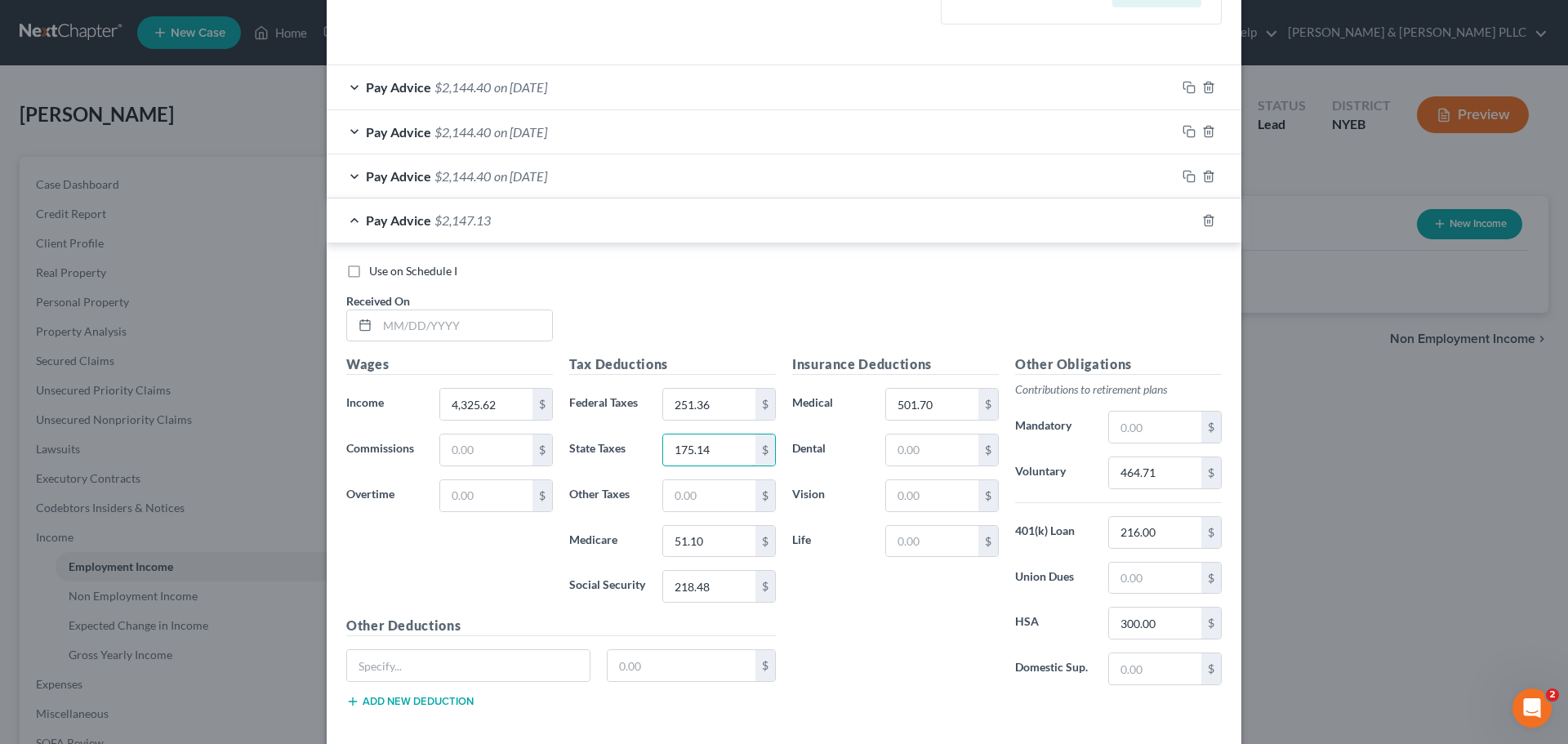
scroll to position [570, 0]
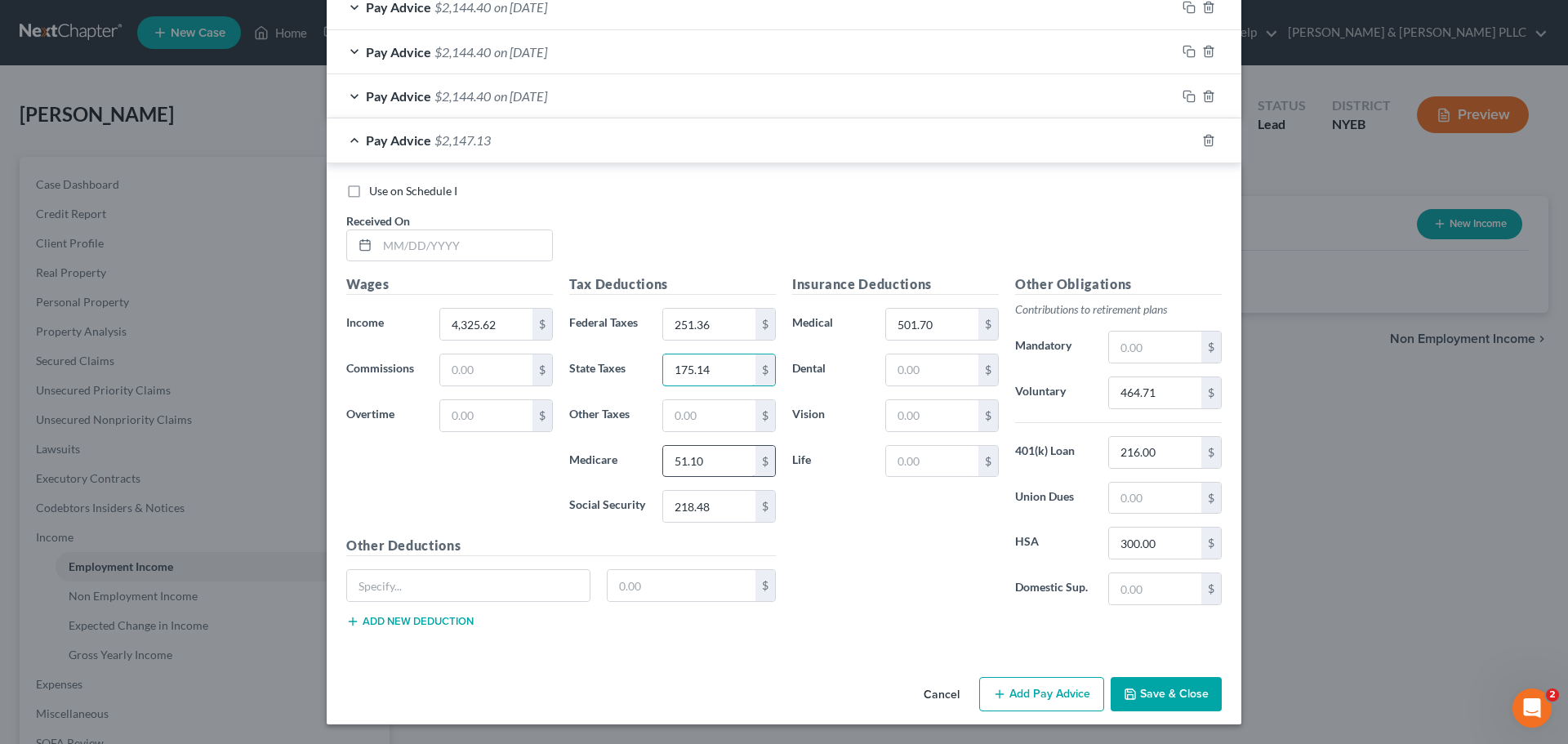
type input "175.14"
type input "50.37"
type input "215.38"
type input "350"
click at [1149, 150] on div "Pay Advice $2,100.96" at bounding box center [760, 140] width 869 height 43
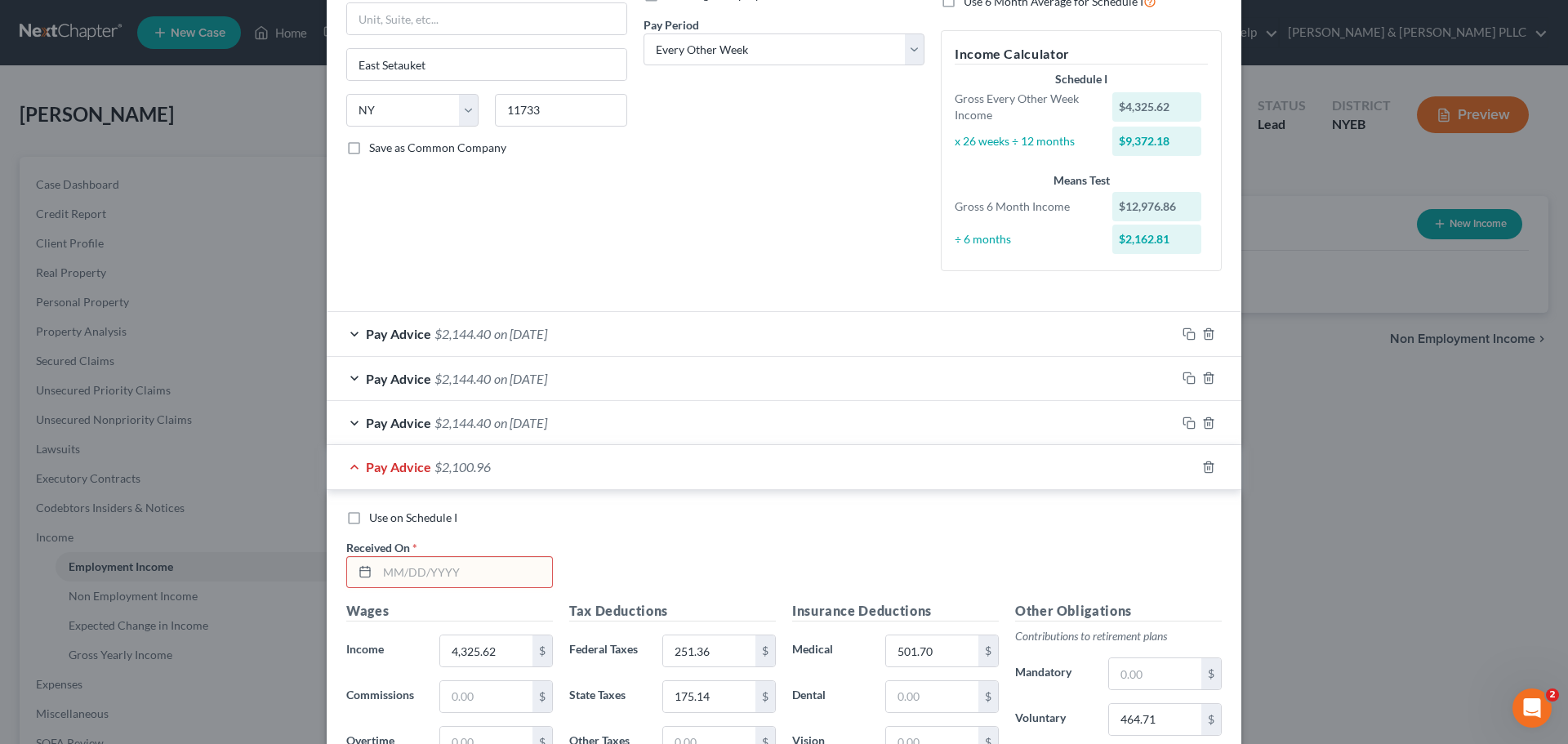
scroll to position [0, 0]
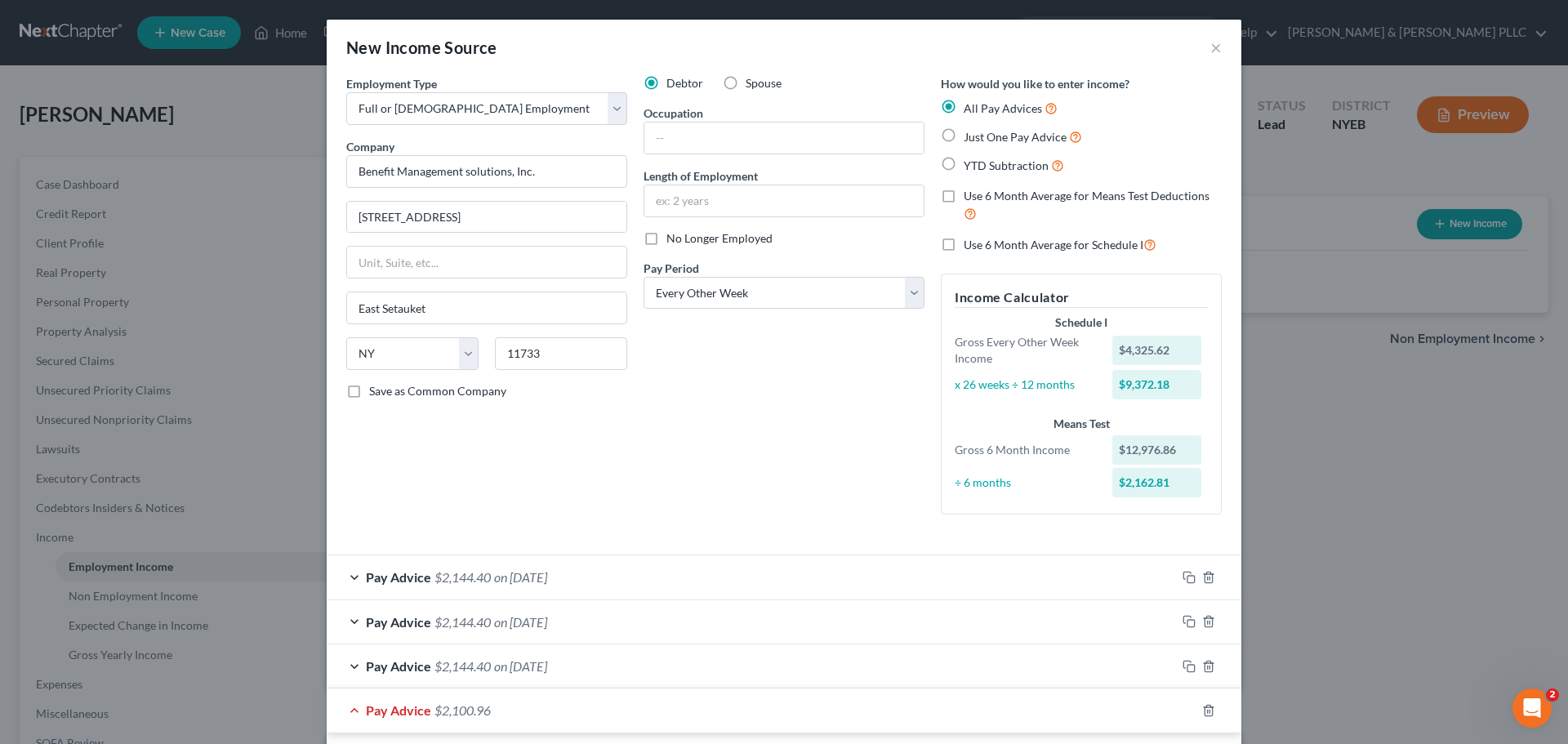
click at [964, 137] on label "Just One Pay Advice" at bounding box center [1023, 136] width 118 height 19
click at [970, 137] on input "Just One Pay Advice" at bounding box center [975, 132] width 11 height 11
radio input "true"
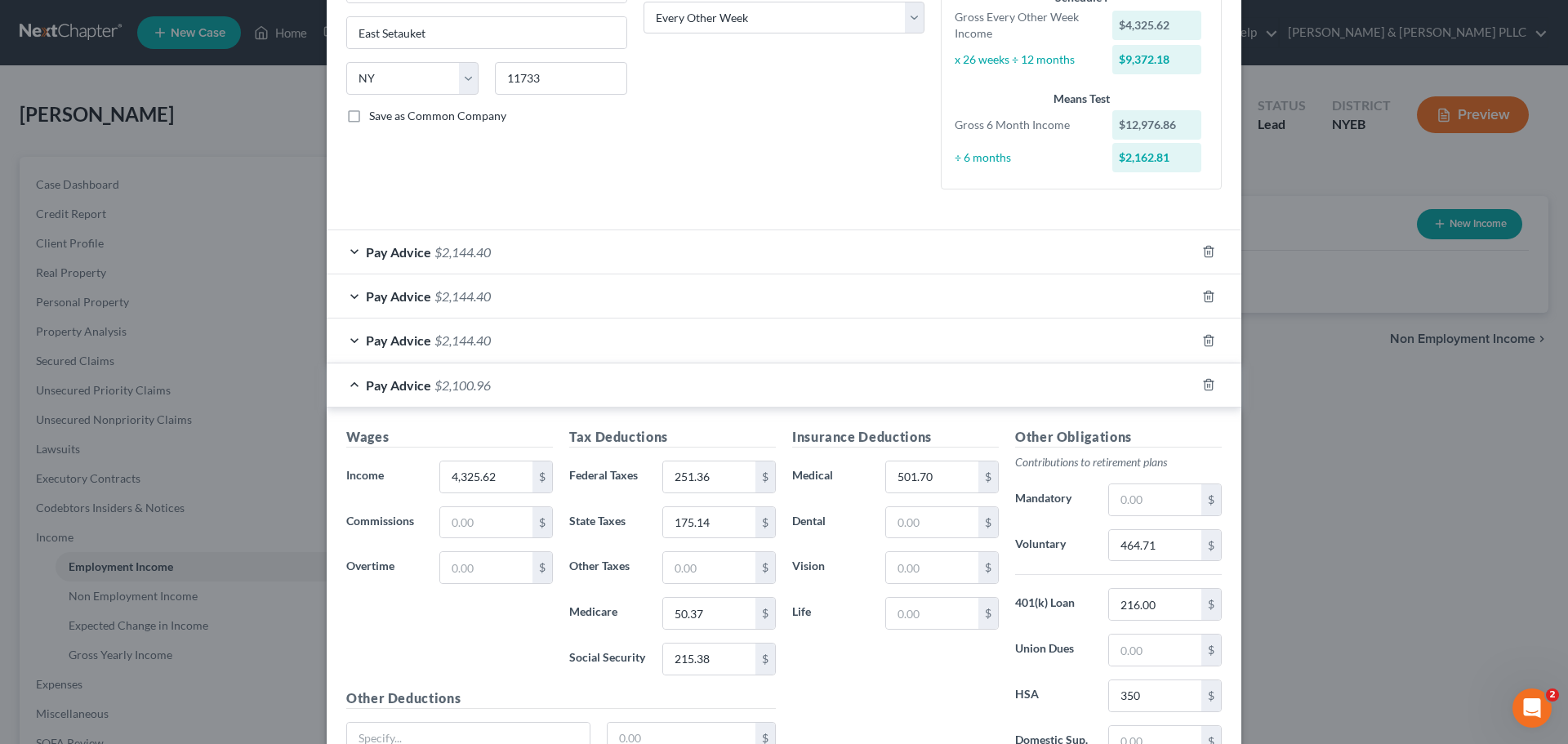
scroll to position [408, 0]
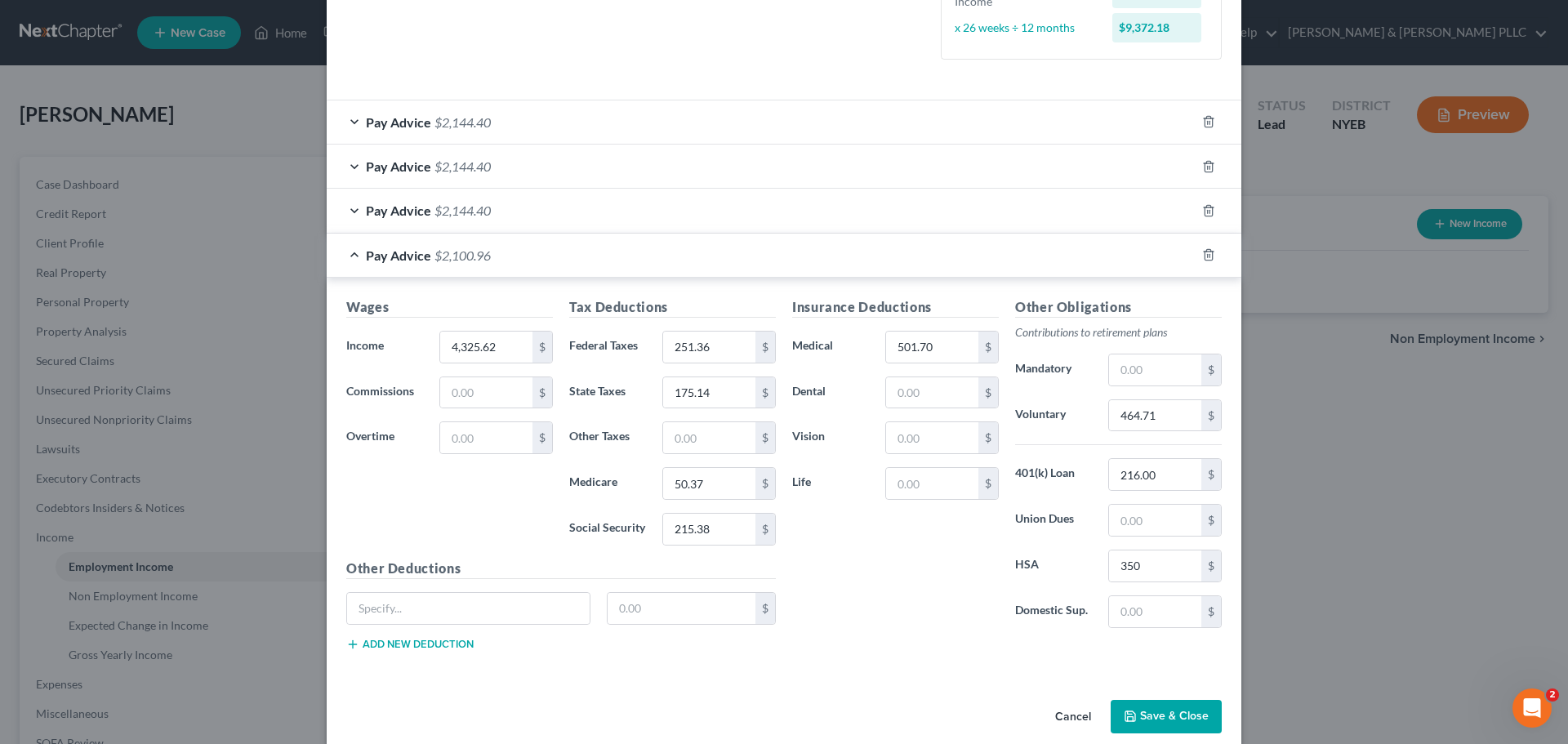
click at [1139, 268] on div "Pay Advice $2,100.96" at bounding box center [760, 255] width 869 height 43
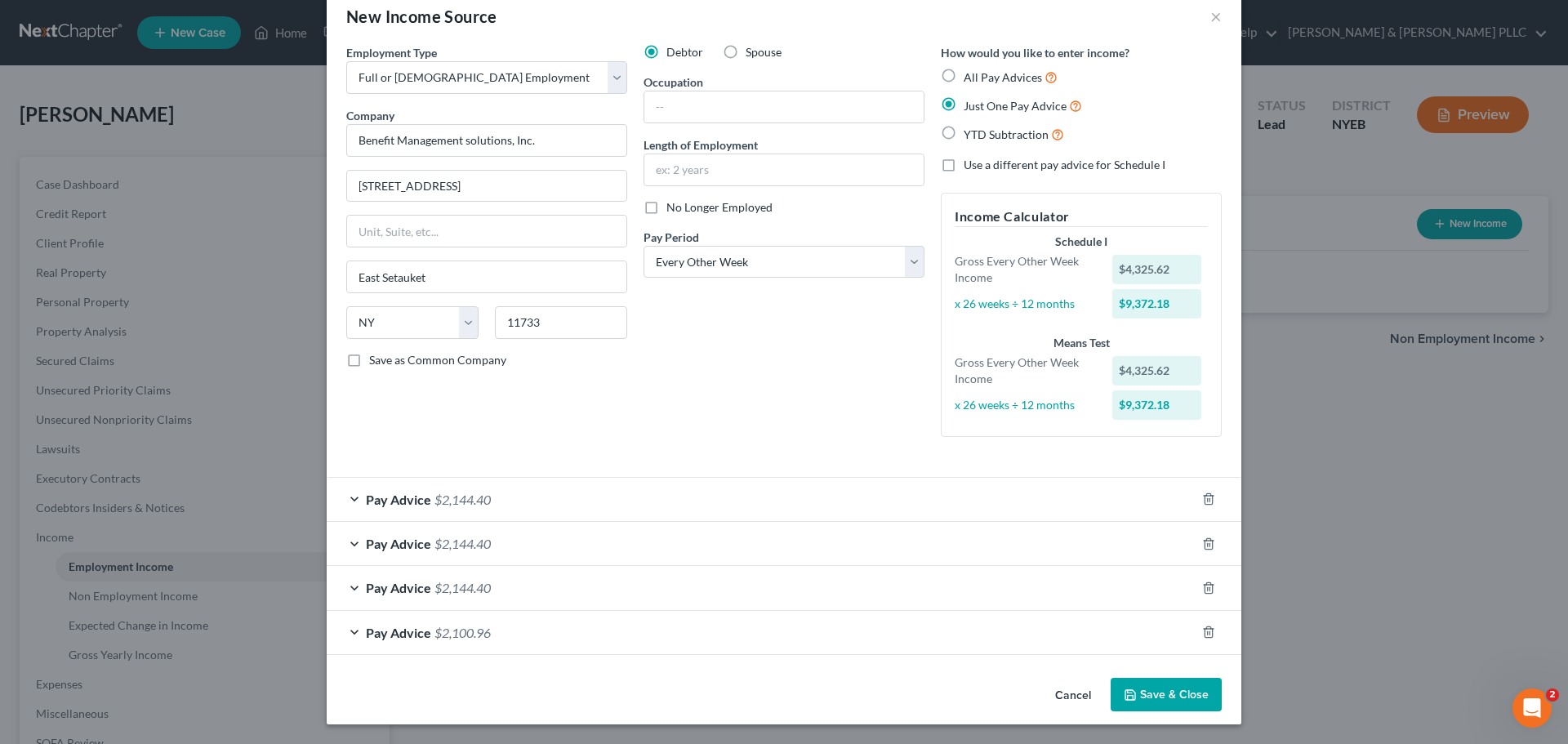
scroll to position [31, 0]
click at [986, 634] on div "Pay Advice $2,100.96" at bounding box center [760, 633] width 869 height 43
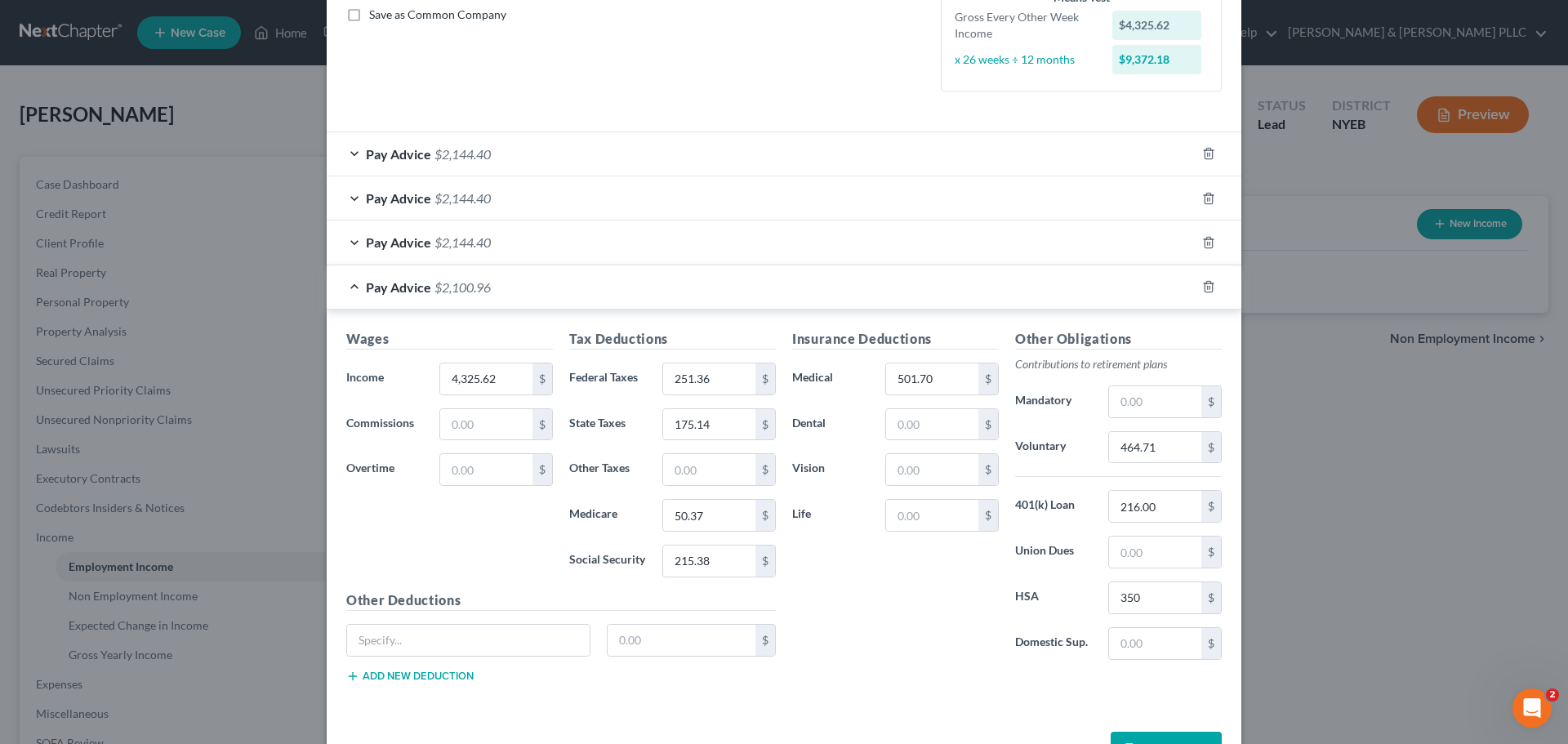
scroll to position [408, 0]
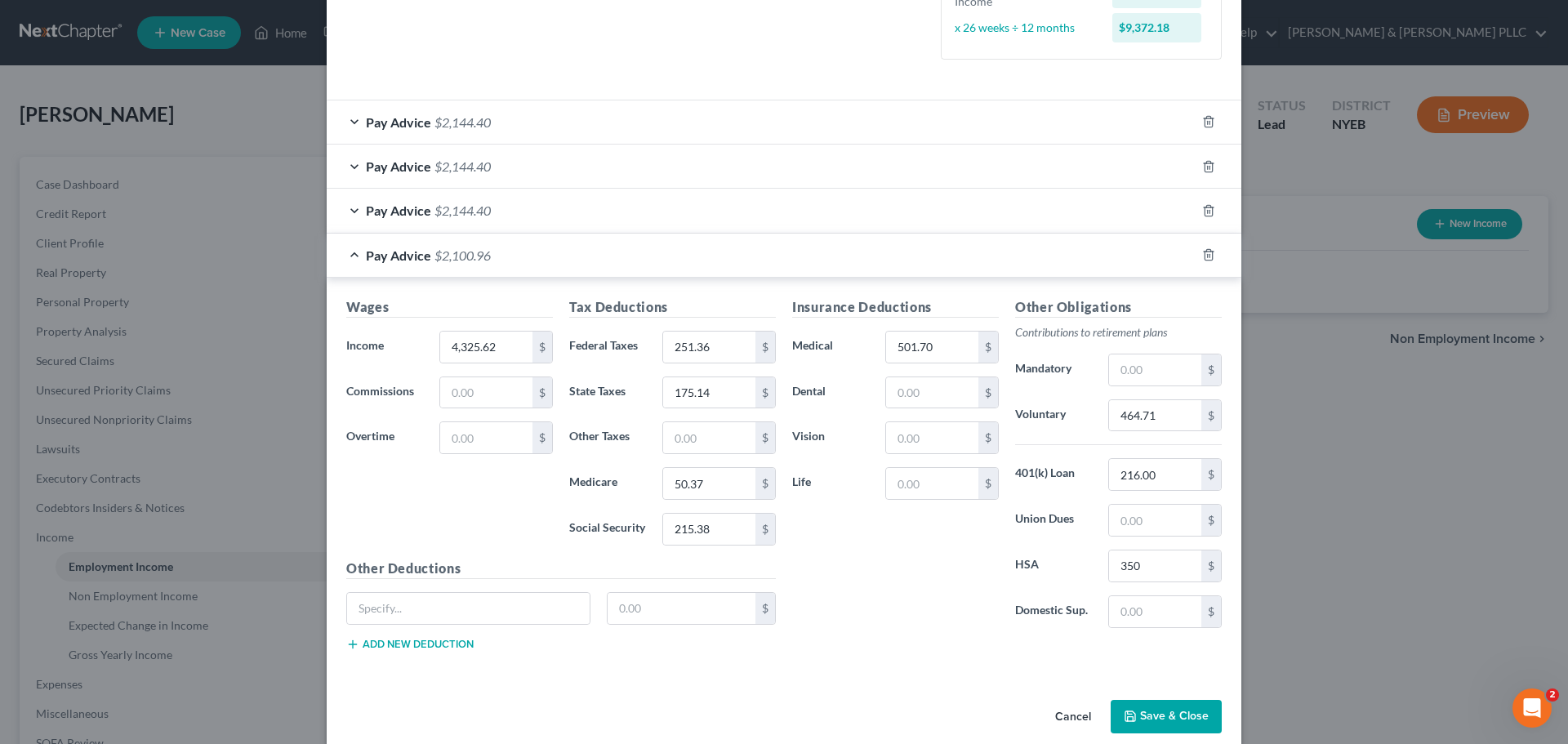
click at [1195, 261] on div at bounding box center [1218, 255] width 45 height 27
click at [1203, 253] on icon "button" at bounding box center [1208, 254] width 13 height 13
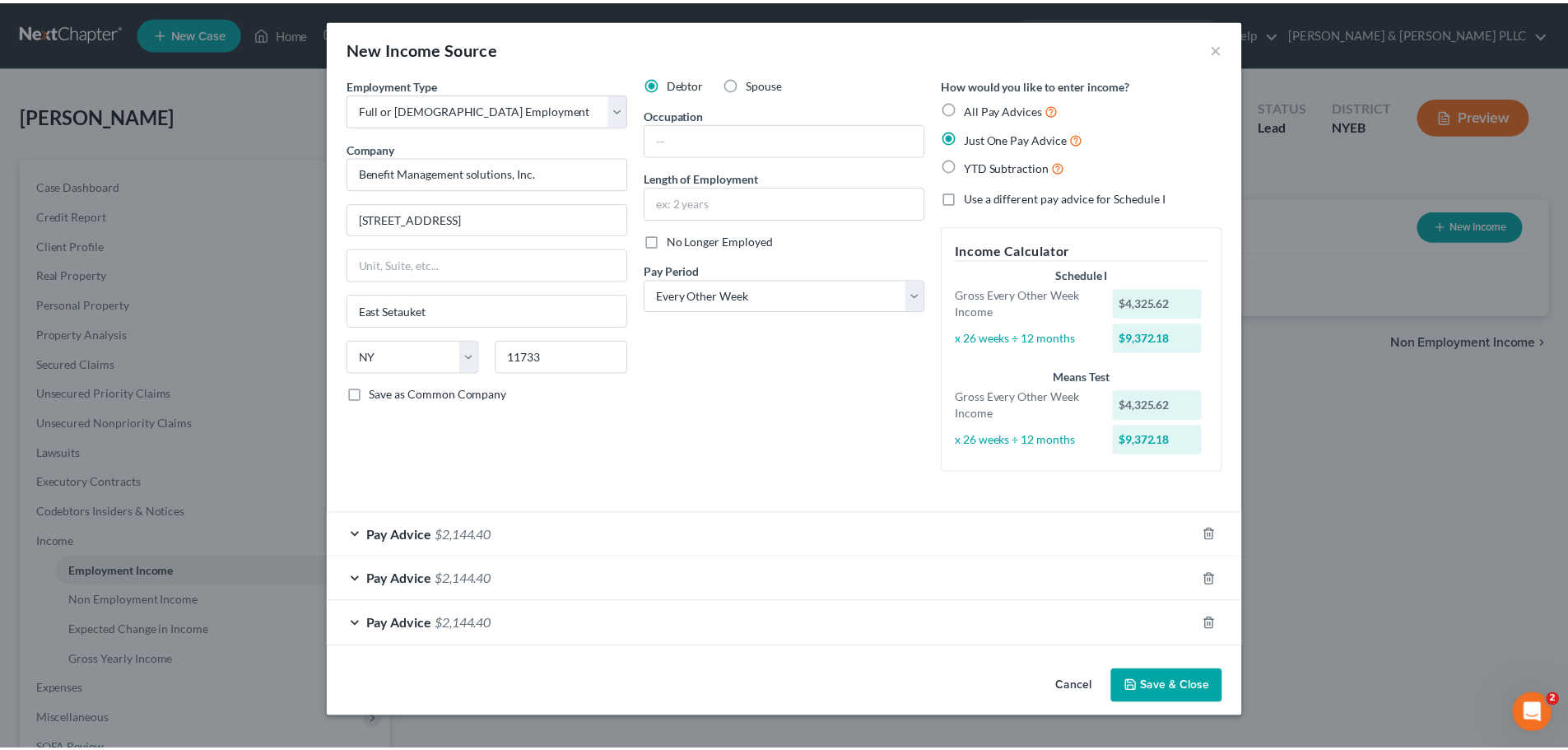
scroll to position [0, 0]
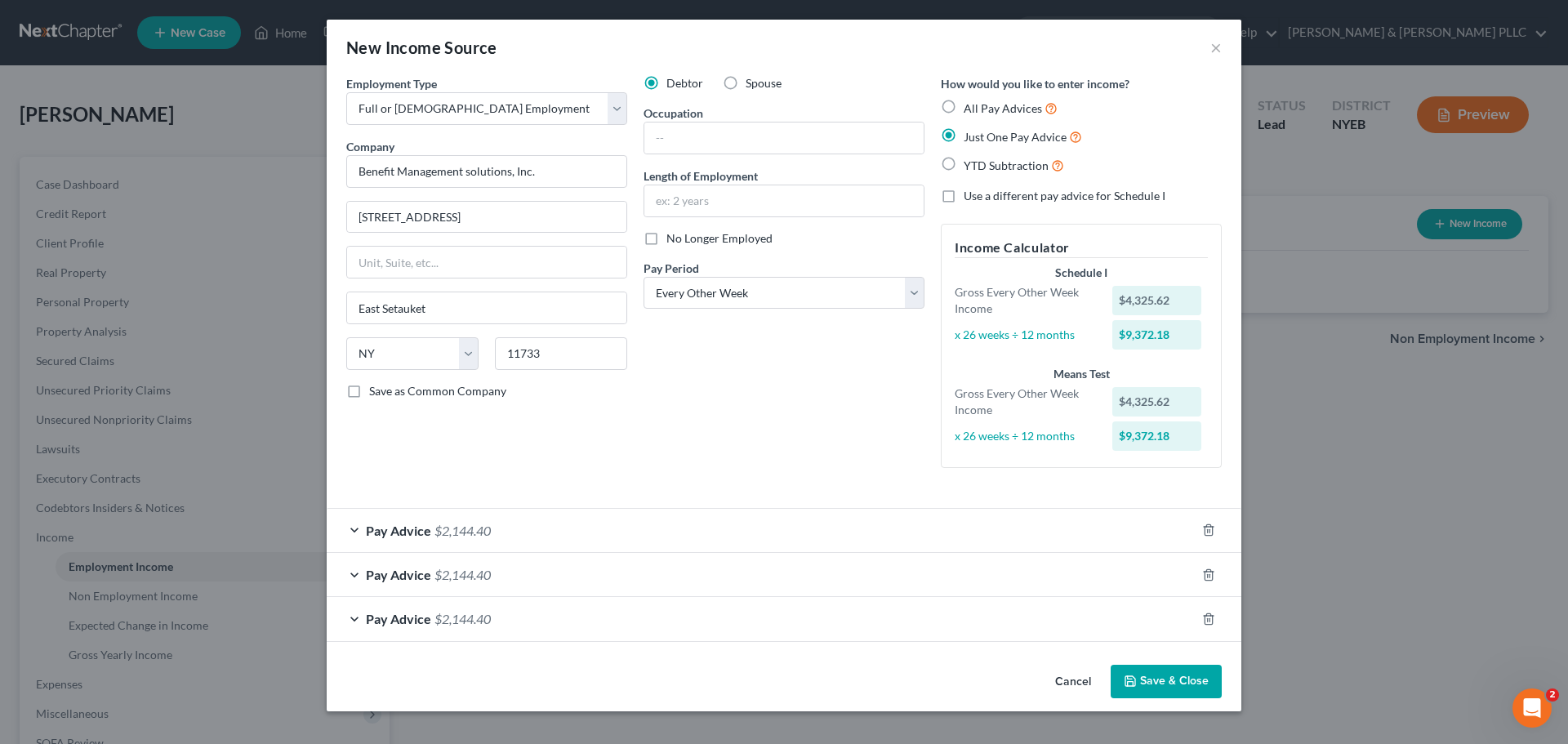
click at [1210, 627] on div at bounding box center [1218, 619] width 45 height 27
click at [1209, 626] on div at bounding box center [1218, 619] width 45 height 27
click at [1209, 619] on icon "button" at bounding box center [1208, 619] width 13 height 13
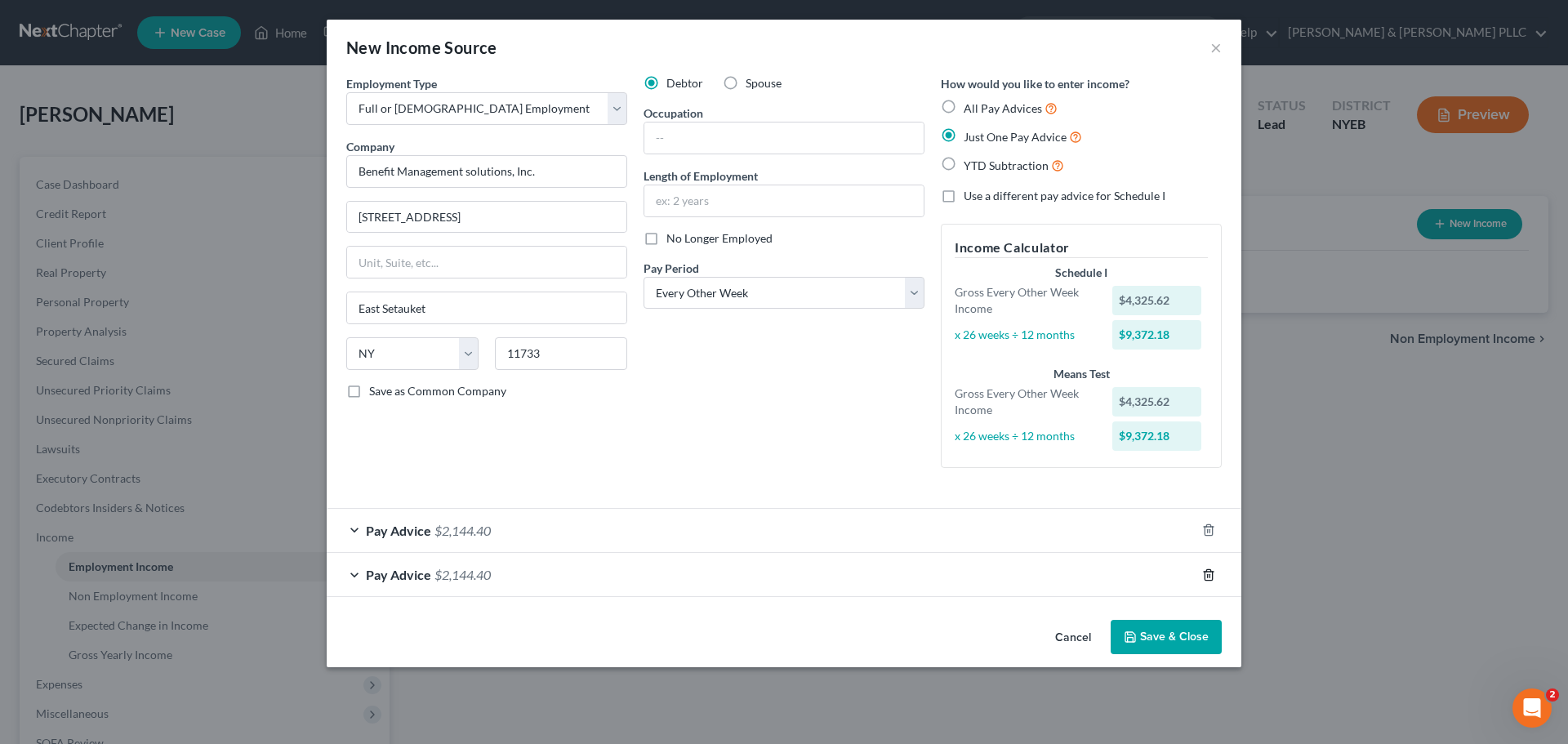
click at [1204, 579] on icon "button" at bounding box center [1207, 575] width 7 height 11
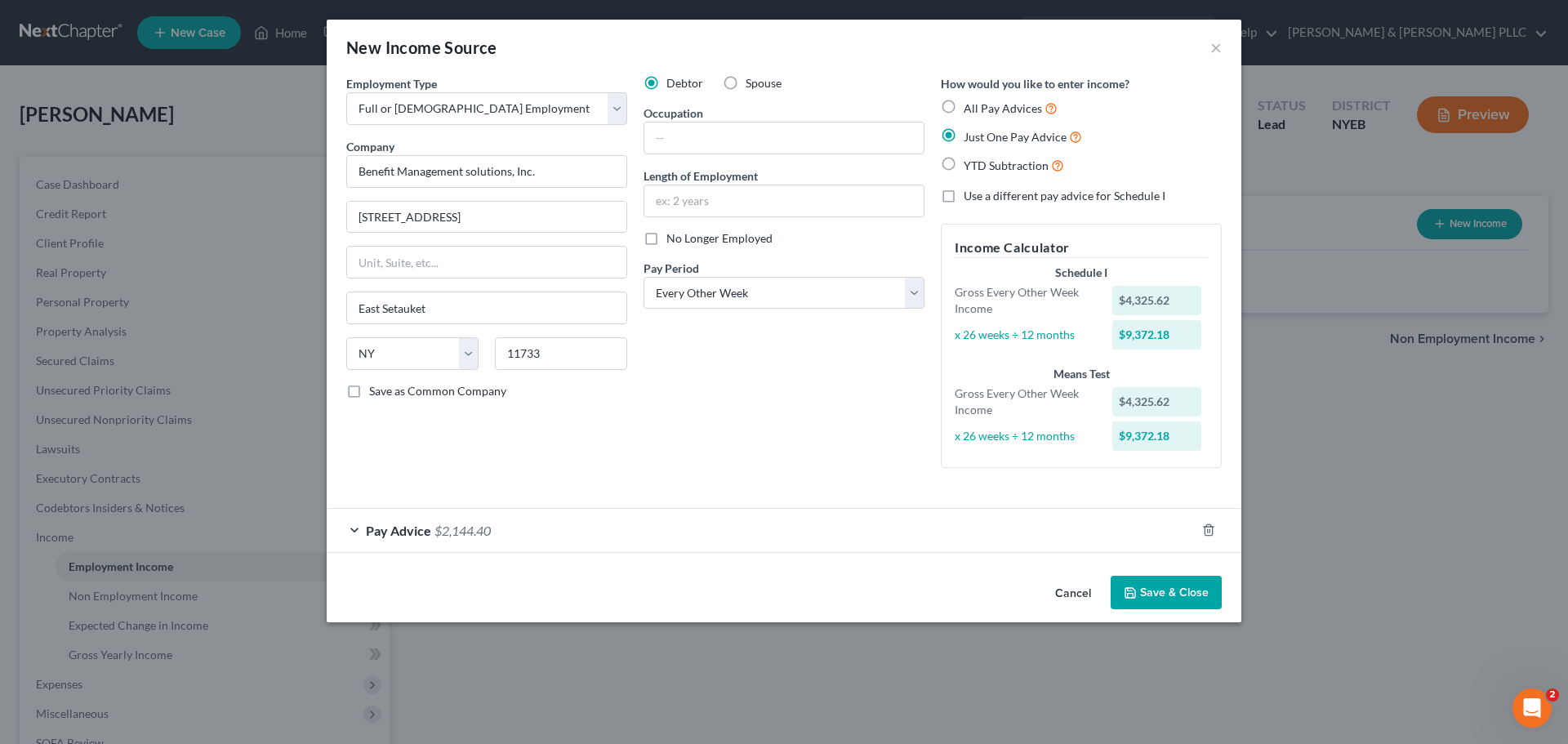
click at [1191, 594] on button "Save & Close" at bounding box center [1166, 592] width 111 height 34
